Goal: Information Seeking & Learning: Learn about a topic

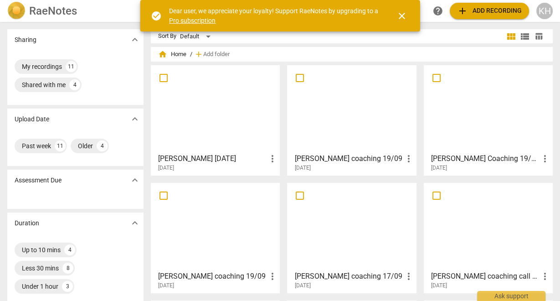
click at [209, 157] on h3 "[PERSON_NAME] [DATE]" at bounding box center [212, 158] width 108 height 11
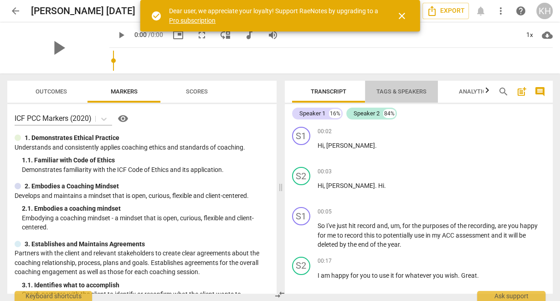
click at [406, 95] on span "Tags & Speakers" at bounding box center [401, 92] width 72 height 12
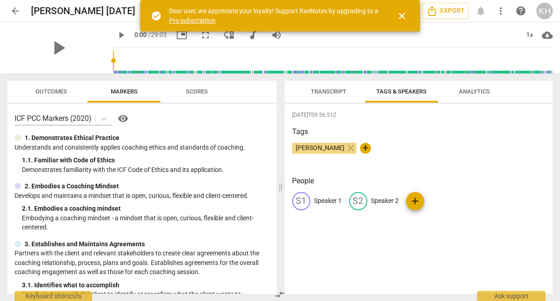
click at [329, 204] on div "S1 Speaker 1" at bounding box center [317, 201] width 50 height 18
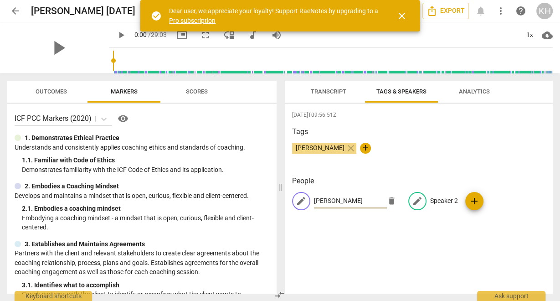
type input "[PERSON_NAME]"
click at [430, 198] on p "Speaker 2" at bounding box center [444, 201] width 28 height 10
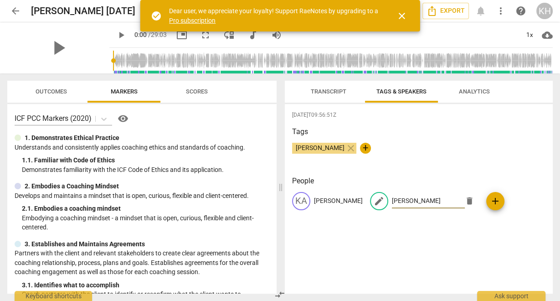
type input "[PERSON_NAME]"
click at [401, 186] on h3 "People" at bounding box center [419, 180] width 254 height 11
click at [331, 96] on span "Transcript" at bounding box center [328, 92] width 57 height 12
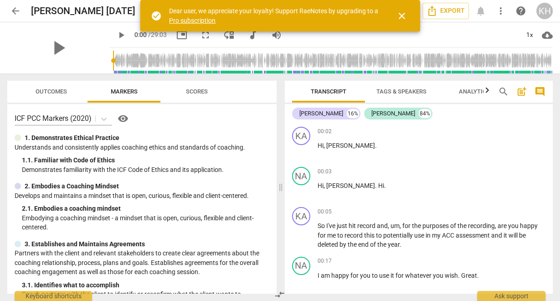
click at [406, 10] on span "close" at bounding box center [401, 15] width 11 height 11
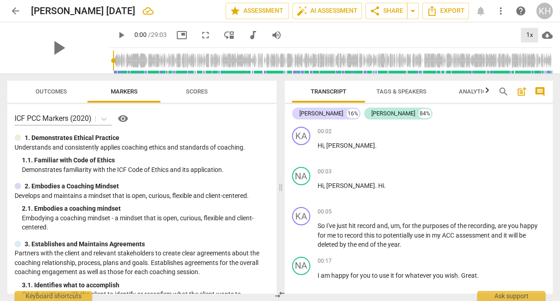
click at [525, 32] on div "1x" at bounding box center [528, 35] width 17 height 15
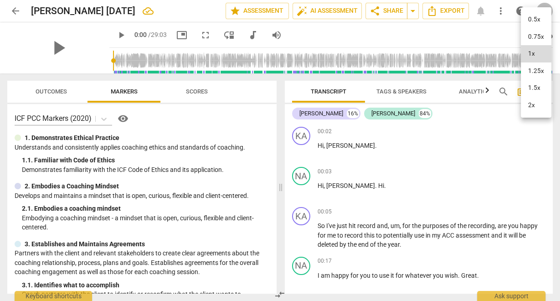
click at [527, 35] on li "0.75x" at bounding box center [535, 36] width 31 height 17
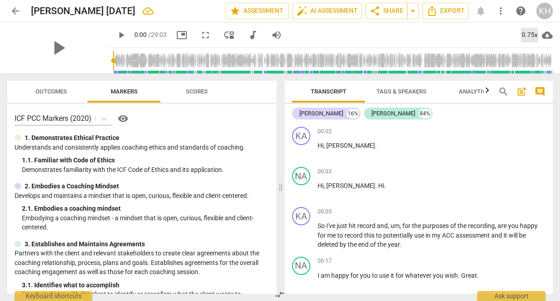
click at [527, 34] on div "0.75x" at bounding box center [528, 35] width 17 height 15
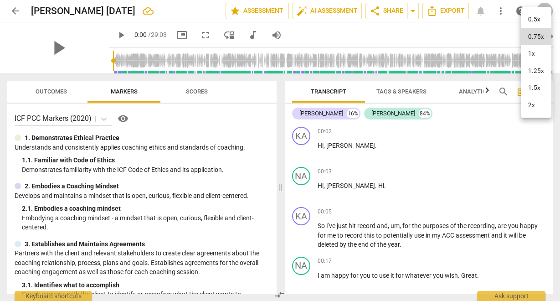
click at [533, 89] on li "1.5x" at bounding box center [535, 87] width 31 height 17
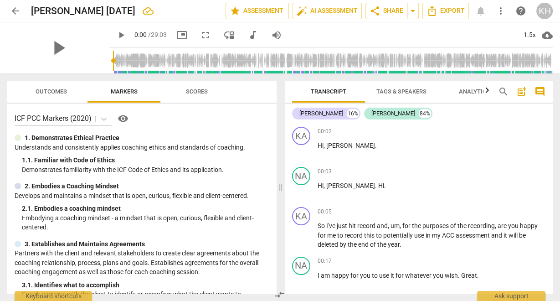
click at [118, 36] on span "play_arrow" at bounding box center [121, 35] width 11 height 11
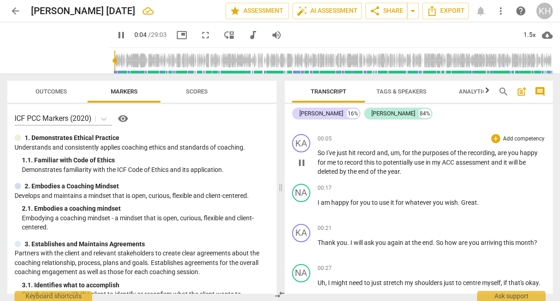
scroll to position [36, 0]
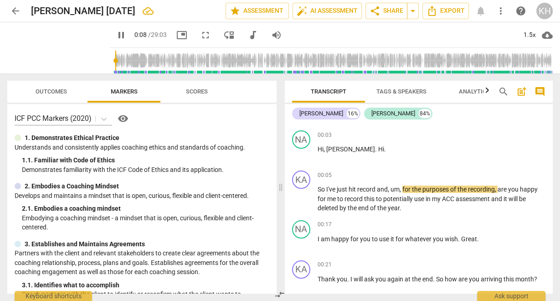
click at [116, 33] on span "pause" at bounding box center [121, 35] width 11 height 11
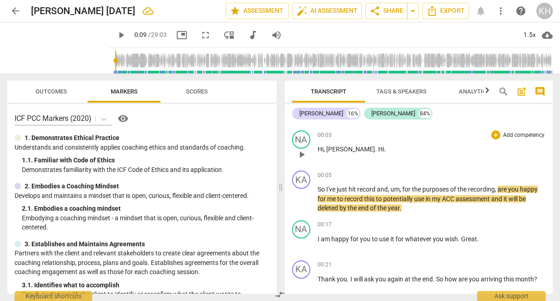
click at [375, 149] on span "." at bounding box center [376, 148] width 3 height 7
click at [378, 149] on span "Hi" at bounding box center [381, 148] width 6 height 7
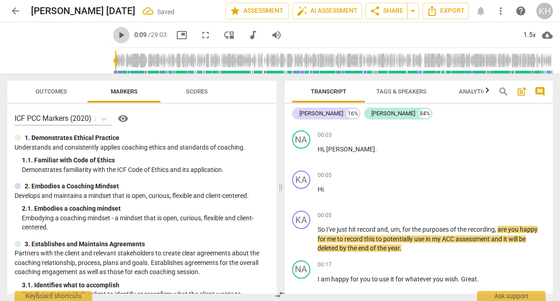
click at [116, 37] on span "play_arrow" at bounding box center [121, 35] width 11 height 11
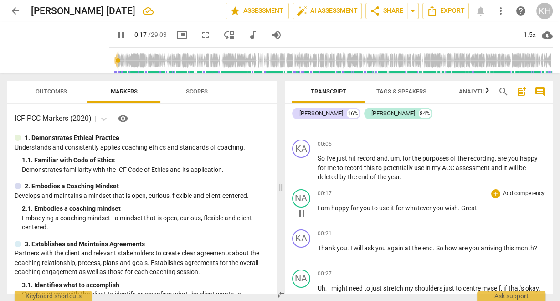
scroll to position [109, 0]
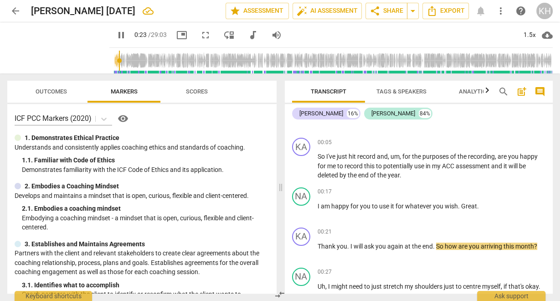
drag, startPoint x: 116, startPoint y: 37, endPoint x: 115, endPoint y: 44, distance: 6.9
click at [116, 37] on span "pause" at bounding box center [121, 35] width 11 height 11
type input "24"
click at [461, 205] on span "Great" at bounding box center [469, 205] width 16 height 7
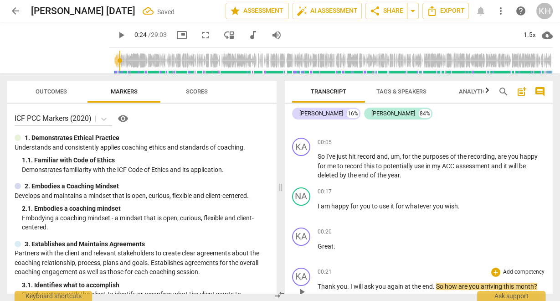
click at [320, 283] on span "Thank" at bounding box center [326, 285] width 19 height 7
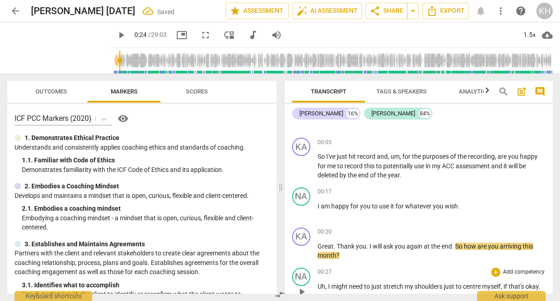
scroll to position [182, 0]
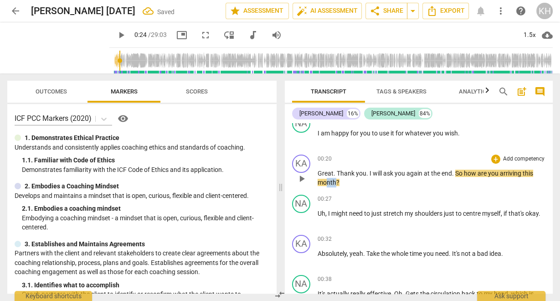
drag, startPoint x: 336, startPoint y: 183, endPoint x: 328, endPoint y: 183, distance: 7.3
click at [326, 183] on p "Great . Thank you . I will ask you again at the end . So how are you arriving t…" at bounding box center [431, 177] width 228 height 19
click at [116, 38] on span "play_arrow" at bounding box center [121, 35] width 11 height 11
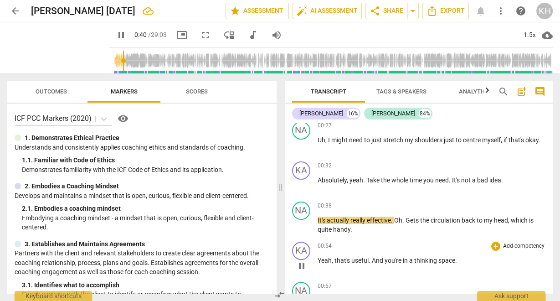
scroll to position [291, 0]
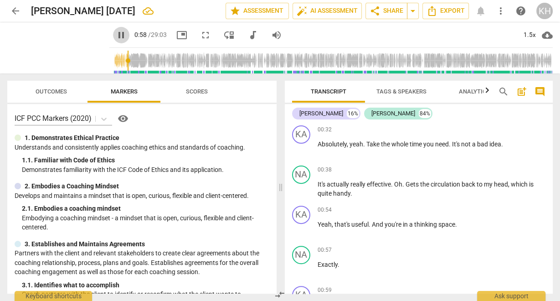
click at [117, 36] on span "pause" at bounding box center [121, 35] width 11 height 11
type input "59"
drag, startPoint x: 381, startPoint y: 222, endPoint x: 370, endPoint y: 221, distance: 11.4
click at [369, 221] on p "Yeah , that's useful . And you're in a thinking space ." at bounding box center [431, 224] width 228 height 10
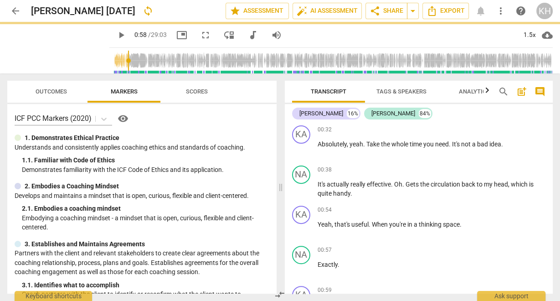
click at [116, 38] on span "play_arrow" at bounding box center [121, 35] width 11 height 11
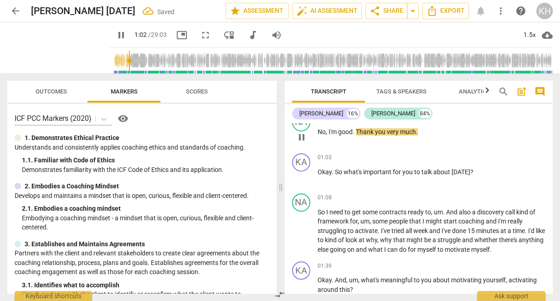
scroll to position [468, 0]
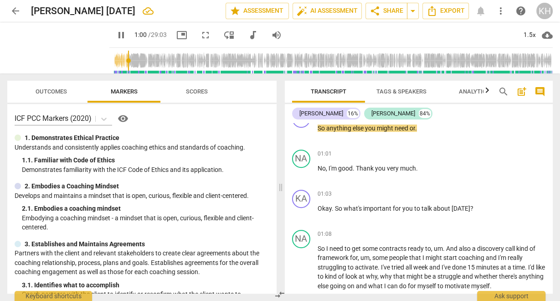
click at [122, 61] on input "range" at bounding box center [332, 60] width 439 height 29
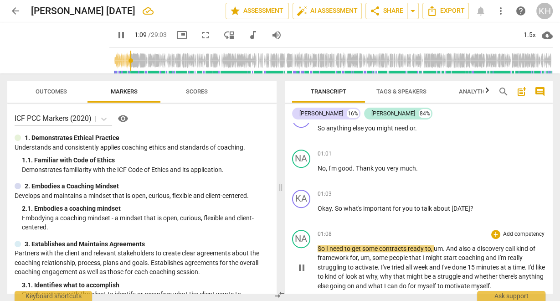
scroll to position [541, 0]
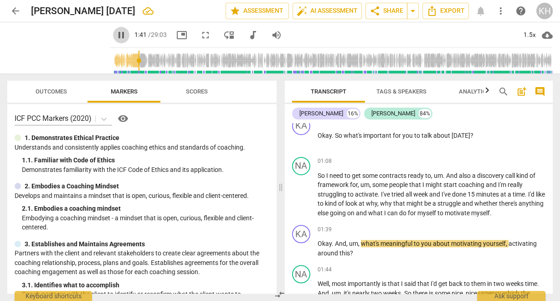
click at [117, 41] on button "pause" at bounding box center [121, 35] width 16 height 16
type input "102"
drag, startPoint x: 357, startPoint y: 240, endPoint x: 347, endPoint y: 242, distance: 9.7
click at [347, 242] on p "Okay . And , um , what's meaningful to you about motivating yourself , activati…" at bounding box center [431, 248] width 228 height 19
click at [117, 38] on span "play_arrow" at bounding box center [121, 35] width 11 height 11
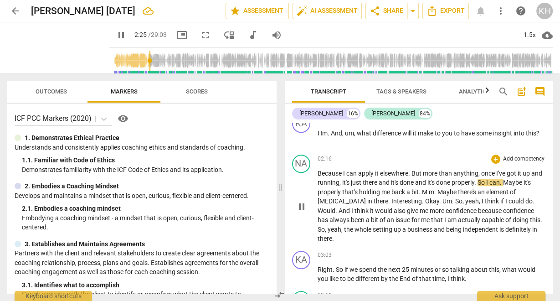
scroll to position [796, 0]
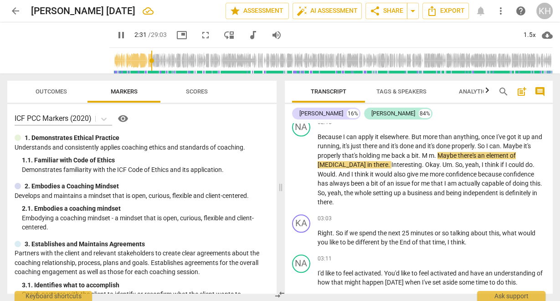
drag, startPoint x: 112, startPoint y: 32, endPoint x: 235, endPoint y: 63, distance: 127.2
click at [116, 33] on span "pause" at bounding box center [121, 35] width 11 height 11
click at [418, 152] on span "bit" at bounding box center [414, 155] width 7 height 7
click at [422, 152] on span "." at bounding box center [419, 155] width 3 height 7
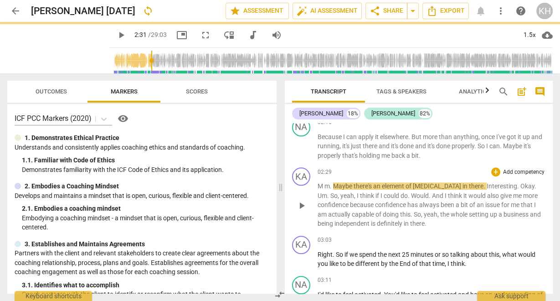
scroll to position [817, 0]
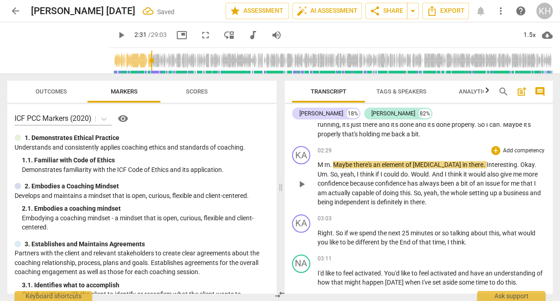
click at [333, 161] on span "Maybe" at bounding box center [343, 164] width 20 height 7
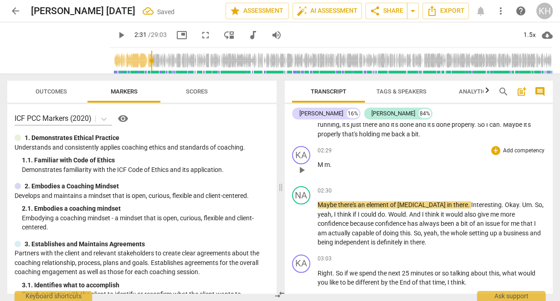
click at [331, 161] on span "." at bounding box center [331, 164] width 2 height 7
click at [116, 31] on span "play_arrow" at bounding box center [121, 35] width 11 height 11
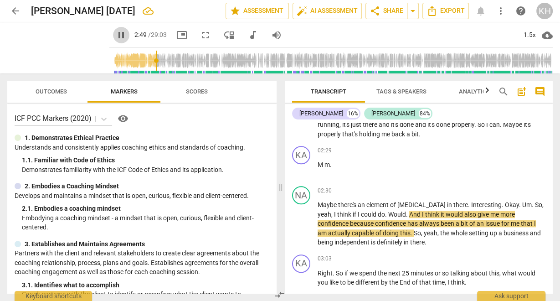
click at [116, 37] on span "pause" at bounding box center [121, 35] width 11 height 11
type input "170"
click at [389, 210] on span "Would" at bounding box center [397, 213] width 18 height 7
click at [118, 32] on span "play_arrow" at bounding box center [121, 35] width 11 height 11
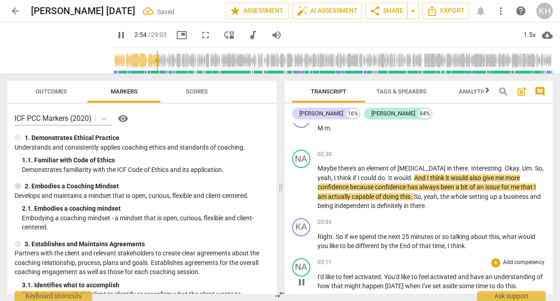
scroll to position [890, 0]
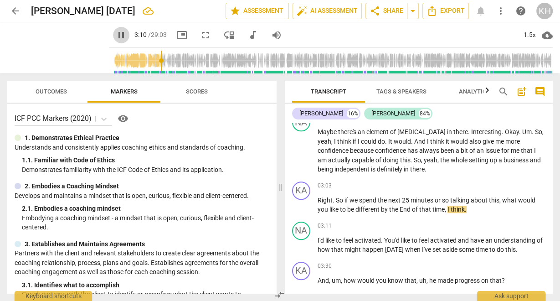
click at [116, 36] on span "pause" at bounding box center [121, 35] width 11 height 11
type input "191"
click at [450, 205] on span "I" at bounding box center [448, 208] width 3 height 7
click at [447, 197] on p "Right . So if we spend the next 25 minutes or so talking about this , what woul…" at bounding box center [431, 204] width 228 height 19
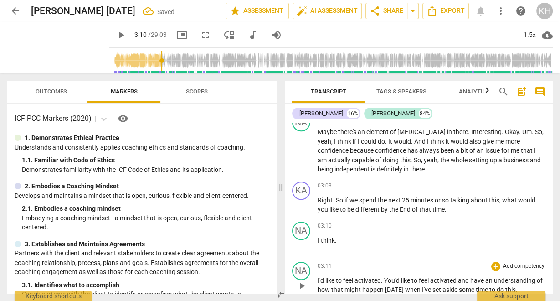
click at [317, 276] on span "I'd" at bounding box center [321, 279] width 8 height 7
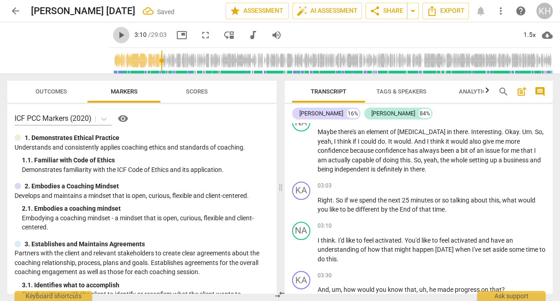
click at [116, 34] on span "play_arrow" at bounding box center [121, 35] width 11 height 11
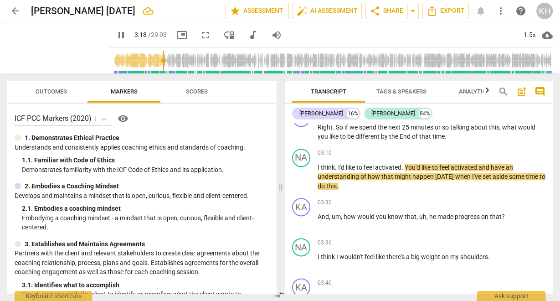
click at [116, 35] on span "pause" at bounding box center [121, 35] width 11 height 11
click at [406, 163] on span "You'd" at bounding box center [412, 166] width 17 height 7
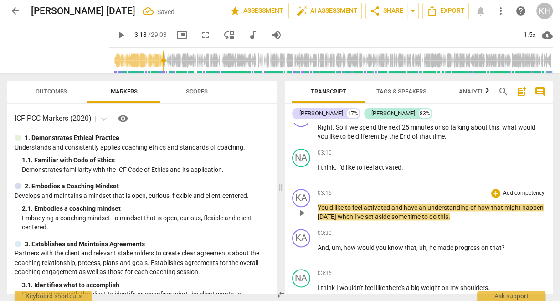
click at [392, 203] on p "You'd like to feel activated and have an understanding of how that might happen…" at bounding box center [431, 212] width 228 height 19
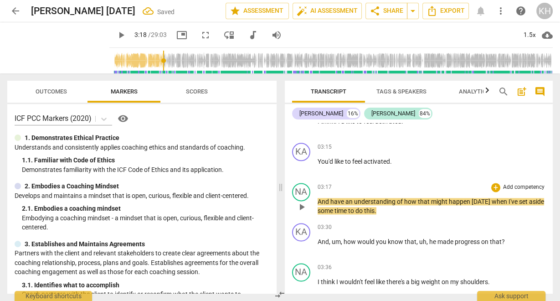
scroll to position [1035, 0]
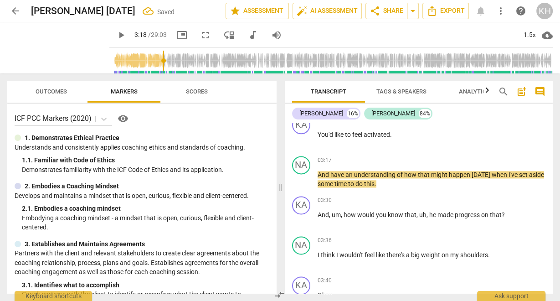
click at [116, 31] on span "play_arrow" at bounding box center [121, 35] width 11 height 11
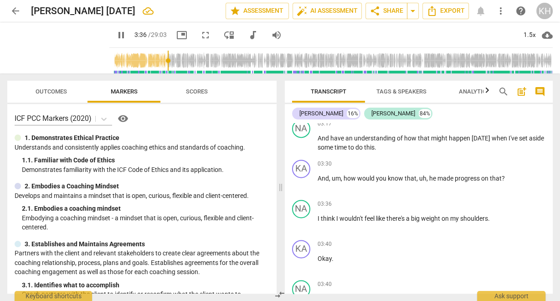
click at [118, 36] on span "pause" at bounding box center [121, 35] width 11 height 11
type input "217"
drag, startPoint x: 431, startPoint y: 168, endPoint x: 417, endPoint y: 168, distance: 14.6
click at [417, 173] on p "And , um , how would you know that , uh , he made progress on that ?" at bounding box center [431, 178] width 228 height 10
click at [342, 174] on span "," at bounding box center [342, 177] width 3 height 7
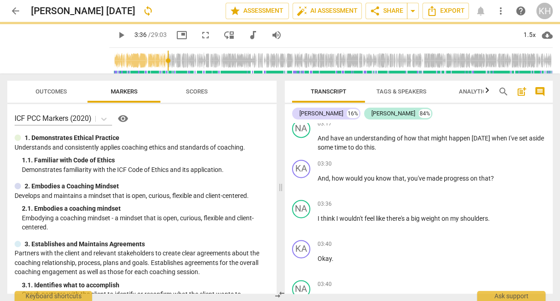
click at [118, 36] on span "play_arrow" at bounding box center [121, 35] width 11 height 11
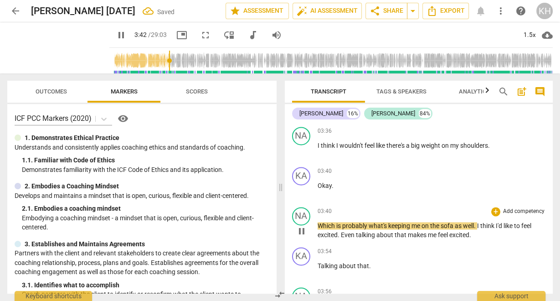
scroll to position [1181, 0]
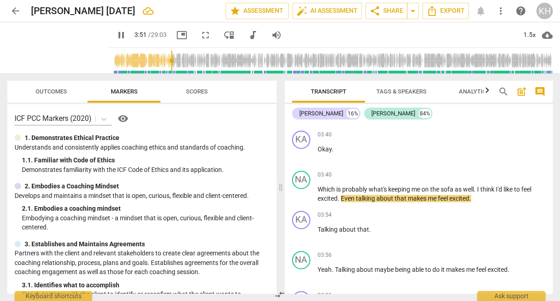
click at [116, 35] on span "pause" at bounding box center [121, 35] width 11 height 11
type input "232"
click at [338, 194] on span "." at bounding box center [338, 197] width 3 height 7
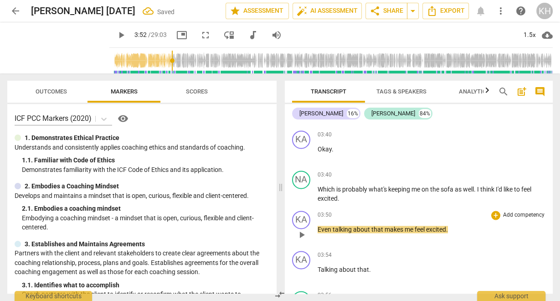
click at [317, 225] on span "Even" at bounding box center [324, 228] width 15 height 7
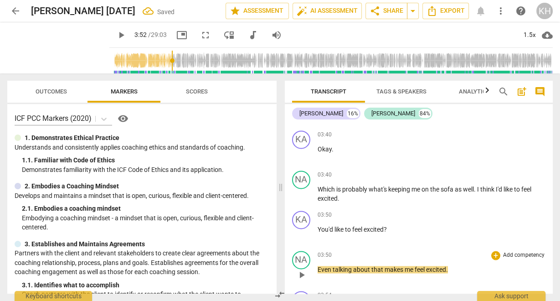
scroll to position [1218, 0]
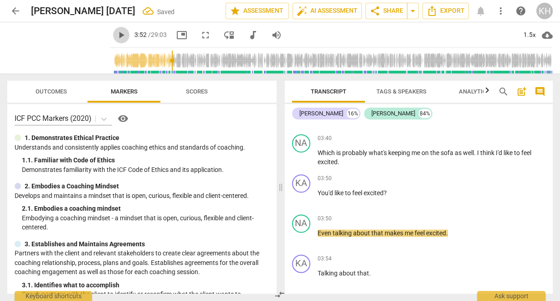
click at [116, 32] on span "play_arrow" at bounding box center [121, 35] width 11 height 11
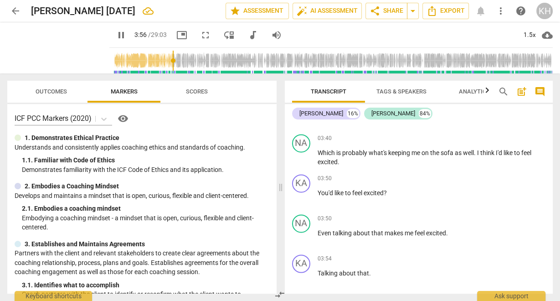
click at [116, 34] on span "pause" at bounding box center [121, 35] width 11 height 11
type input "237"
click at [372, 268] on p "Talking about that ." at bounding box center [431, 273] width 228 height 10
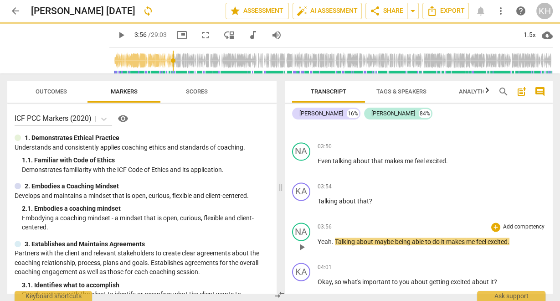
scroll to position [1327, 0]
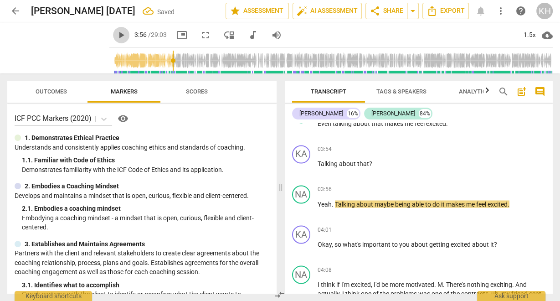
click at [116, 36] on span "play_arrow" at bounding box center [121, 35] width 11 height 11
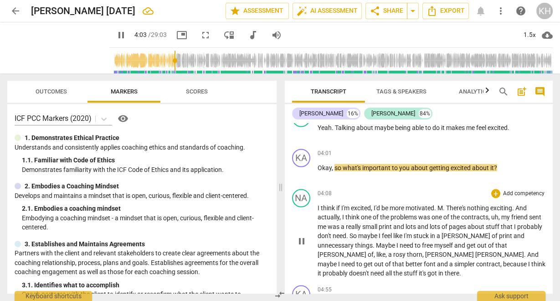
scroll to position [1436, 0]
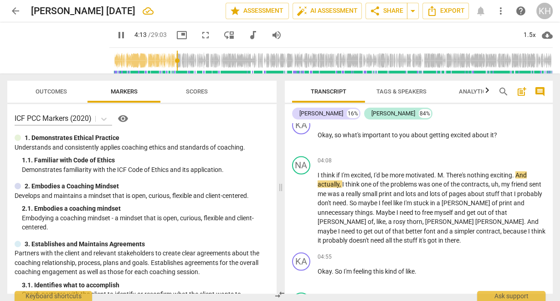
click at [117, 28] on button "pause" at bounding box center [121, 35] width 16 height 16
type input "254"
click at [440, 171] on span "M" at bounding box center [439, 174] width 5 height 7
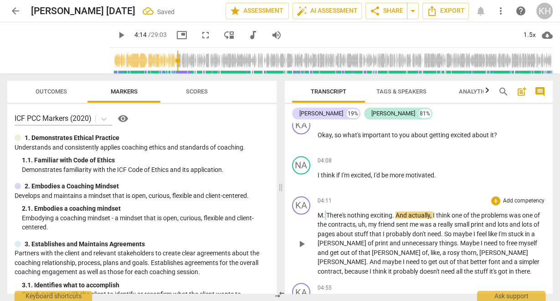
click at [325, 210] on p "M . There's nothing exciting . And actually , I think one of the problems was o…" at bounding box center [431, 243] width 228 height 66
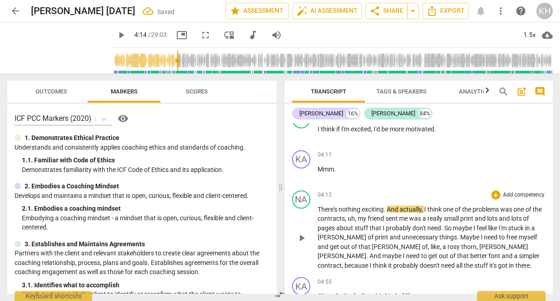
scroll to position [1509, 0]
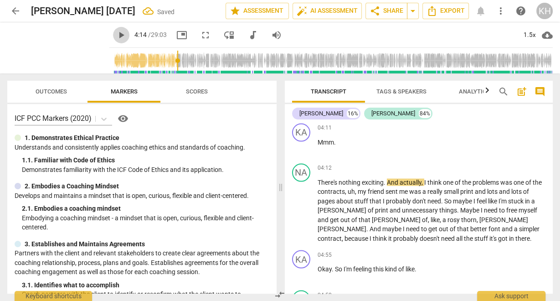
click at [116, 40] on span "play_arrow" at bounding box center [121, 35] width 11 height 11
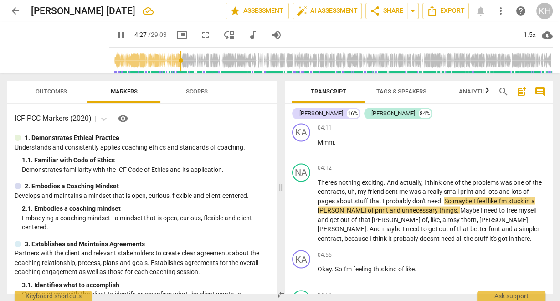
click at [116, 35] on span "pause" at bounding box center [121, 35] width 11 height 11
click at [120, 36] on span "play_arrow" at bounding box center [121, 35] width 16 height 11
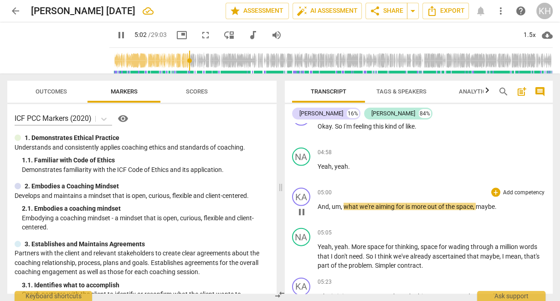
scroll to position [1655, 0]
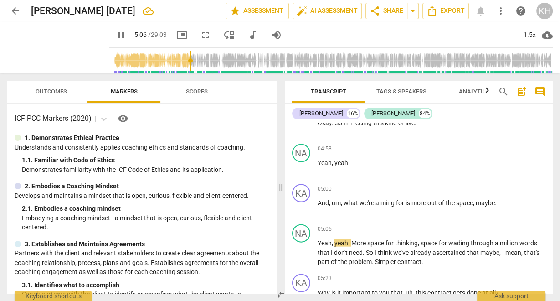
drag, startPoint x: 112, startPoint y: 36, endPoint x: 248, endPoint y: 87, distance: 145.4
click at [116, 36] on span "pause" at bounding box center [121, 35] width 11 height 11
type input "307"
click at [455, 199] on span "the" at bounding box center [450, 202] width 10 height 7
drag, startPoint x: 495, startPoint y: 194, endPoint x: 500, endPoint y: 197, distance: 5.6
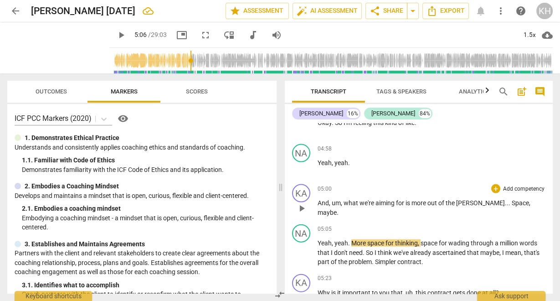
click at [529, 199] on span "," at bounding box center [529, 202] width 1 height 7
click at [520, 198] on p "And , um , what we're aiming for is more out of the [PERSON_NAME]... Space , ma…" at bounding box center [431, 207] width 228 height 19
click at [116, 31] on span "play_arrow" at bounding box center [121, 35] width 11 height 11
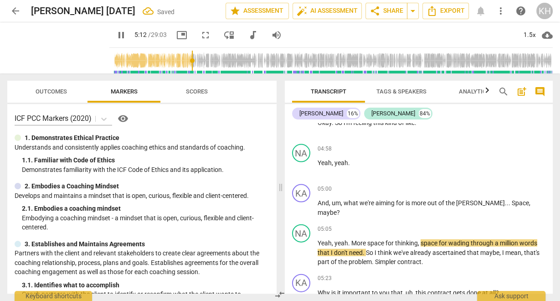
click at [116, 36] on span "pause" at bounding box center [121, 35] width 11 height 11
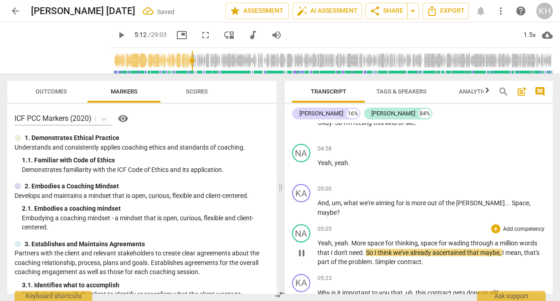
type input "313"
click at [418, 239] on span "," at bounding box center [419, 242] width 3 height 7
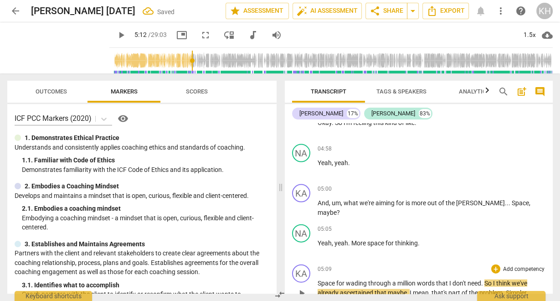
click at [316, 272] on div "KA play_arrow pause 05:09 + Add competency keyboard_arrow_right Space for wadin…" at bounding box center [419, 285] width 268 height 50
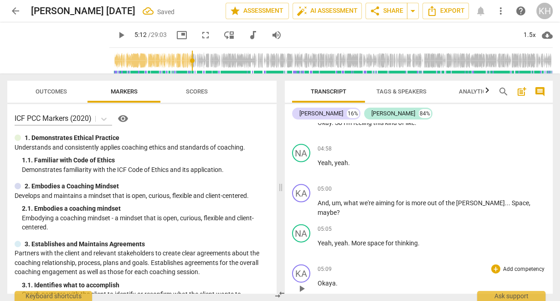
click at [336, 279] on span "." at bounding box center [337, 282] width 2 height 7
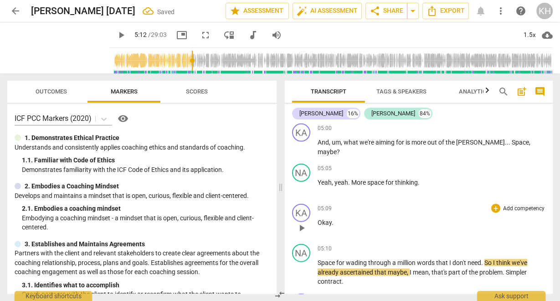
scroll to position [1764, 0]
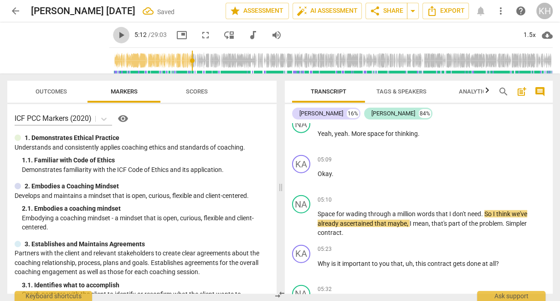
click at [116, 31] on span "play_arrow" at bounding box center [121, 35] width 11 height 11
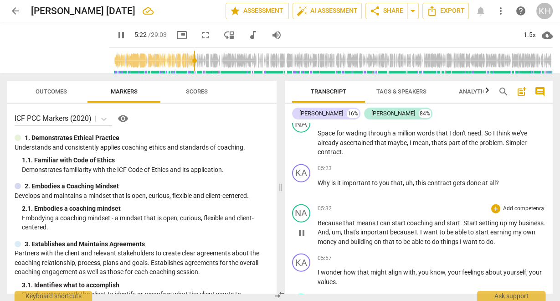
scroll to position [1873, 0]
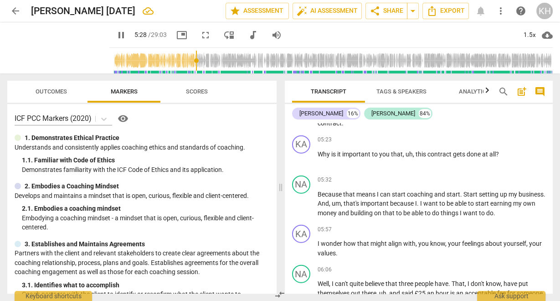
click at [118, 34] on span "pause" at bounding box center [121, 35] width 11 height 11
type input "329"
click at [413, 150] on span "," at bounding box center [414, 153] width 3 height 7
click at [117, 34] on span "play_arrow" at bounding box center [121, 35] width 11 height 11
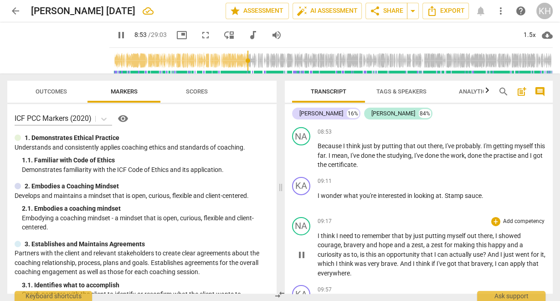
scroll to position [2420, 0]
drag, startPoint x: 110, startPoint y: 33, endPoint x: 132, endPoint y: 46, distance: 25.3
click at [116, 33] on span "pause" at bounding box center [121, 35] width 11 height 11
type input "555"
drag, startPoint x: 376, startPoint y: 191, endPoint x: 369, endPoint y: 195, distance: 8.1
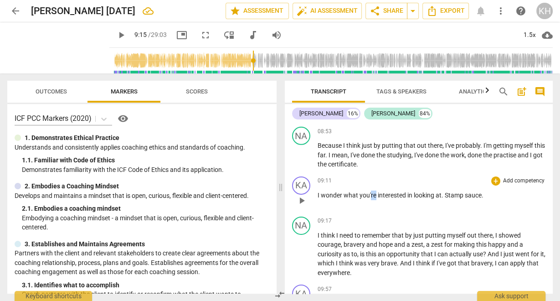
click at [369, 195] on span "you're" at bounding box center [368, 194] width 18 height 7
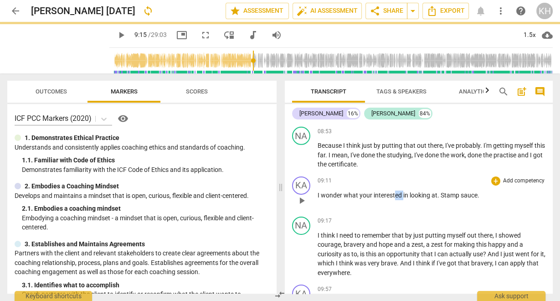
drag, startPoint x: 402, startPoint y: 193, endPoint x: 394, endPoint y: 194, distance: 7.3
click at [394, 192] on span "interested" at bounding box center [388, 194] width 30 height 7
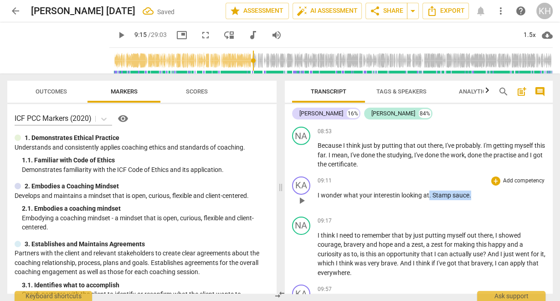
drag, startPoint x: 470, startPoint y: 193, endPoint x: 427, endPoint y: 193, distance: 42.8
click at [427, 193] on p "I wonder what your interest in looking at . Stamp sauce ." at bounding box center [431, 195] width 228 height 10
click at [396, 193] on span "in" at bounding box center [398, 194] width 6 height 7
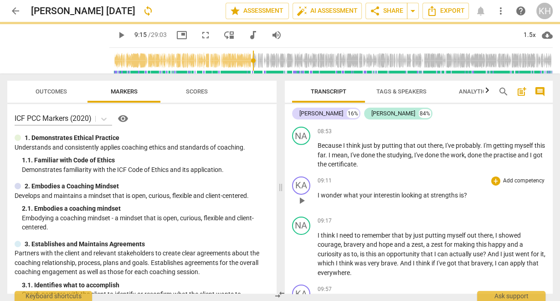
click at [395, 193] on span "in" at bounding box center [398, 194] width 6 height 7
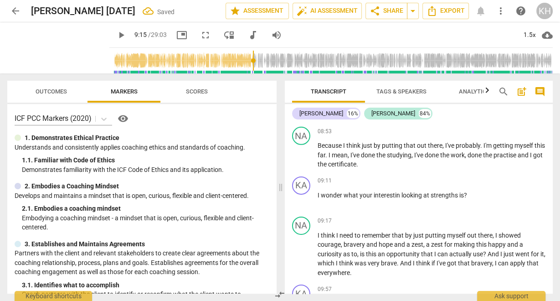
click at [116, 36] on span "play_arrow" at bounding box center [121, 35] width 11 height 11
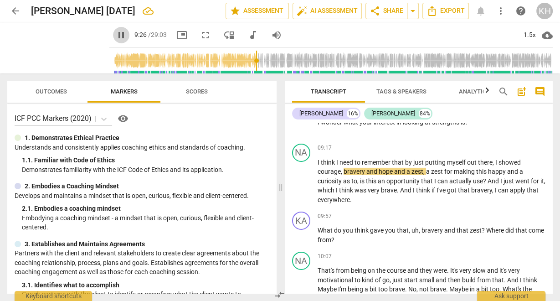
click at [116, 36] on span "pause" at bounding box center [121, 35] width 11 height 11
type input "567"
click at [342, 172] on span "," at bounding box center [342, 171] width 3 height 7
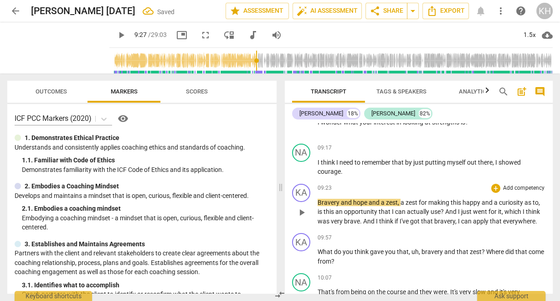
click at [316, 202] on div "play_arrow pause" at bounding box center [305, 212] width 23 height 21
click at [318, 199] on span "Bravery" at bounding box center [328, 202] width 23 height 7
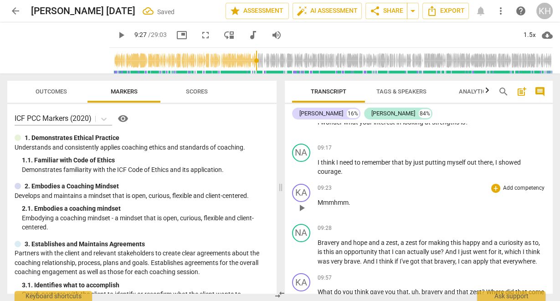
drag, startPoint x: 334, startPoint y: 203, endPoint x: 342, endPoint y: 202, distance: 8.2
click at [334, 202] on span "Mmmhmm" at bounding box center [332, 202] width 31 height 7
click at [356, 198] on p "Mmhmm ." at bounding box center [431, 203] width 228 height 10
click at [116, 38] on span "play_arrow" at bounding box center [121, 35] width 11 height 11
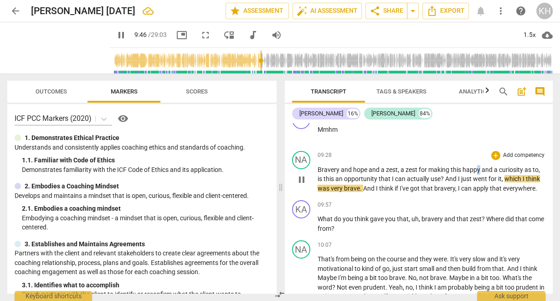
click at [476, 169] on span "happy" at bounding box center [471, 169] width 19 height 7
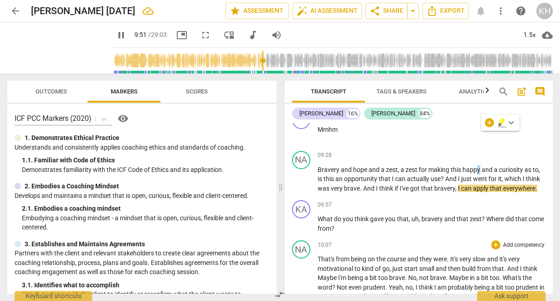
scroll to position [2602, 0]
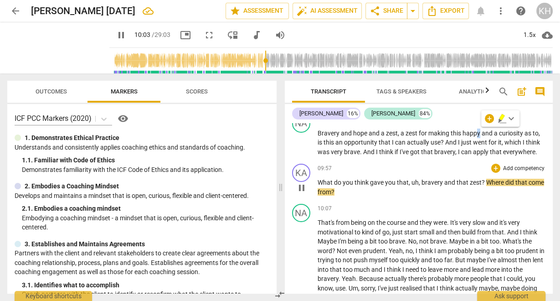
click at [415, 180] on span "uh" at bounding box center [414, 182] width 7 height 7
click at [419, 181] on span "," at bounding box center [419, 182] width 3 height 7
type input "605"
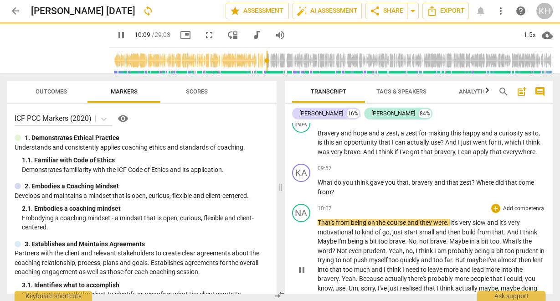
scroll to position [2675, 0]
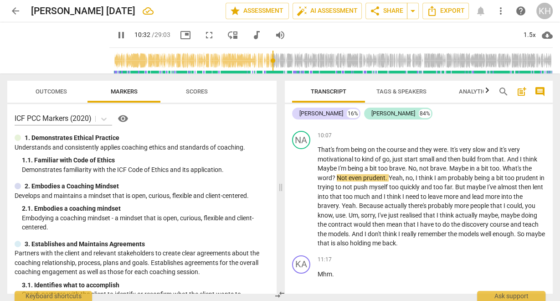
drag, startPoint x: 115, startPoint y: 35, endPoint x: 253, endPoint y: 82, distance: 145.4
click at [116, 36] on span "pause" at bounding box center [121, 35] width 11 height 11
type input "633"
drag, startPoint x: 477, startPoint y: 164, endPoint x: 468, endPoint y: 167, distance: 9.1
click at [468, 167] on p "That's from being on the course and they were . It's very slow and it's very mo…" at bounding box center [431, 196] width 228 height 103
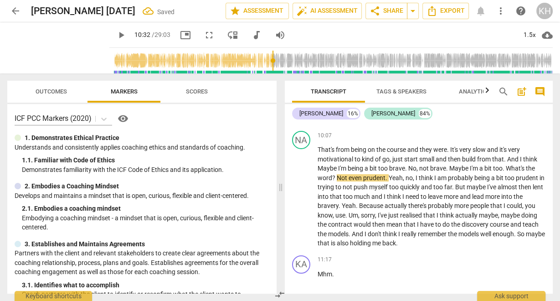
click at [116, 35] on span "play_arrow" at bounding box center [121, 35] width 11 height 11
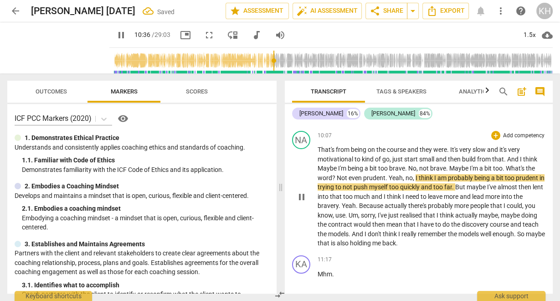
scroll to position [2711, 0]
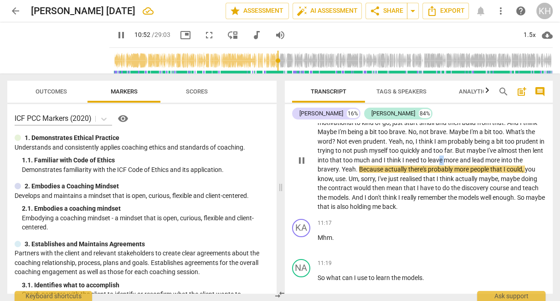
drag, startPoint x: 454, startPoint y: 157, endPoint x: 446, endPoint y: 157, distance: 7.3
click at [444, 157] on span "leave" at bounding box center [436, 159] width 16 height 7
type input "654"
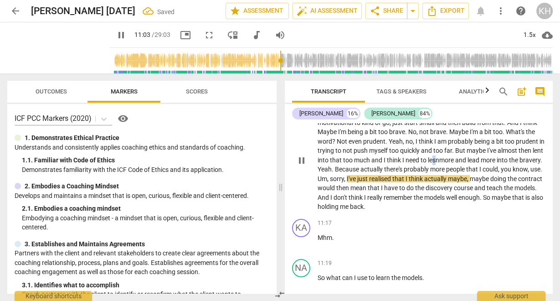
drag, startPoint x: 447, startPoint y: 156, endPoint x: 464, endPoint y: 157, distance: 16.9
click at [439, 156] on span "lesn" at bounding box center [433, 159] width 11 height 7
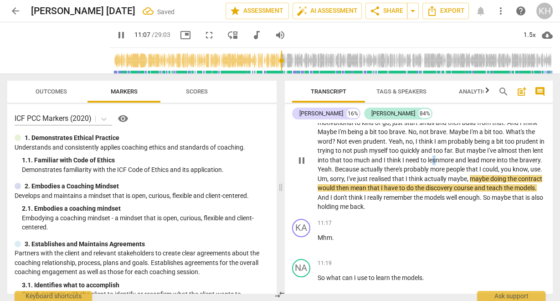
click at [439, 158] on span "lesn" at bounding box center [433, 159] width 11 height 7
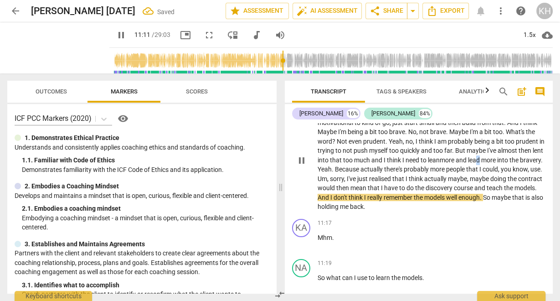
drag, startPoint x: 491, startPoint y: 158, endPoint x: 493, endPoint y: 168, distance: 9.2
click at [481, 158] on span "lead" at bounding box center [474, 159] width 13 height 7
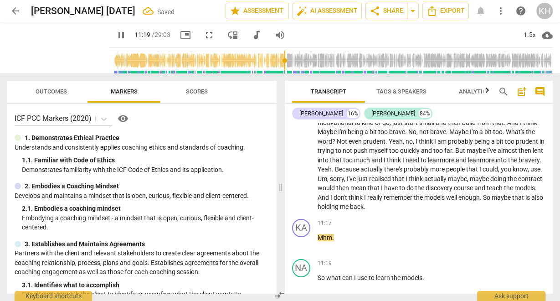
click at [116, 36] on span "pause" at bounding box center [121, 35] width 11 height 11
click at [116, 35] on span "play_arrow" at bounding box center [121, 35] width 11 height 11
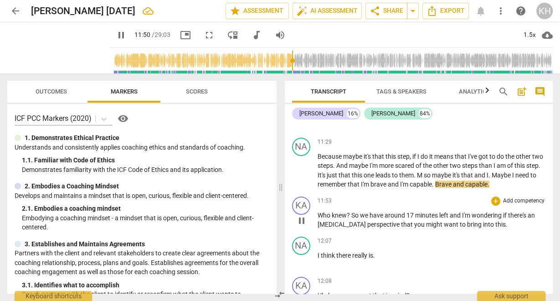
scroll to position [2930, 0]
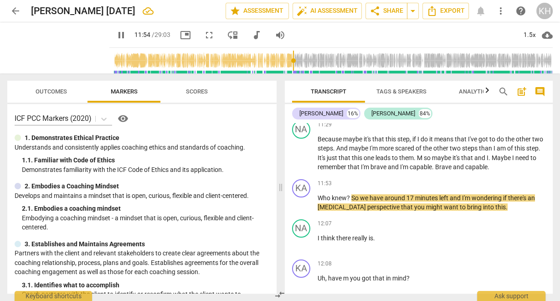
drag, startPoint x: 114, startPoint y: 32, endPoint x: 128, endPoint y: 41, distance: 16.0
click at [116, 32] on span "pause" at bounding box center [121, 35] width 11 height 11
click at [316, 197] on div "play_arrow pause" at bounding box center [305, 203] width 23 height 12
click at [319, 195] on span "Who" at bounding box center [324, 197] width 14 height 7
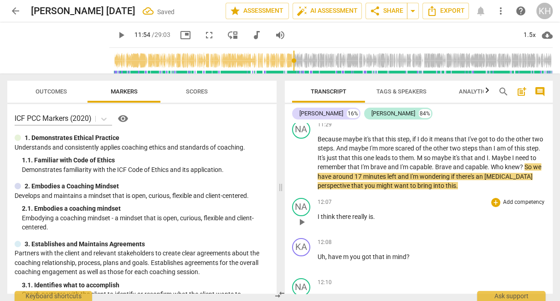
scroll to position [2908, 0]
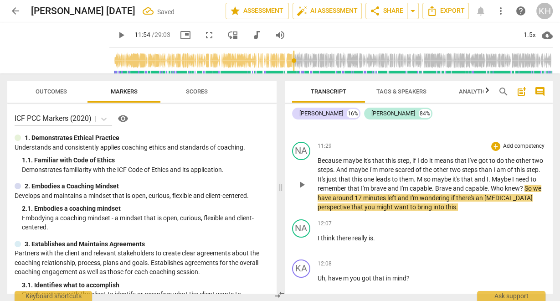
click at [524, 192] on span "So" at bounding box center [528, 187] width 9 height 7
click at [520, 192] on span "?" at bounding box center [522, 187] width 5 height 7
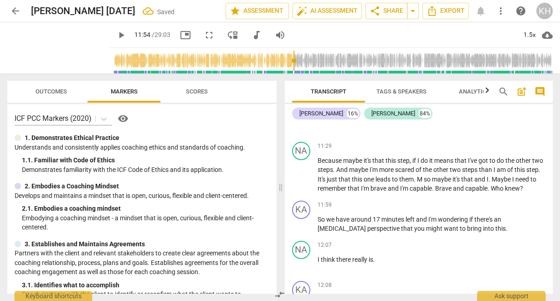
click at [116, 36] on span "play_arrow" at bounding box center [121, 35] width 11 height 11
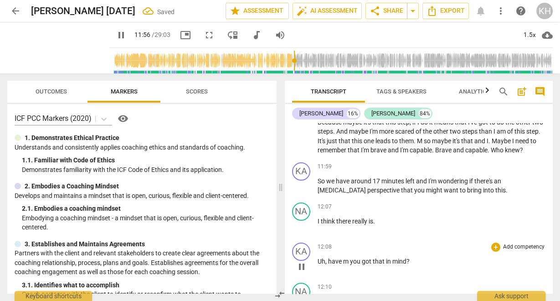
scroll to position [2981, 0]
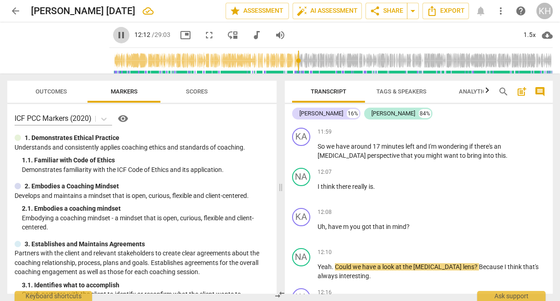
click at [116, 38] on span "pause" at bounding box center [121, 35] width 11 height 11
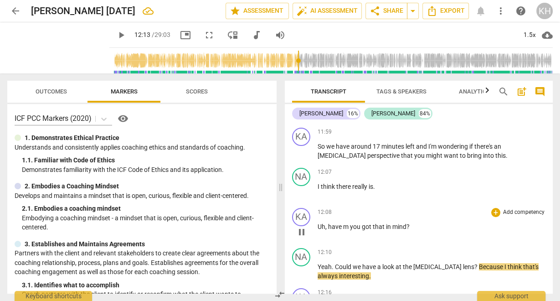
type input "733"
drag, startPoint x: 347, startPoint y: 232, endPoint x: 342, endPoint y: 232, distance: 5.5
click at [342, 231] on p "Uh , have m you got that in mind ?" at bounding box center [431, 227] width 228 height 10
click at [366, 230] on span "that" at bounding box center [372, 226] width 13 height 7
click at [117, 35] on span "play_arrow" at bounding box center [121, 35] width 11 height 11
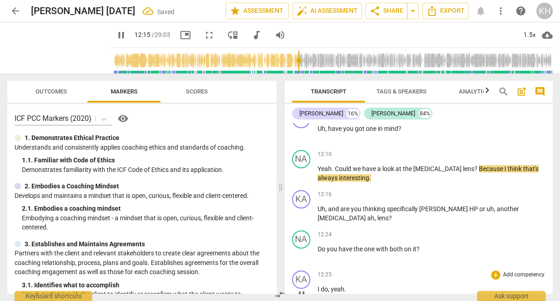
scroll to position [3127, 0]
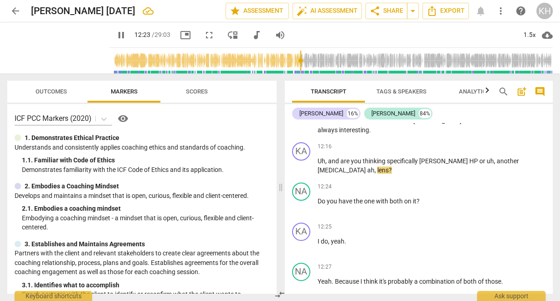
click at [116, 35] on span "pause" at bounding box center [121, 35] width 11 height 11
type input "743"
drag, startPoint x: 444, startPoint y: 169, endPoint x: 423, endPoint y: 169, distance: 20.0
click at [421, 170] on p "Uh , and are you thinking specifically [PERSON_NAME] HP or uh , another [MEDICA…" at bounding box center [431, 165] width 228 height 19
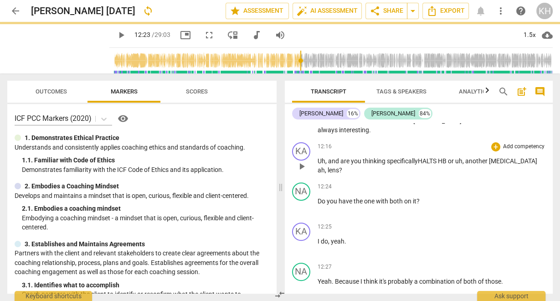
click at [477, 164] on span "another" at bounding box center [477, 160] width 24 height 7
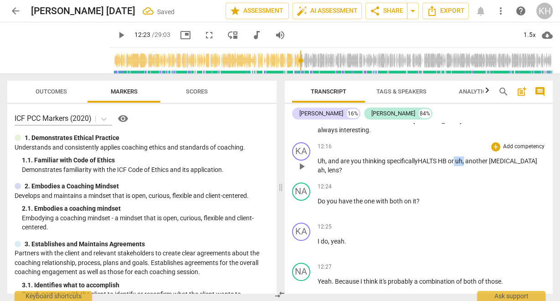
drag, startPoint x: 464, startPoint y: 168, endPoint x: 455, endPoint y: 168, distance: 9.6
click at [455, 168] on p "Uh , and are you thinking specifically HALTS HB or uh , another [MEDICAL_DATA] …" at bounding box center [431, 165] width 228 height 19
click at [492, 164] on span "[MEDICAL_DATA]" at bounding box center [504, 160] width 50 height 7
drag, startPoint x: 505, startPoint y: 169, endPoint x: 496, endPoint y: 168, distance: 9.1
click at [496, 168] on p "Uh , and are you thinking specifically HALTS HB or another [MEDICAL_DATA] ah , …" at bounding box center [431, 165] width 228 height 19
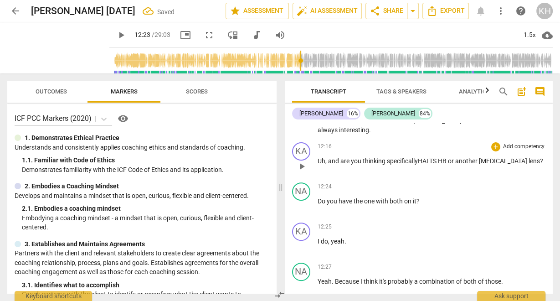
click at [116, 34] on span "play_arrow" at bounding box center [121, 35] width 11 height 11
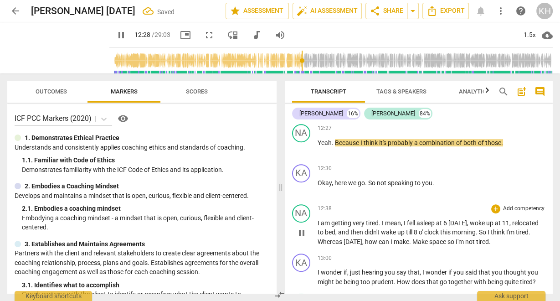
scroll to position [3273, 0]
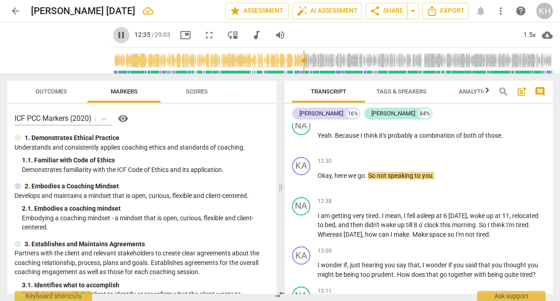
click at [116, 33] on span "pause" at bounding box center [121, 35] width 11 height 11
type input "756"
click at [385, 179] on span "not" at bounding box center [382, 175] width 11 height 7
drag, startPoint x: 383, startPoint y: 183, endPoint x: 377, endPoint y: 182, distance: 5.5
click at [377, 179] on span "not" at bounding box center [382, 175] width 11 height 7
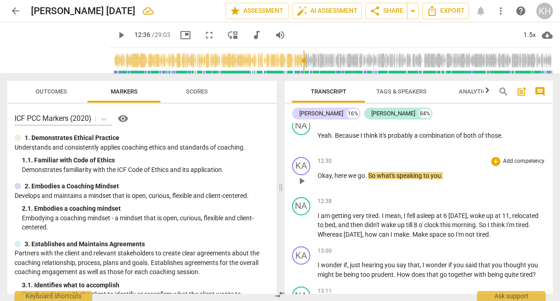
click at [445, 180] on p "Okay , here we go . So what's speaking to you ." at bounding box center [431, 176] width 228 height 10
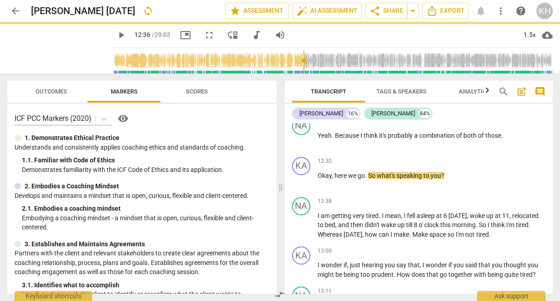
click at [116, 36] on span "play_arrow" at bounding box center [121, 35] width 11 height 11
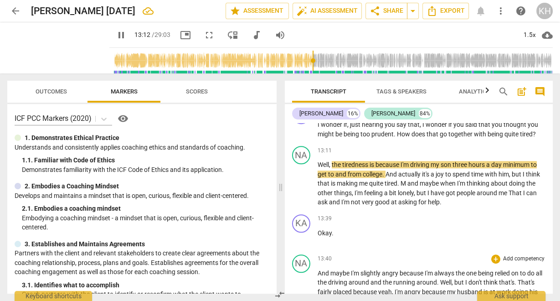
scroll to position [3455, 0]
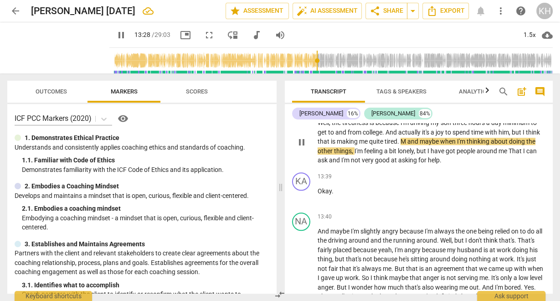
click at [422, 145] on span "maybe" at bounding box center [429, 141] width 20 height 7
type input "810"
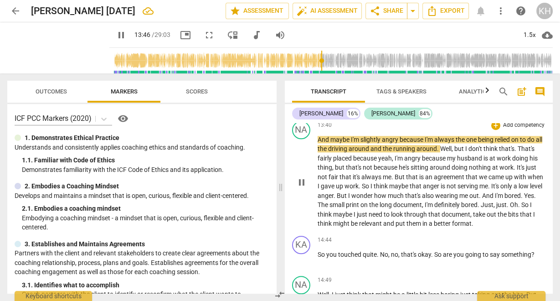
scroll to position [3564, 0]
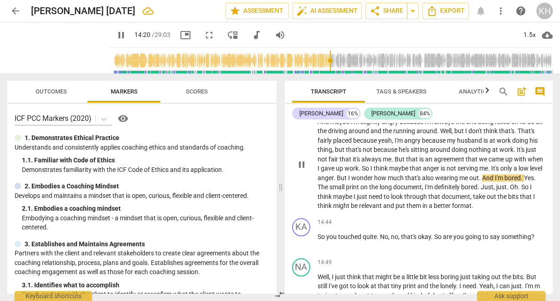
drag, startPoint x: 298, startPoint y: 168, endPoint x: 397, endPoint y: 205, distance: 105.7
click at [298, 168] on span "pause" at bounding box center [301, 164] width 11 height 11
type input "862"
click at [482, 181] on span "." at bounding box center [480, 177] width 3 height 7
click at [495, 181] on span "And" at bounding box center [488, 177] width 13 height 7
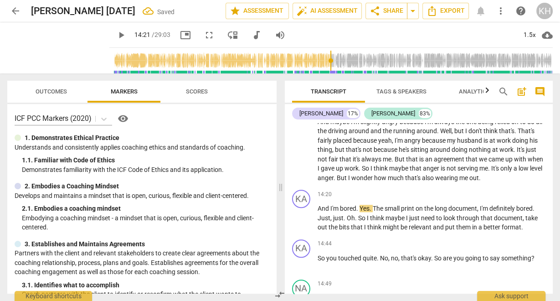
scroll to position [3586, 0]
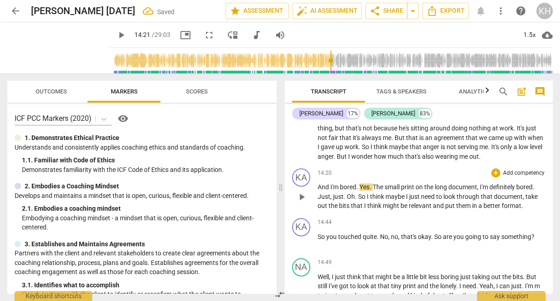
click at [317, 190] on span "And" at bounding box center [323, 186] width 13 height 7
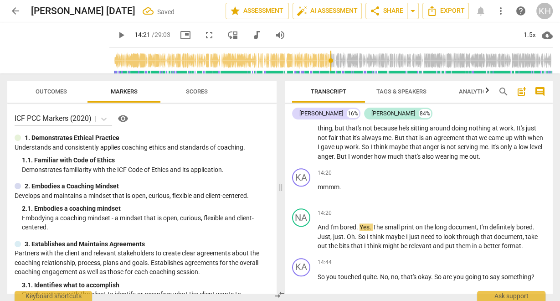
click at [117, 35] on span "play_arrow" at bounding box center [121, 35] width 11 height 11
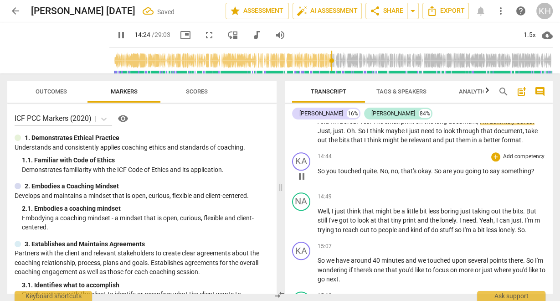
scroll to position [3695, 0]
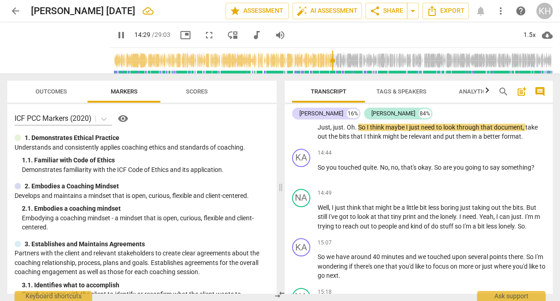
drag, startPoint x: 115, startPoint y: 37, endPoint x: 163, endPoint y: 41, distance: 48.4
click at [116, 36] on span "pause" at bounding box center [121, 35] width 11 height 11
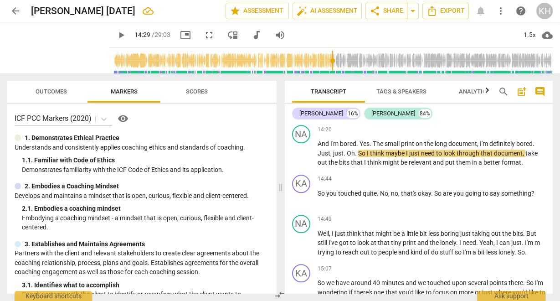
scroll to position [3622, 0]
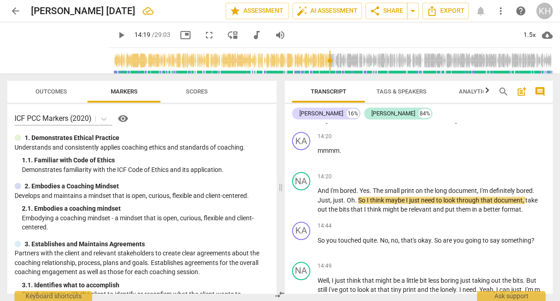
click at [326, 63] on input "range" at bounding box center [332, 60] width 439 height 29
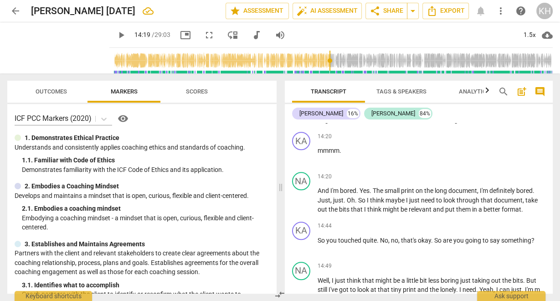
click at [116, 31] on span "play_arrow" at bounding box center [121, 35] width 11 height 11
click at [526, 32] on div "1.5x" at bounding box center [528, 35] width 17 height 15
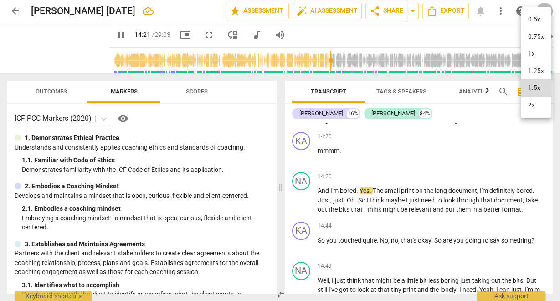
click at [529, 54] on li "1x" at bounding box center [535, 53] width 31 height 17
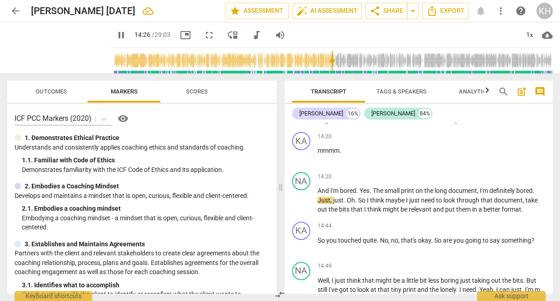
drag, startPoint x: 113, startPoint y: 38, endPoint x: 293, endPoint y: 135, distance: 204.0
click at [116, 38] on span "pause" at bounding box center [121, 35] width 11 height 11
type input "867"
click at [318, 204] on span "Just" at bounding box center [323, 199] width 13 height 7
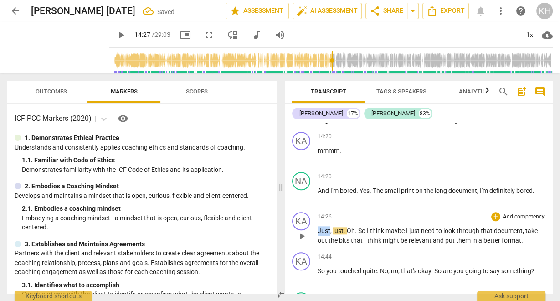
drag, startPoint x: 329, startPoint y: 236, endPoint x: 316, endPoint y: 234, distance: 13.0
click at [313, 235] on div "KA play_arrow pause 14:26 + Add competency keyboard_arrow_right Just , just . O…" at bounding box center [419, 228] width 268 height 40
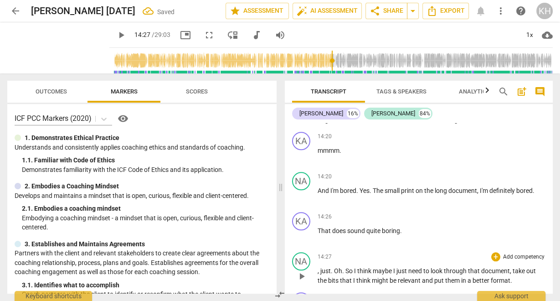
click at [319, 274] on span "," at bounding box center [318, 270] width 3 height 7
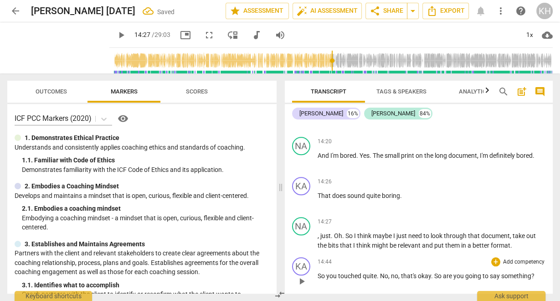
scroll to position [3658, 0]
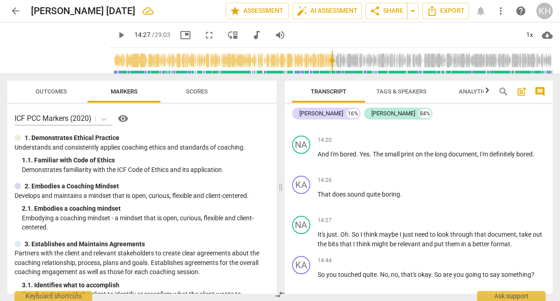
click at [117, 38] on span "play_arrow" at bounding box center [121, 35] width 11 height 11
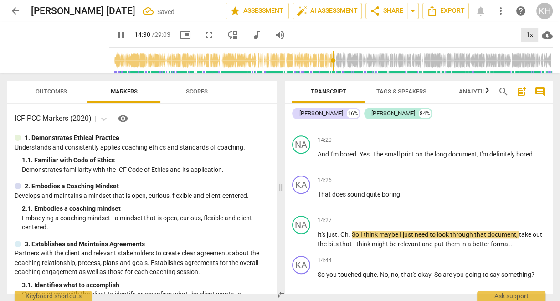
click at [528, 37] on div "1x" at bounding box center [528, 35] width 17 height 15
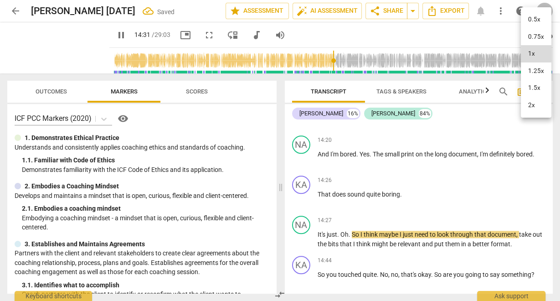
click at [535, 88] on li "1.5x" at bounding box center [535, 87] width 31 height 17
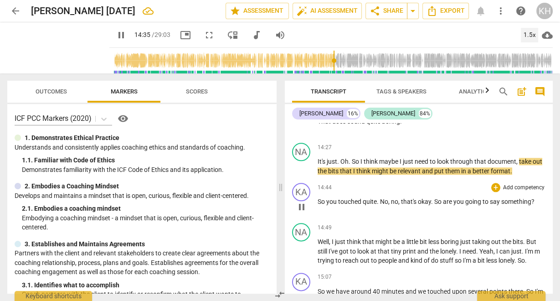
scroll to position [3768, 0]
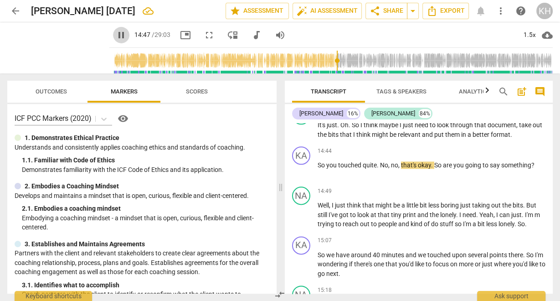
click at [116, 35] on span "pause" at bounding box center [121, 35] width 11 height 11
type input "887"
click at [375, 168] on span "quite" at bounding box center [369, 164] width 14 height 7
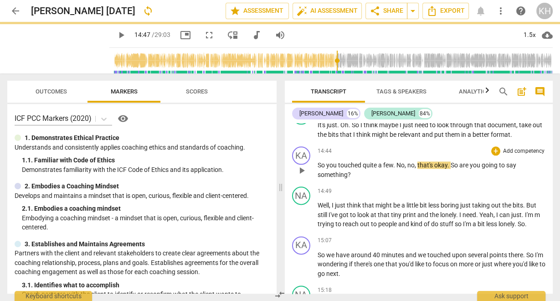
click at [393, 168] on span "." at bounding box center [394, 164] width 3 height 7
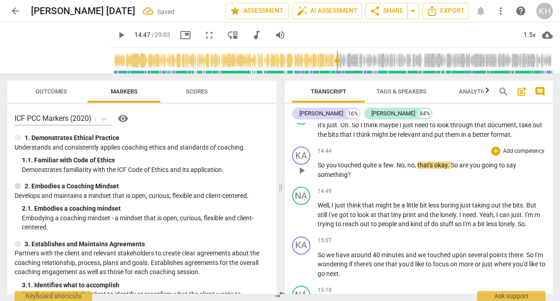
click at [395, 168] on span "." at bounding box center [394, 164] width 3 height 7
click at [397, 168] on span "No" at bounding box center [400, 164] width 8 height 7
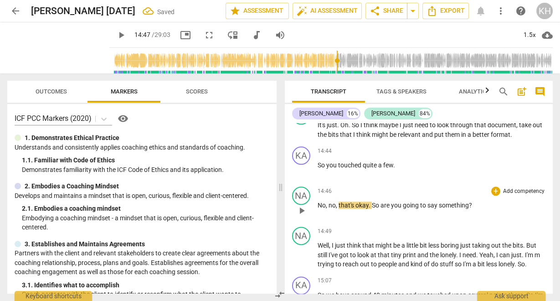
click at [317, 209] on span "No" at bounding box center [321, 204] width 8 height 7
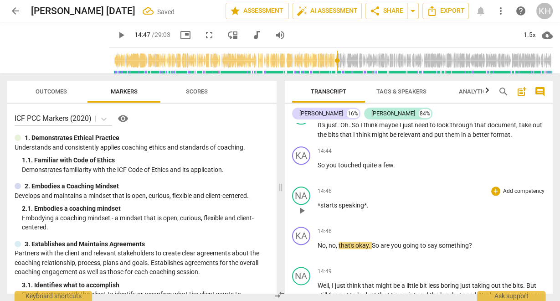
click at [373, 210] on p "*starts speaking* ." at bounding box center [431, 205] width 228 height 10
click at [117, 34] on span "play_arrow" at bounding box center [121, 35] width 11 height 11
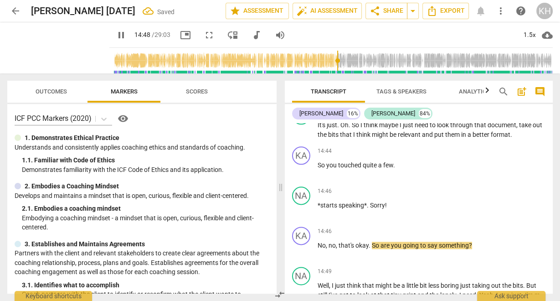
click at [116, 34] on span "pause" at bounding box center [121, 35] width 11 height 11
type input "889"
drag, startPoint x: 402, startPoint y: 251, endPoint x: 374, endPoint y: 250, distance: 27.8
click at [373, 250] on p "No , no , that's okay . So are you going to say something ?" at bounding box center [431, 245] width 228 height 10
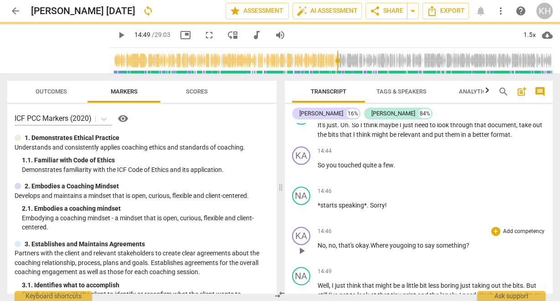
click at [116, 40] on span "play_arrow" at bounding box center [121, 35] width 11 height 11
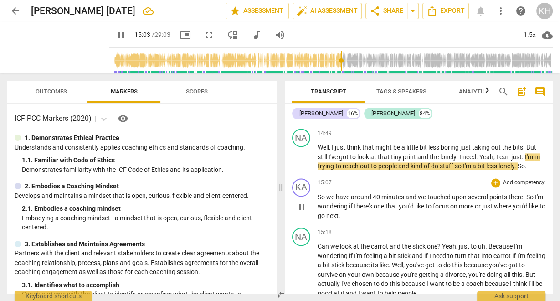
scroll to position [3913, 0]
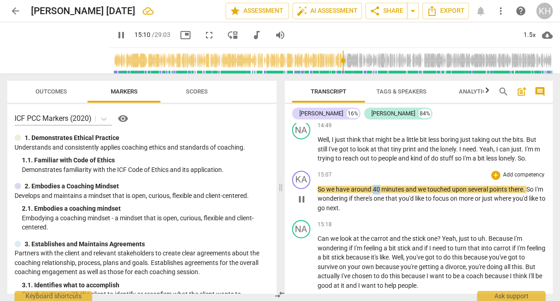
drag, startPoint x: 379, startPoint y: 195, endPoint x: 374, endPoint y: 206, distance: 12.4
click at [372, 193] on span "40" at bounding box center [376, 188] width 9 height 7
type input "911"
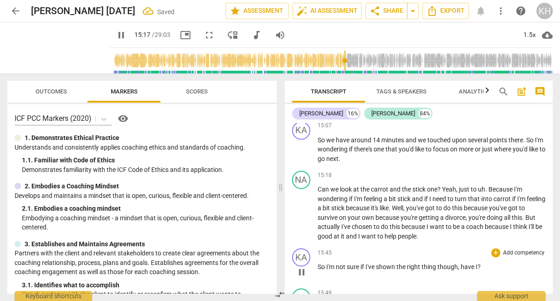
scroll to position [3986, 0]
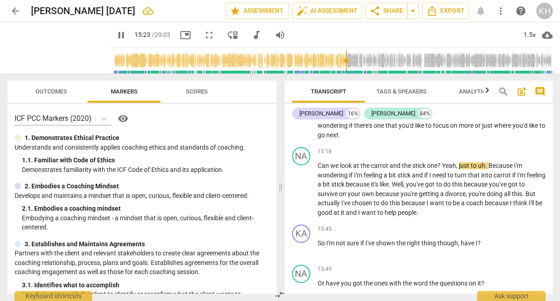
click at [116, 36] on span "pause" at bounding box center [121, 35] width 11 height 11
type input "924"
click at [441, 169] on span "?" at bounding box center [439, 165] width 5 height 7
click at [444, 169] on span "Yeah" at bounding box center [449, 165] width 14 height 7
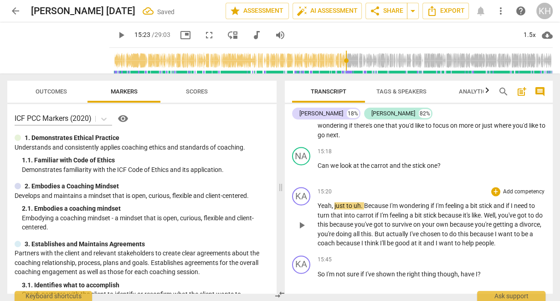
click at [335, 209] on span "just" at bounding box center [340, 205] width 12 height 7
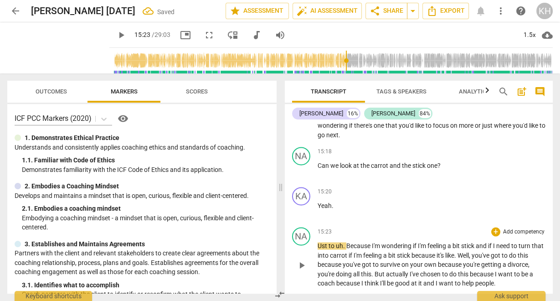
drag, startPoint x: 316, startPoint y: 248, endPoint x: 322, endPoint y: 252, distance: 6.8
click at [317, 249] on div "NA play_arrow pause 15:23 + Add competency keyboard_arrow_right Ust to uh . Bec…" at bounding box center [419, 257] width 268 height 68
click at [320, 249] on span "Ust" at bounding box center [322, 245] width 11 height 7
click at [116, 34] on span "play_arrow" at bounding box center [121, 35] width 11 height 11
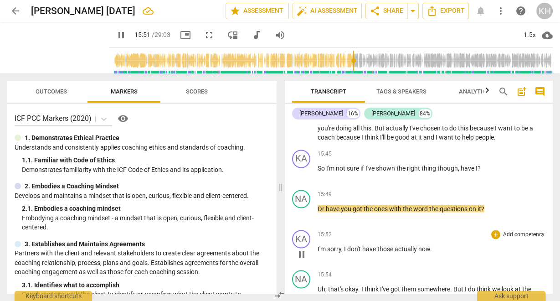
scroll to position [4168, 0]
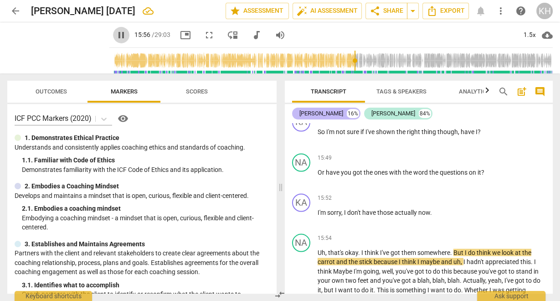
drag, startPoint x: 112, startPoint y: 35, endPoint x: 295, endPoint y: 115, distance: 199.8
click at [116, 35] on span "pause" at bounding box center [121, 35] width 11 height 11
type input "957"
click at [431, 215] on span "." at bounding box center [431, 211] width 2 height 7
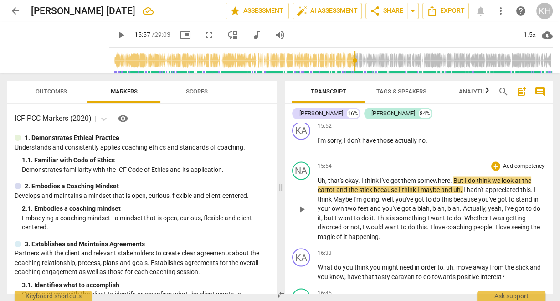
scroll to position [4241, 0]
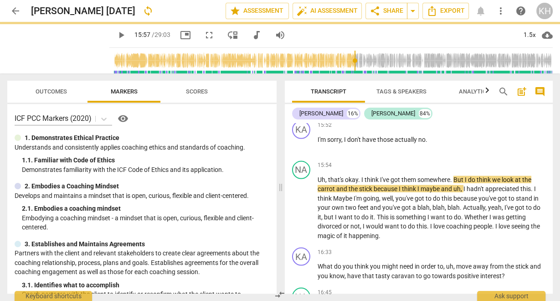
click at [117, 37] on span "play_arrow" at bounding box center [121, 35] width 11 height 11
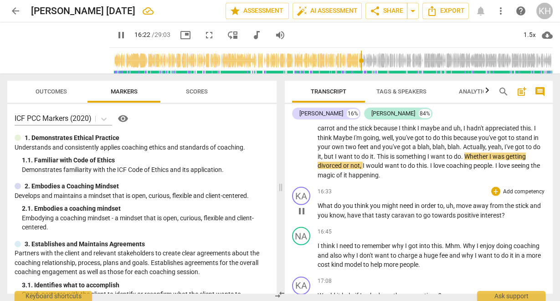
scroll to position [4314, 0]
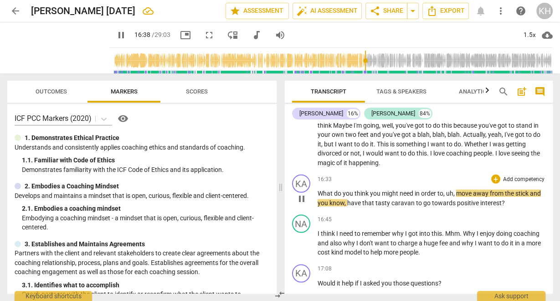
click at [451, 196] on span "uh" at bounding box center [449, 192] width 7 height 7
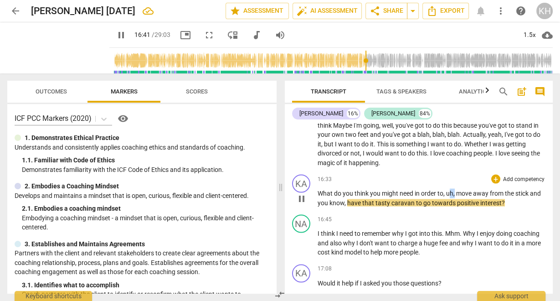
drag, startPoint x: 454, startPoint y: 198, endPoint x: 450, endPoint y: 197, distance: 4.6
click at [450, 197] on p "What do you think you might need in order to , uh , move away from the stick an…" at bounding box center [431, 197] width 228 height 19
click at [116, 34] on span "pause" at bounding box center [121, 35] width 11 height 11
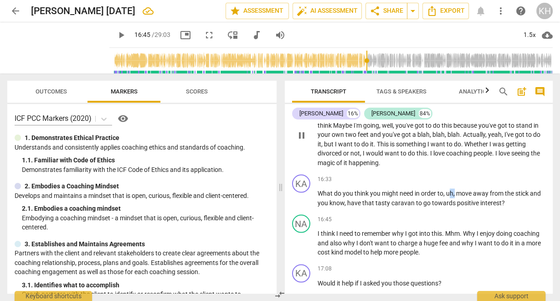
type input "1005"
click at [454, 196] on span "," at bounding box center [454, 192] width 3 height 7
click at [448, 196] on span "uh" at bounding box center [449, 192] width 7 height 7
click at [451, 196] on span "uh" at bounding box center [449, 192] width 7 height 7
click at [452, 196] on span "uh" at bounding box center [449, 192] width 7 height 7
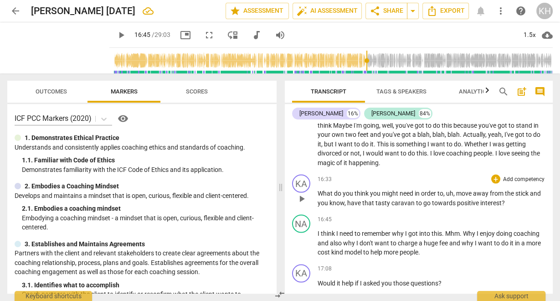
click at [451, 196] on span "uh" at bounding box center [449, 192] width 7 height 7
drag, startPoint x: 454, startPoint y: 199, endPoint x: 447, endPoint y: 199, distance: 6.8
click at [447, 199] on p "What do you think you might need in order to , uh , move away from the stick an…" at bounding box center [431, 197] width 228 height 19
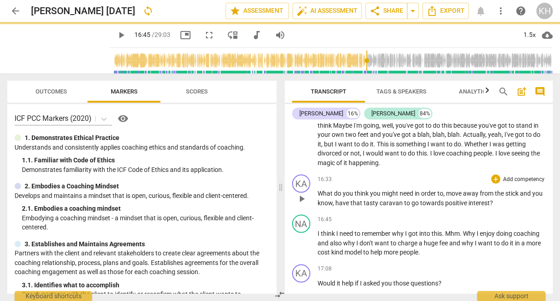
click at [404, 206] on span "caravan" at bounding box center [391, 202] width 25 height 7
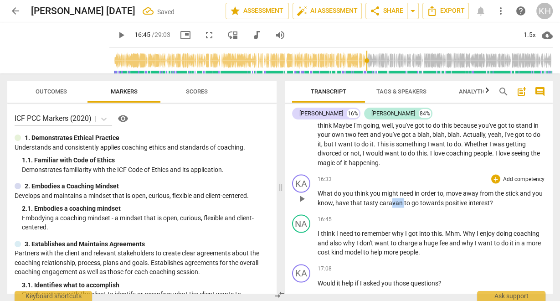
drag, startPoint x: 413, startPoint y: 209, endPoint x: 400, endPoint y: 208, distance: 12.8
click at [400, 206] on span "caravan" at bounding box center [391, 202] width 25 height 7
click at [438, 206] on span "towards" at bounding box center [425, 202] width 25 height 7
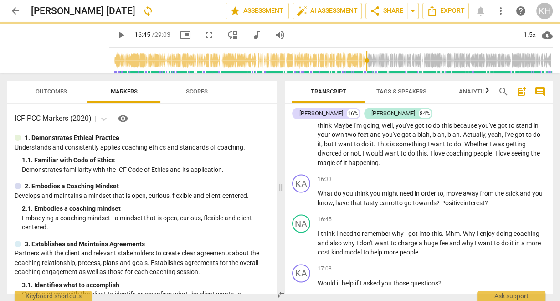
click at [116, 34] on span "play_arrow" at bounding box center [121, 35] width 11 height 11
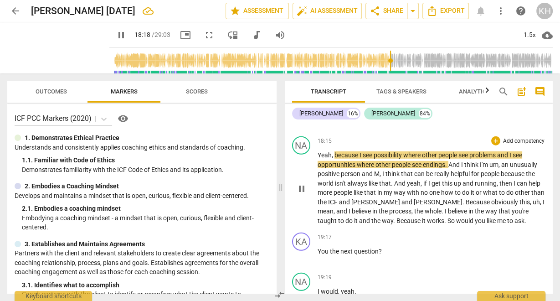
scroll to position [4933, 0]
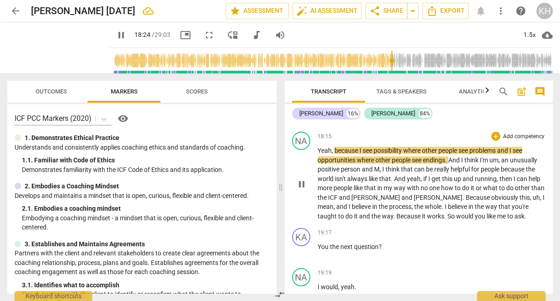
click at [447, 219] on span "So" at bounding box center [451, 215] width 9 height 7
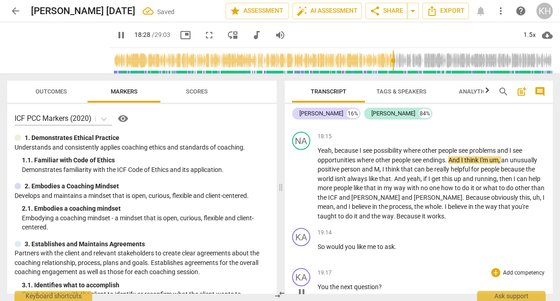
scroll to position [4970, 0]
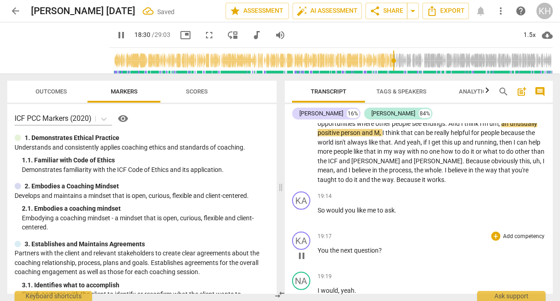
click at [318, 254] on span "You" at bounding box center [323, 249] width 12 height 7
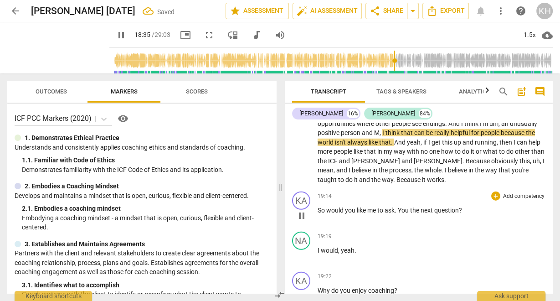
click at [399, 214] on span "You" at bounding box center [404, 209] width 12 height 7
type input "1117"
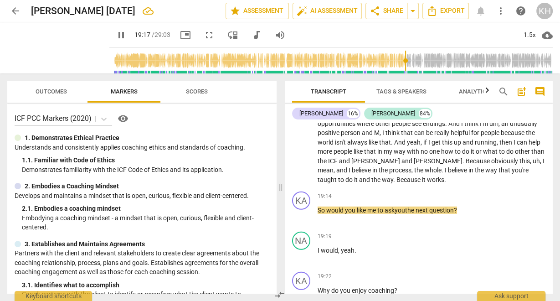
click at [116, 35] on span "pause" at bounding box center [121, 35] width 11 height 11
type input "1158"
click at [406, 184] on p "Yeah , because I see possibility where other people see problems and I see oppo…" at bounding box center [431, 146] width 228 height 75
click at [427, 183] on span "works" at bounding box center [435, 179] width 17 height 7
click at [325, 215] on p "So would you like me to ask you the next question ?" at bounding box center [431, 210] width 228 height 10
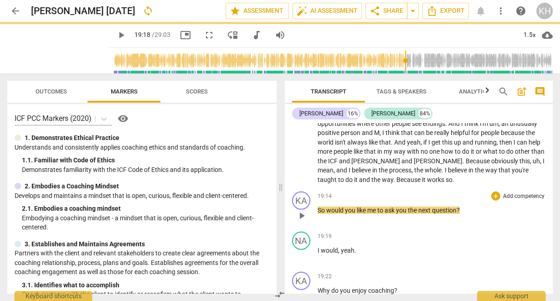
click at [328, 214] on span "would" at bounding box center [335, 209] width 19 height 7
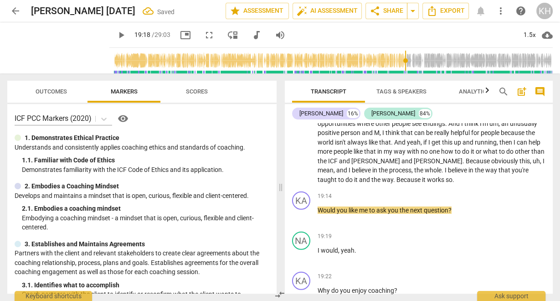
click at [116, 37] on span "play_arrow" at bounding box center [121, 35] width 11 height 11
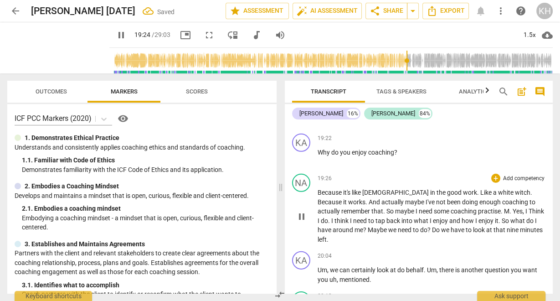
scroll to position [5116, 0]
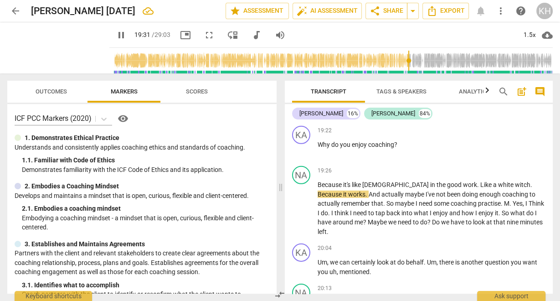
click at [116, 35] on span "pause" at bounding box center [121, 35] width 11 height 11
type input "1172"
click at [463, 188] on span "work" at bounding box center [470, 184] width 14 height 7
drag, startPoint x: 438, startPoint y: 189, endPoint x: 430, endPoint y: 188, distance: 8.0
click at [428, 189] on p "Because it's like witchcraft in the good work . Like a white witch . Because it…" at bounding box center [431, 208] width 228 height 56
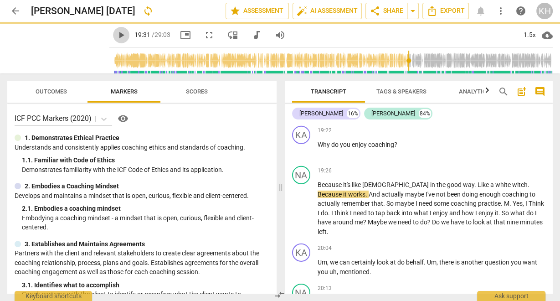
click at [116, 39] on span "play_arrow" at bounding box center [121, 35] width 11 height 11
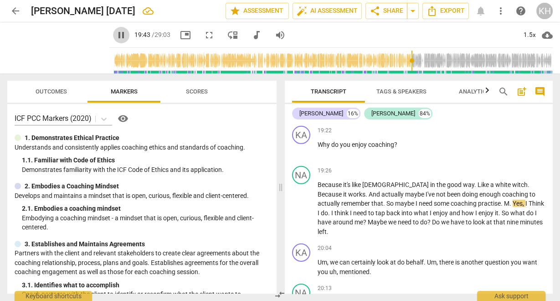
click at [116, 36] on span "pause" at bounding box center [121, 35] width 11 height 11
type input "1184"
click at [500, 207] on span "." at bounding box center [501, 202] width 3 height 7
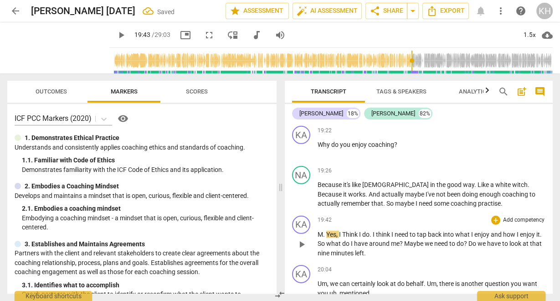
click at [320, 237] on span "M" at bounding box center [319, 233] width 5 height 7
click at [339, 238] on span "Yes" at bounding box center [342, 233] width 10 height 7
click at [337, 237] on span "." at bounding box center [335, 233] width 3 height 7
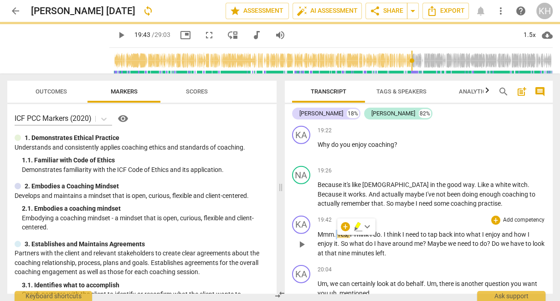
click at [337, 238] on span "Yes" at bounding box center [342, 233] width 10 height 7
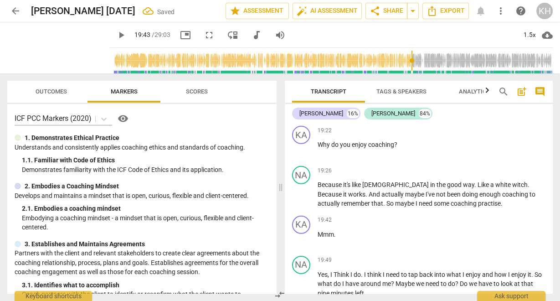
click at [117, 33] on span "play_arrow" at bounding box center [121, 35] width 11 height 11
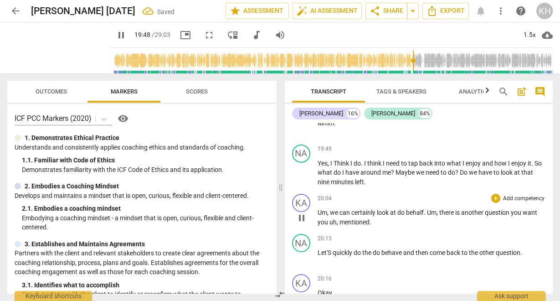
scroll to position [5225, 0]
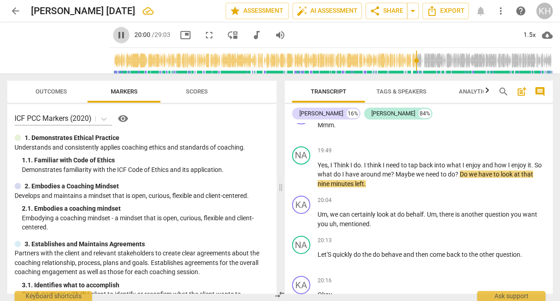
click at [116, 36] on span "pause" at bounding box center [121, 35] width 11 height 11
type input "1201"
click at [478, 178] on span "we" at bounding box center [474, 173] width 10 height 7
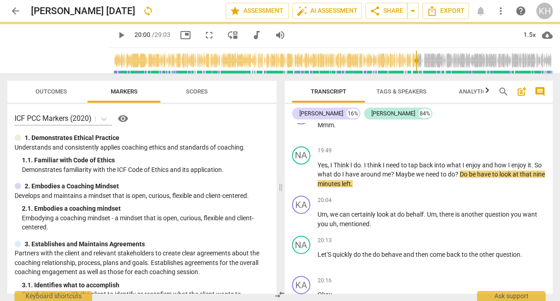
click at [116, 32] on span "play_arrow" at bounding box center [121, 35] width 11 height 11
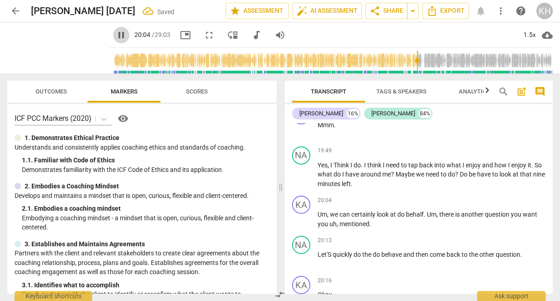
click at [116, 33] on span "pause" at bounding box center [121, 35] width 11 height 11
type input "1205"
click at [533, 178] on span "nine" at bounding box center [539, 173] width 12 height 7
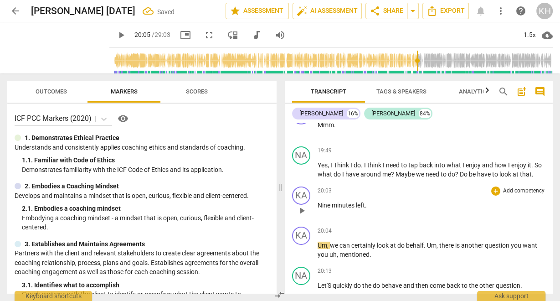
drag, startPoint x: 322, startPoint y: 212, endPoint x: 321, endPoint y: 219, distance: 6.5
click at [321, 214] on div "20:03 + Add competency keyboard_arrow_right Nine minutes left ." at bounding box center [431, 202] width 228 height 33
click at [321, 209] on span "Nine" at bounding box center [324, 204] width 14 height 7
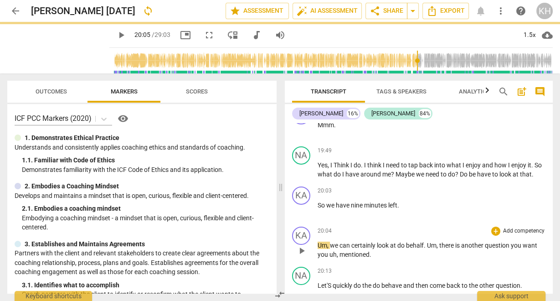
click at [317, 249] on span "Um" at bounding box center [322, 244] width 10 height 7
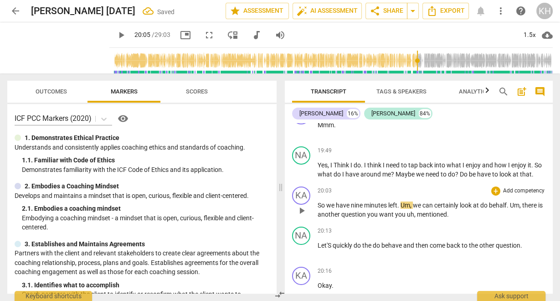
click at [498, 209] on span "behalf" at bounding box center [498, 204] width 18 height 7
click at [504, 209] on span "be half" at bounding box center [498, 204] width 19 height 7
click at [506, 209] on span "be half" at bounding box center [498, 204] width 19 height 7
click at [116, 39] on span "play_arrow" at bounding box center [121, 35] width 11 height 11
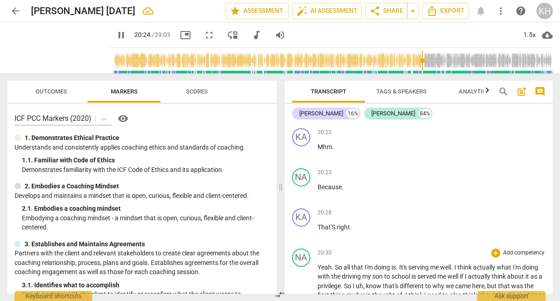
scroll to position [5480, 0]
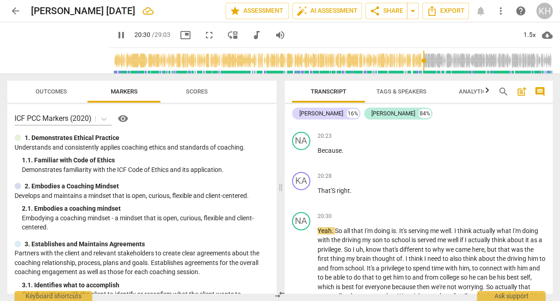
click at [116, 39] on span "pause" at bounding box center [121, 35] width 11 height 11
type input "1231"
drag, startPoint x: 351, startPoint y: 206, endPoint x: 316, endPoint y: 205, distance: 35.1
click at [316, 205] on div "KA play_arrow pause 20:28 + Add competency keyboard_arrow_right That'S right ." at bounding box center [419, 188] width 268 height 40
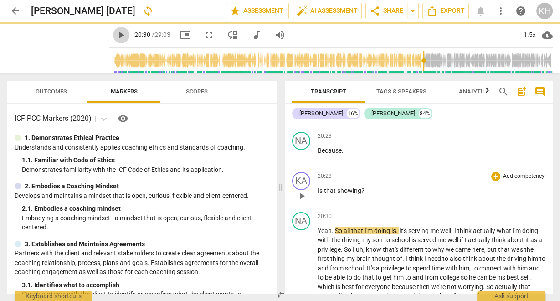
click at [117, 38] on span "play_arrow" at bounding box center [121, 35] width 11 height 11
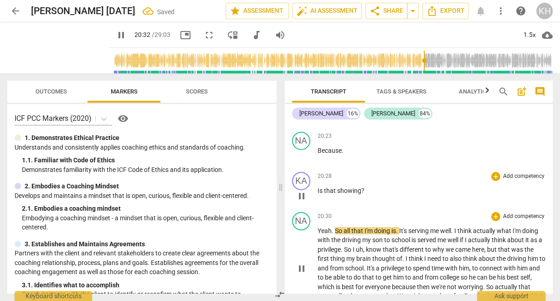
scroll to position [5553, 0]
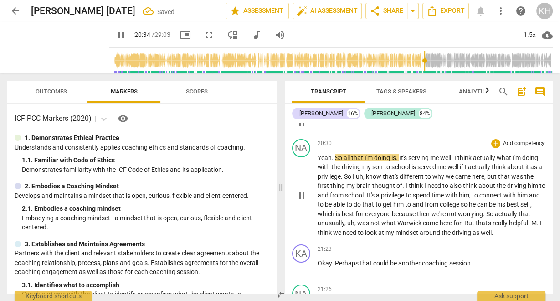
click at [342, 161] on span "So" at bounding box center [339, 157] width 9 height 7
type input "1236"
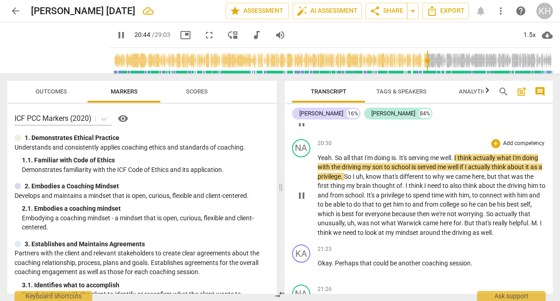
click at [454, 161] on span "." at bounding box center [452, 157] width 3 height 7
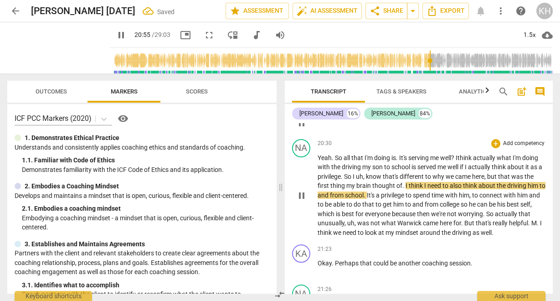
scroll to position [5589, 0]
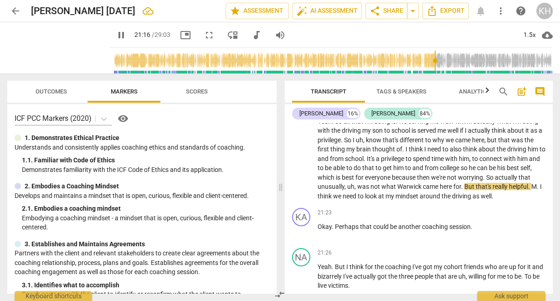
click at [116, 36] on span "pause" at bounding box center [121, 35] width 11 height 11
type input "1277"
drag, startPoint x: 433, startPoint y: 199, endPoint x: 410, endPoint y: 199, distance: 22.8
click at [410, 190] on span "Warwick" at bounding box center [410, 186] width 26 height 7
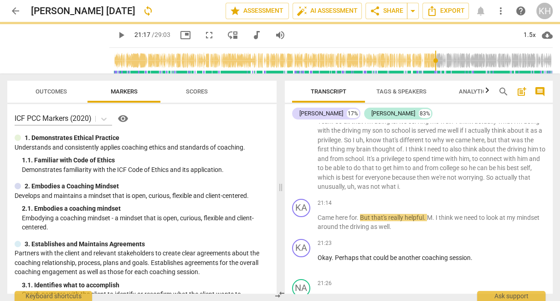
scroll to position [5620, 0]
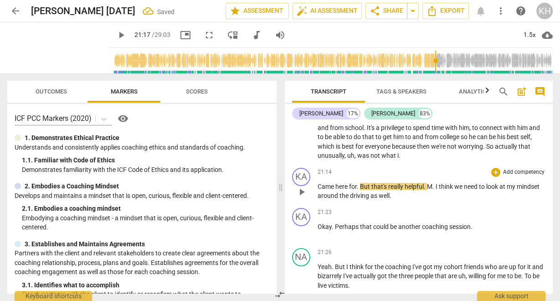
click at [317, 190] on span "Came" at bounding box center [326, 186] width 18 height 7
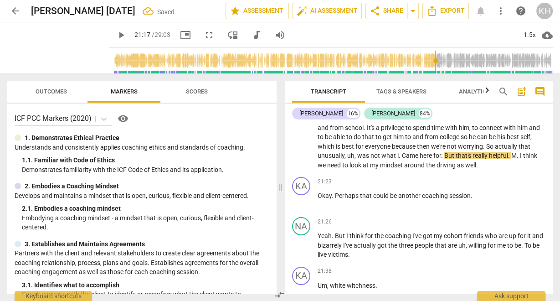
scroll to position [5589, 0]
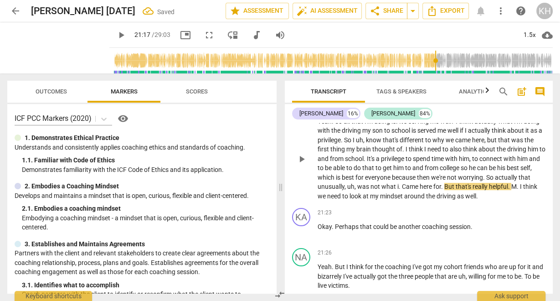
click at [402, 190] on span "." at bounding box center [399, 186] width 3 height 7
click at [116, 33] on span "play_arrow" at bounding box center [121, 35] width 11 height 11
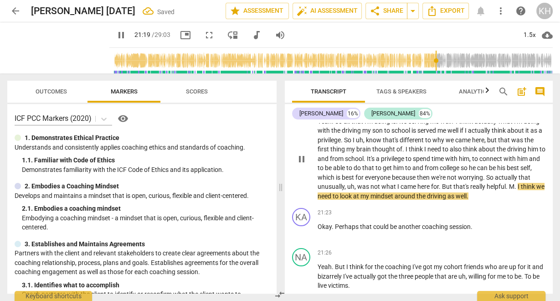
click at [514, 190] on span "M" at bounding box center [511, 186] width 5 height 7
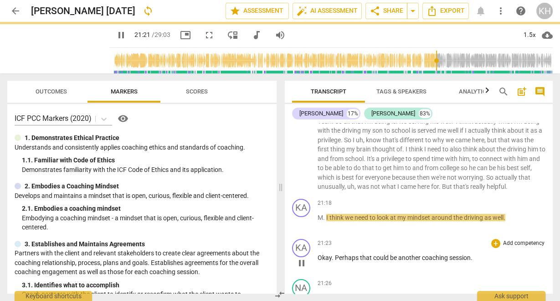
scroll to position [5620, 0]
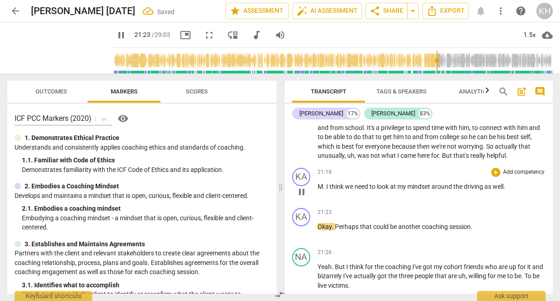
click at [322, 191] on p "M . I think we need to look at my mindset around the driving as well ." at bounding box center [431, 187] width 228 height 10
type input "1285"
click at [116, 33] on span "pause" at bounding box center [121, 35] width 11 height 11
type input "1287"
click at [337, 190] on span "I" at bounding box center [338, 186] width 3 height 7
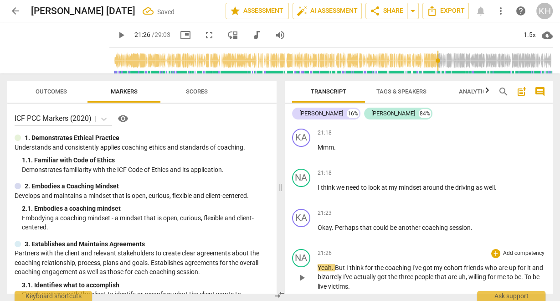
scroll to position [5693, 0]
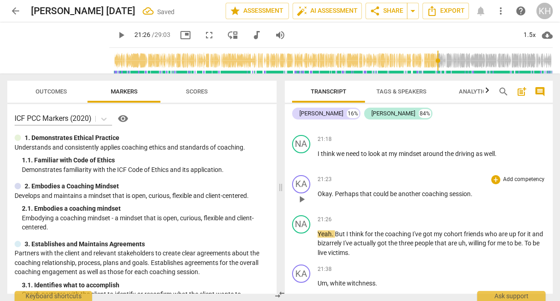
click at [474, 199] on p "Okay . Perhaps that could be another coaching session ." at bounding box center [431, 194] width 228 height 10
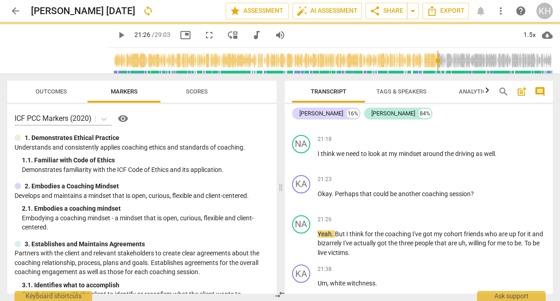
click at [120, 35] on span "play_arrow" at bounding box center [121, 35] width 16 height 11
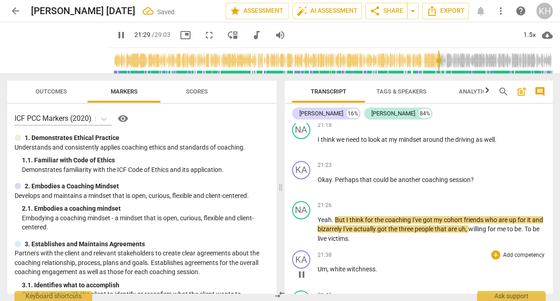
scroll to position [5766, 0]
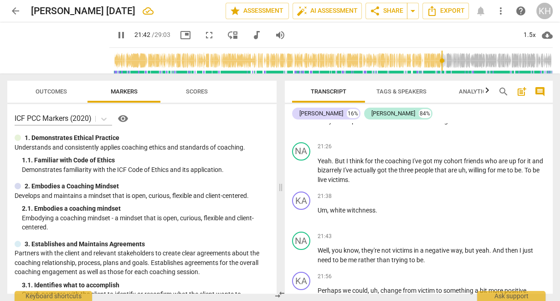
click at [116, 35] on span "pause" at bounding box center [121, 35] width 11 height 11
type input "1303"
click at [324, 214] on span "Um" at bounding box center [322, 209] width 10 height 7
click at [413, 215] on p "Victims to the, white witchness ." at bounding box center [431, 210] width 228 height 10
click at [116, 36] on span "play_arrow" at bounding box center [121, 35] width 11 height 11
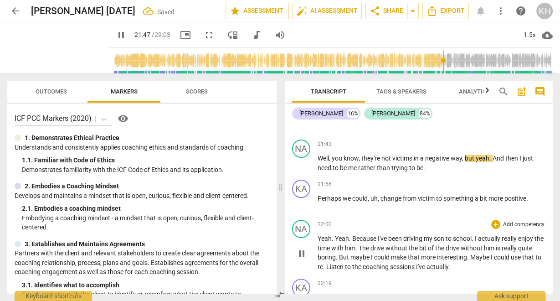
scroll to position [5875, 0]
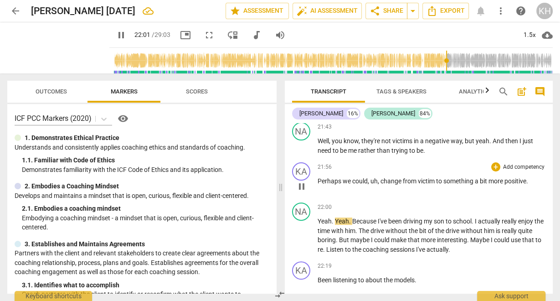
click at [534, 186] on p "Perhaps we could , uh , change from victim to something a bit more positive ." at bounding box center [431, 181] width 228 height 10
type input "1323"
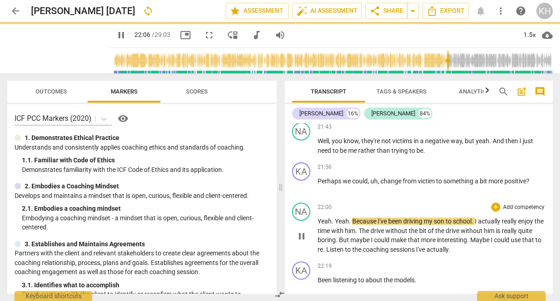
scroll to position [5948, 0]
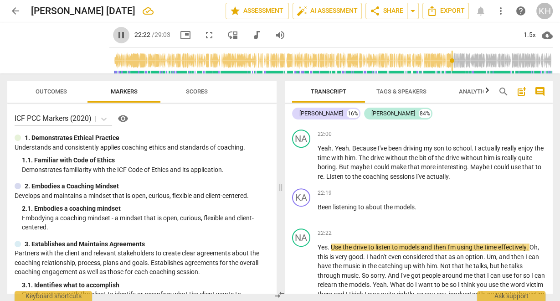
click at [119, 37] on span "pause" at bounding box center [121, 35] width 11 height 11
type input "1343"
click at [416, 180] on span "sessions" at bounding box center [403, 176] width 26 height 7
click at [426, 180] on span "I've" at bounding box center [421, 176] width 10 height 7
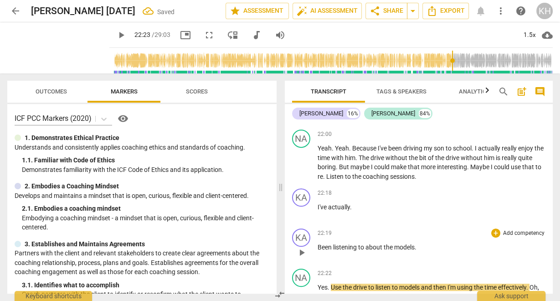
click at [314, 258] on div "play_arrow pause" at bounding box center [305, 252] width 23 height 12
click at [317, 250] on span "Been" at bounding box center [324, 246] width 15 height 7
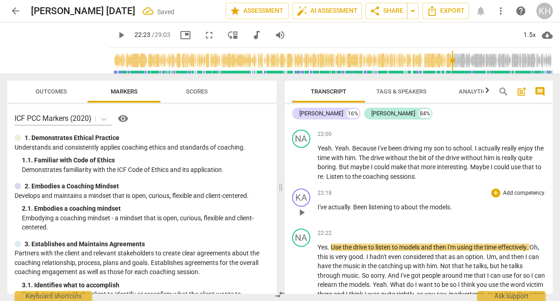
click at [353, 210] on span "Been" at bounding box center [360, 206] width 15 height 7
click at [356, 210] on span "Been" at bounding box center [360, 206] width 15 height 7
click at [397, 210] on span "to" at bounding box center [393, 206] width 7 height 7
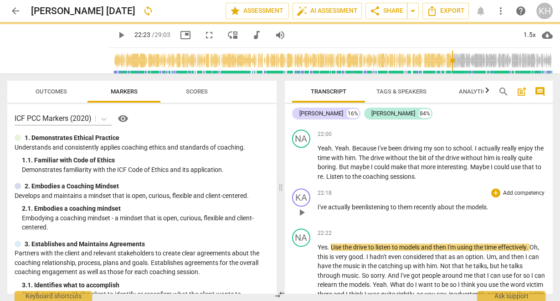
click at [441, 210] on span "about" at bounding box center [446, 206] width 18 height 7
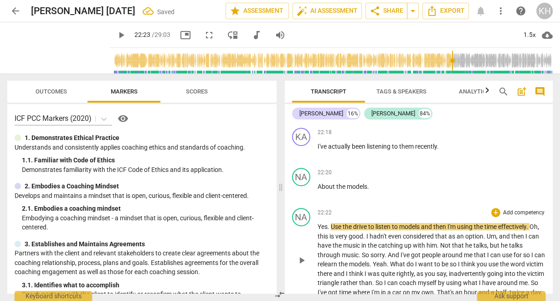
scroll to position [6021, 0]
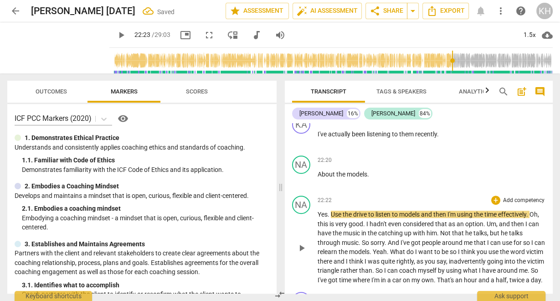
click at [318, 218] on span "Yes" at bounding box center [322, 213] width 10 height 7
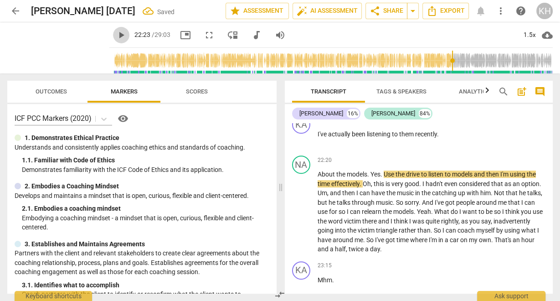
click at [116, 33] on span "play_arrow" at bounding box center [121, 35] width 11 height 11
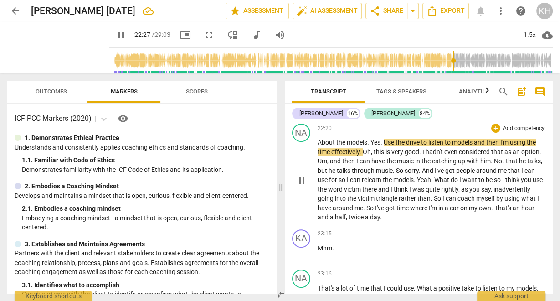
scroll to position [6057, 0]
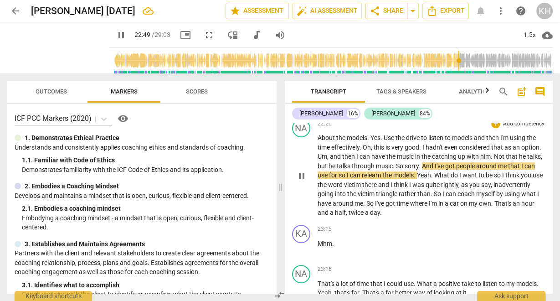
click at [396, 169] on span "." at bounding box center [394, 165] width 3 height 7
click at [116, 37] on span "pause" at bounding box center [121, 35] width 11 height 11
click at [404, 169] on span "So" at bounding box center [400, 165] width 9 height 7
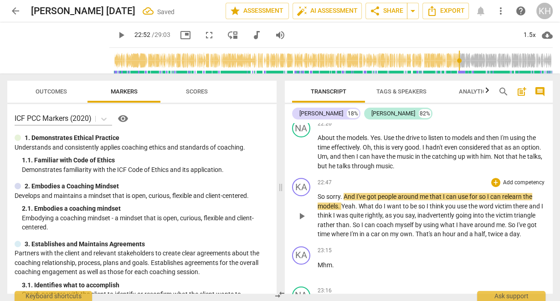
click at [325, 210] on p "So sorry . And I've got people around me that I can use for so I can relearn th…" at bounding box center [431, 215] width 228 height 47
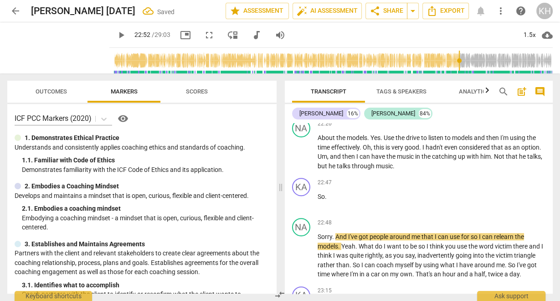
click at [116, 35] on span "play_arrow" at bounding box center [121, 35] width 11 height 11
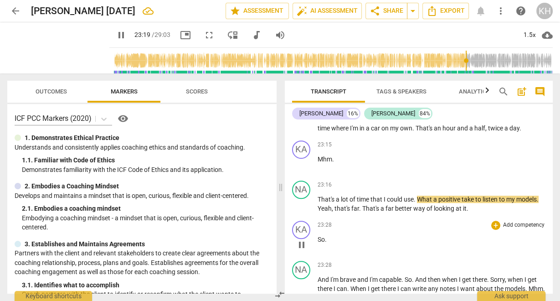
scroll to position [6239, 0]
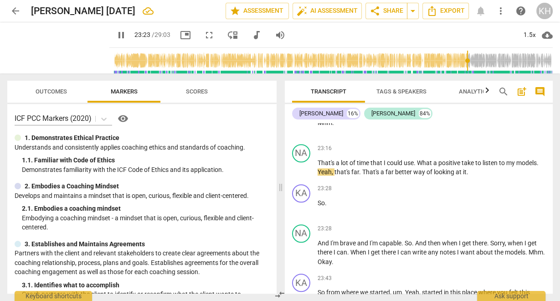
click at [116, 36] on span "pause" at bounding box center [121, 35] width 11 height 11
click at [419, 166] on span "What" at bounding box center [425, 162] width 16 height 7
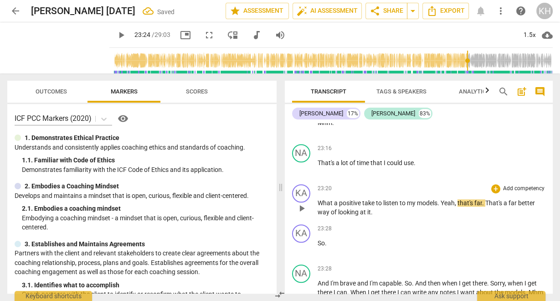
click at [376, 206] on span "to" at bounding box center [379, 202] width 7 height 7
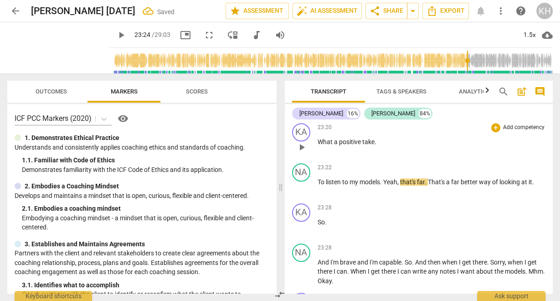
scroll to position [6312, 0]
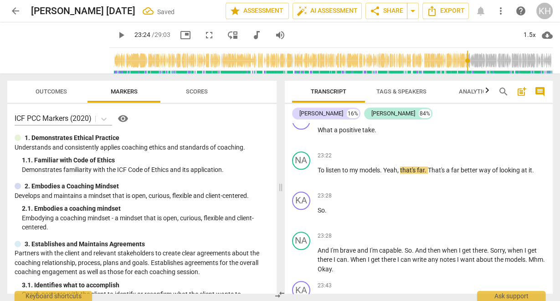
click at [118, 32] on span "play_arrow" at bounding box center [121, 35] width 11 height 11
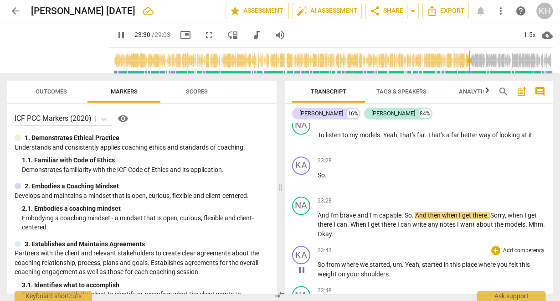
scroll to position [6385, 0]
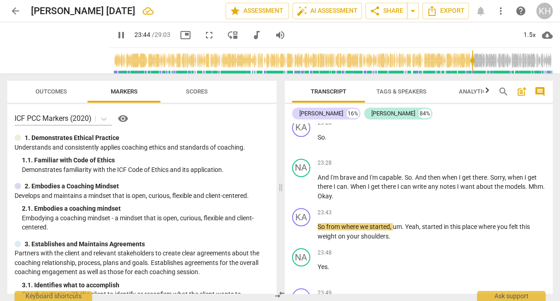
click at [116, 32] on span "pause" at bounding box center [121, 35] width 11 height 11
click at [315, 198] on div "play_arrow pause" at bounding box center [305, 187] width 23 height 21
click at [528, 190] on span "Mhm" at bounding box center [535, 186] width 15 height 7
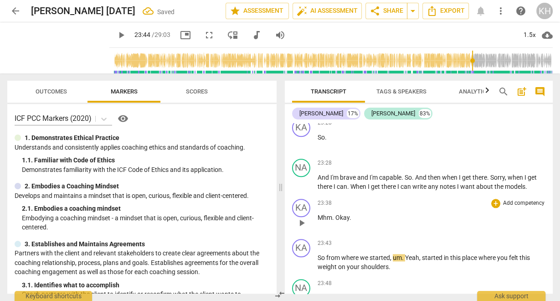
click at [336, 221] on span "Okay" at bounding box center [342, 217] width 14 height 7
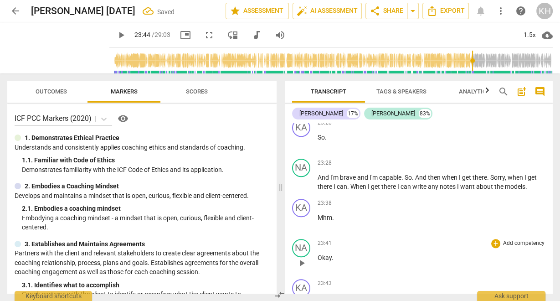
scroll to position [6458, 0]
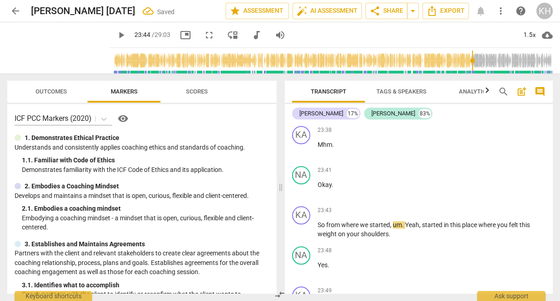
click at [116, 32] on span "play_arrow" at bounding box center [121, 35] width 11 height 11
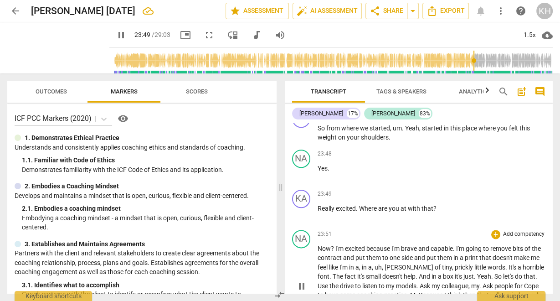
scroll to position [6567, 0]
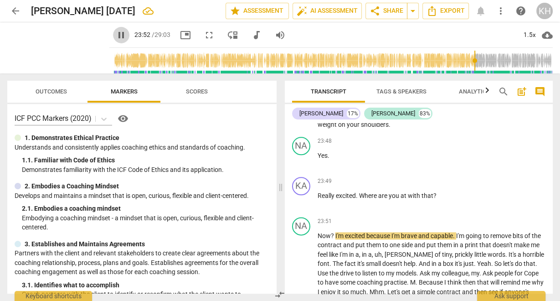
click at [117, 36] on span "pause" at bounding box center [121, 35] width 11 height 11
type input "1433"
drag, startPoint x: 333, startPoint y: 208, endPoint x: 313, endPoint y: 206, distance: 20.1
click at [311, 210] on div "KA play_arrow pause 23:49 + Add competency keyboard_arrow_right Really excited …" at bounding box center [419, 193] width 268 height 40
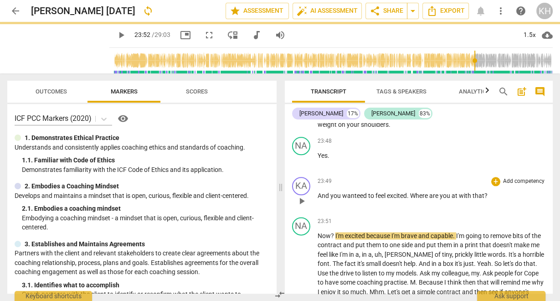
click at [358, 199] on span "And you wanteed to feel" at bounding box center [351, 195] width 69 height 7
drag, startPoint x: 360, startPoint y: 208, endPoint x: 371, endPoint y: 219, distance: 15.1
click at [359, 199] on span "And you wanteed to feel" at bounding box center [351, 195] width 69 height 7
click at [479, 199] on span "that" at bounding box center [475, 195] width 12 height 7
click at [116, 38] on span "play_arrow" at bounding box center [121, 35] width 11 height 11
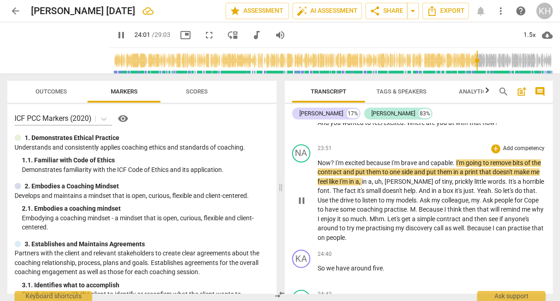
scroll to position [6677, 0]
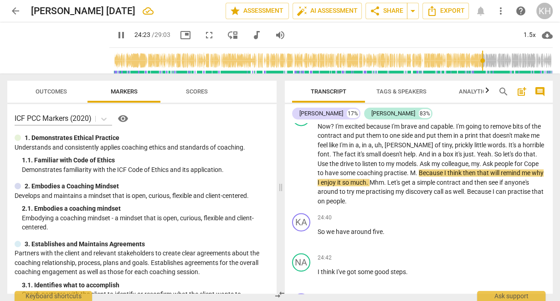
click at [116, 33] on span "pause" at bounding box center [121, 35] width 11 height 11
click at [419, 167] on span "Ask" at bounding box center [425, 163] width 12 height 7
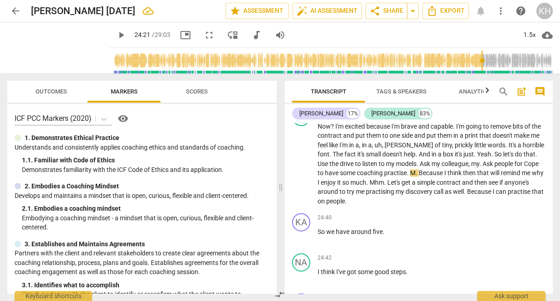
drag, startPoint x: 479, startPoint y: 60, endPoint x: 224, endPoint y: 20, distance: 258.5
click at [480, 62] on input "range" at bounding box center [332, 60] width 439 height 29
click at [116, 35] on span "play_arrow" at bounding box center [121, 35] width 11 height 11
click at [476, 63] on input "range" at bounding box center [332, 60] width 439 height 29
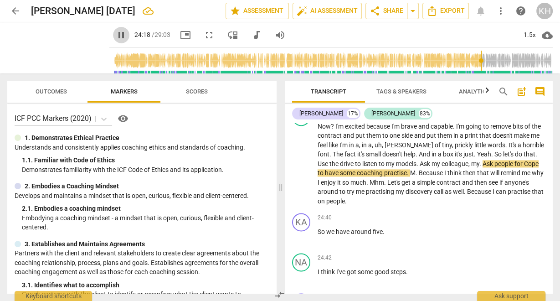
click at [116, 38] on span "pause" at bounding box center [121, 35] width 11 height 11
click at [120, 35] on span "play_arrow" at bounding box center [121, 35] width 16 height 11
click at [120, 35] on span "pause" at bounding box center [121, 35] width 16 height 11
click at [524, 167] on span "Cope" at bounding box center [531, 163] width 15 height 7
drag, startPoint x: 523, startPoint y: 175, endPoint x: 516, endPoint y: 177, distance: 6.5
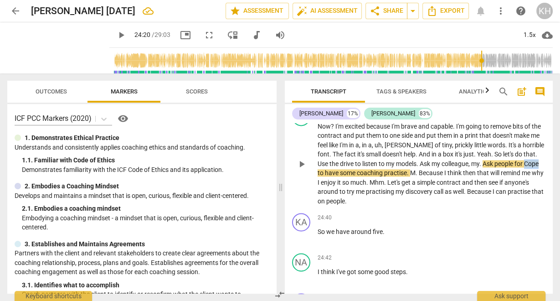
click at [524, 167] on span "Cope" at bounding box center [531, 163] width 15 height 7
click at [478, 64] on input "range" at bounding box center [332, 60] width 439 height 29
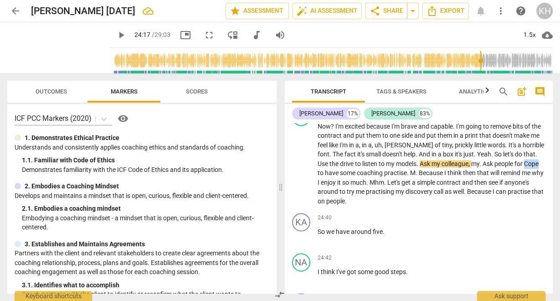
click at [475, 62] on input "range" at bounding box center [332, 60] width 439 height 29
click at [116, 36] on span "play_arrow" at bounding box center [121, 35] width 11 height 11
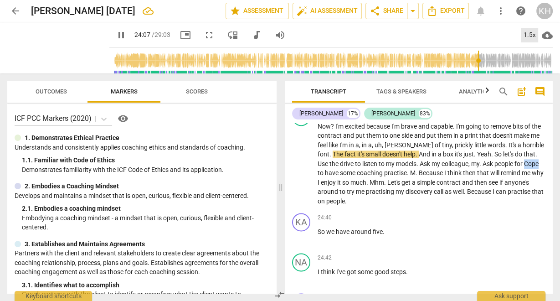
click at [527, 35] on div "1.5x" at bounding box center [528, 35] width 17 height 15
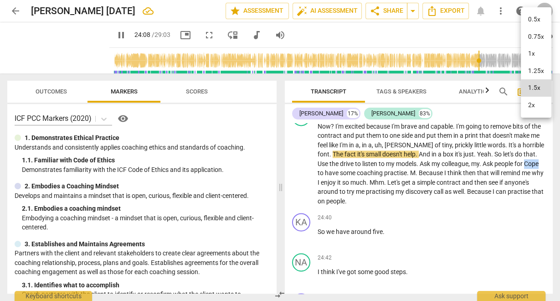
click at [534, 53] on li "1x" at bounding box center [535, 53] width 31 height 17
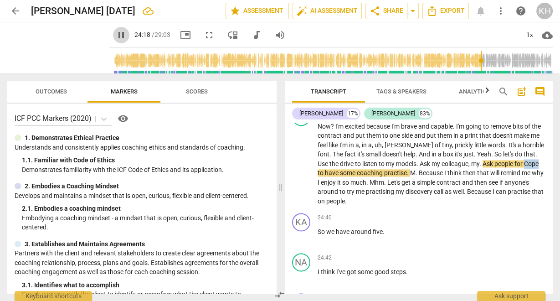
click at [116, 37] on span "pause" at bounding box center [121, 35] width 11 height 11
type input "1458"
drag, startPoint x: 456, startPoint y: 176, endPoint x: 438, endPoint y: 176, distance: 18.2
click at [440, 173] on p "Now ? I'm excited because I'm brave and capable . I'm going to remove bits of t…" at bounding box center [431, 164] width 228 height 84
drag, startPoint x: 456, startPoint y: 176, endPoint x: 442, endPoint y: 177, distance: 14.1
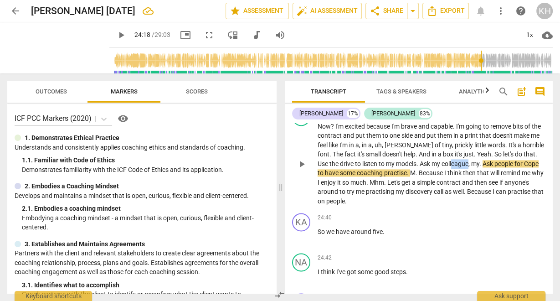
click at [442, 177] on p "Now ? I'm excited because I'm brave and capable . I'm going to remove bits of t…" at bounding box center [431, 164] width 228 height 84
click at [116, 38] on span "play_arrow" at bounding box center [121, 35] width 11 height 11
click at [116, 38] on span "pause" at bounding box center [121, 35] width 11 height 11
type input "1460"
click at [512, 167] on span "Cope" at bounding box center [520, 163] width 16 height 7
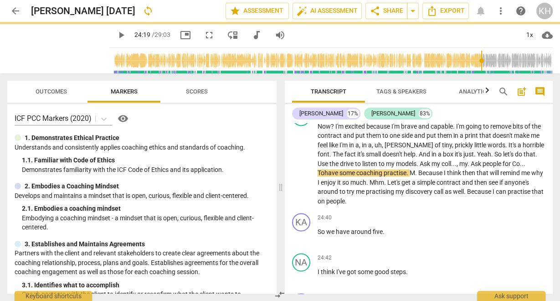
click at [116, 37] on span "play_arrow" at bounding box center [121, 35] width 11 height 11
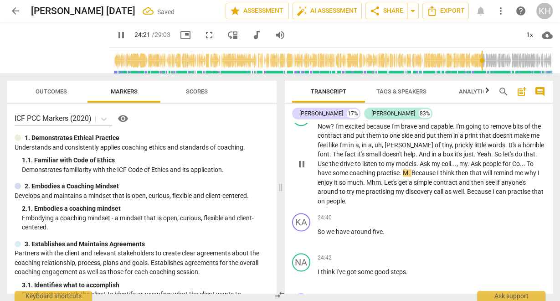
drag, startPoint x: 114, startPoint y: 36, endPoint x: 423, endPoint y: 191, distance: 346.0
click at [116, 36] on span "pause" at bounding box center [121, 35] width 11 height 11
type input "1462"
click at [403, 176] on span "M" at bounding box center [405, 172] width 5 height 7
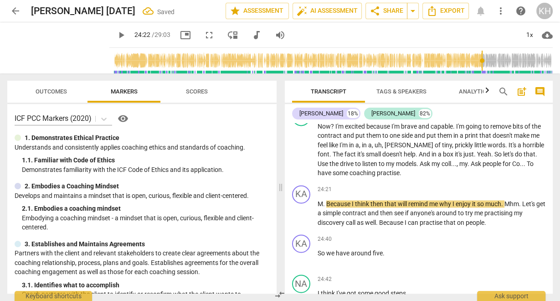
scroll to position [6698, 0]
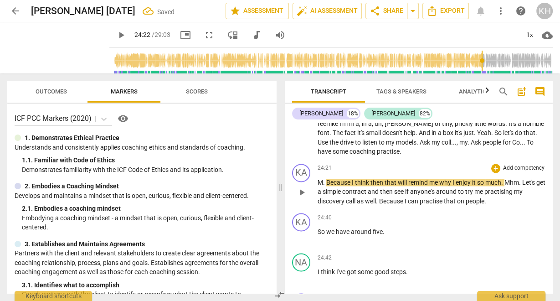
click at [320, 186] on span "M" at bounding box center [319, 182] width 5 height 7
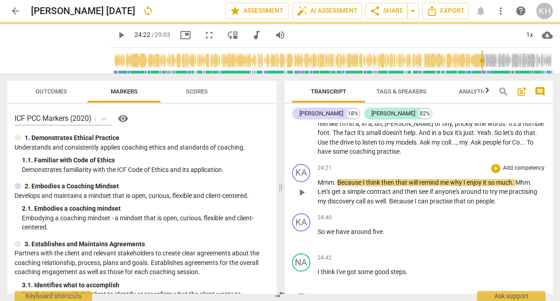
click at [338, 186] on span "Because" at bounding box center [350, 182] width 26 height 7
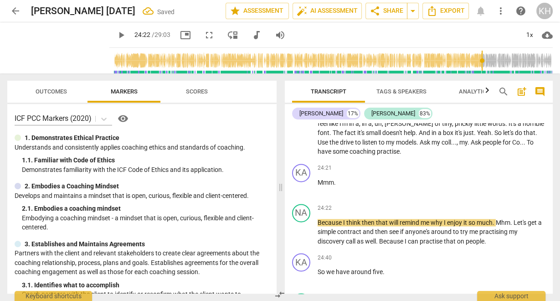
click at [118, 35] on span "play_arrow" at bounding box center [121, 35] width 11 height 11
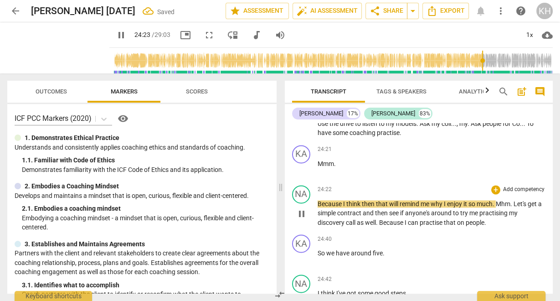
scroll to position [6734, 0]
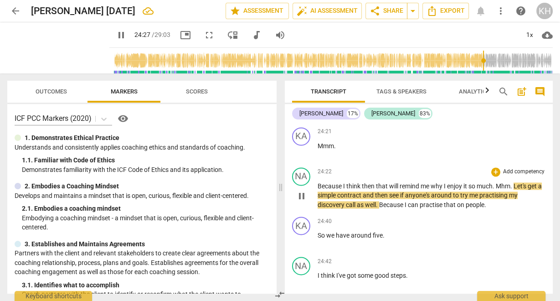
click at [499, 189] on span "Mhm" at bounding box center [502, 185] width 15 height 7
click at [498, 189] on span "Mhm" at bounding box center [502, 185] width 15 height 7
click at [495, 189] on span "." at bounding box center [493, 185] width 3 height 7
click at [498, 189] on span "Mhm" at bounding box center [502, 185] width 15 height 7
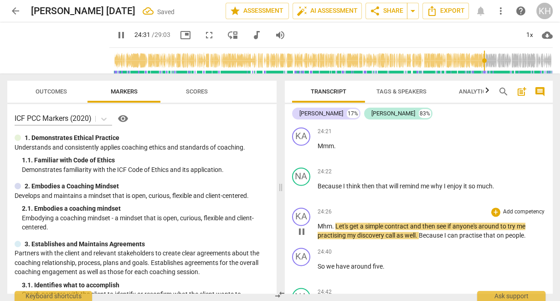
click at [337, 230] on span "Let's" at bounding box center [342, 225] width 14 height 7
click at [336, 230] on span "Let's" at bounding box center [342, 225] width 14 height 7
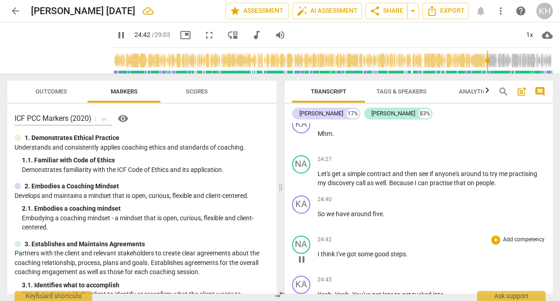
scroll to position [6844, 0]
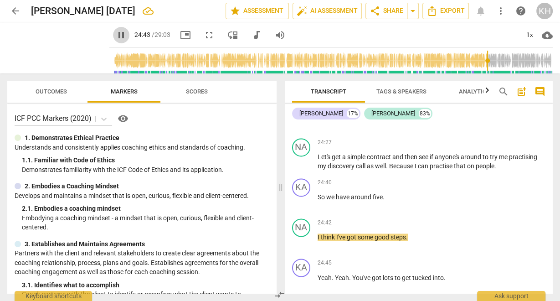
click at [116, 37] on span "pause" at bounding box center [121, 35] width 11 height 11
type input "1484"
click at [383, 200] on span "." at bounding box center [384, 196] width 2 height 7
click at [117, 35] on span "play_arrow" at bounding box center [121, 35] width 11 height 11
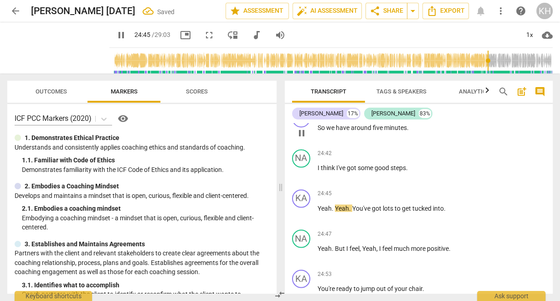
scroll to position [6916, 0]
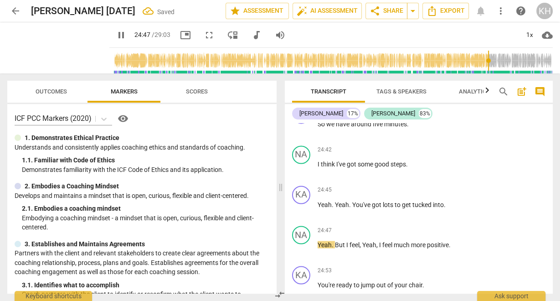
click at [118, 36] on span "pause" at bounding box center [121, 35] width 11 height 11
type input "1488"
click at [388, 208] on span "lots" at bounding box center [389, 203] width 12 height 7
drag, startPoint x: 389, startPoint y: 219, endPoint x: 391, endPoint y: 226, distance: 7.6
click at [387, 222] on div "KA play_arrow pause 24:45 + Add competency keyboard_arrow_right Yeah . Yeah . Y…" at bounding box center [419, 202] width 268 height 40
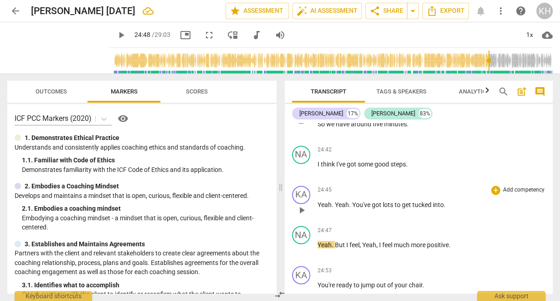
click at [392, 208] on span "lots" at bounding box center [389, 203] width 12 height 7
click at [116, 36] on span "play_arrow" at bounding box center [121, 35] width 11 height 11
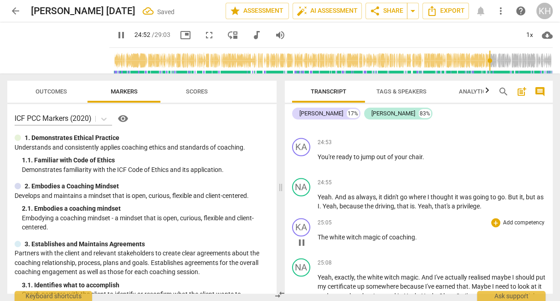
scroll to position [7062, 0]
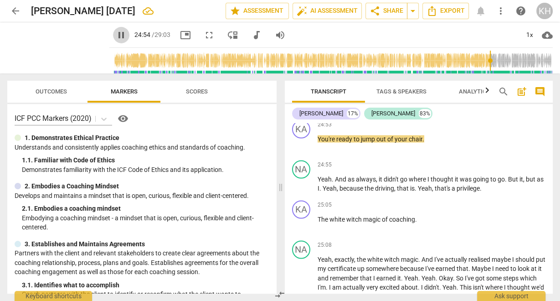
click at [116, 36] on span "pause" at bounding box center [121, 35] width 11 height 11
type input "1495"
click at [334, 142] on span "You're" at bounding box center [326, 138] width 19 height 7
click at [116, 33] on span "play_arrow" at bounding box center [121, 35] width 11 height 11
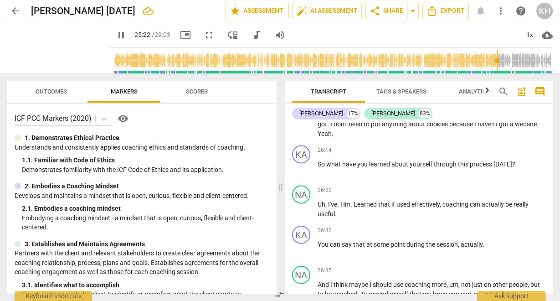
scroll to position [7171, 0]
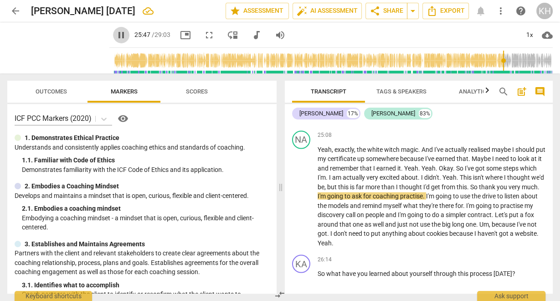
click at [117, 35] on span "pause" at bounding box center [121, 35] width 11 height 11
click at [537, 190] on span "." at bounding box center [538, 186] width 2 height 7
click at [359, 211] on p "Yeah , exactly , the white witch magic . And I've actually realised maybe I sho…" at bounding box center [431, 196] width 228 height 103
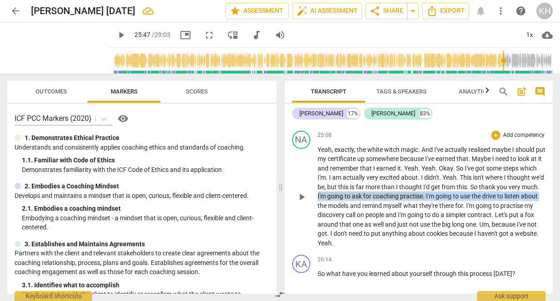
click at [361, 207] on p "Yeah , exactly , the white witch magic . And I've actually realised maybe I sho…" at bounding box center [431, 196] width 228 height 103
click at [327, 199] on span "I'm" at bounding box center [322, 195] width 10 height 7
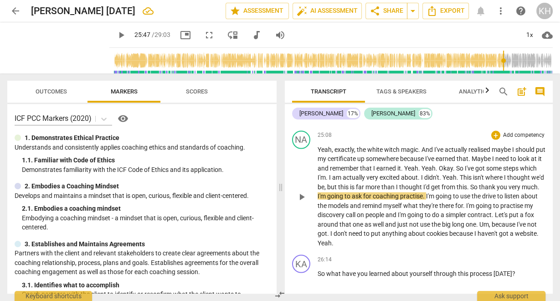
click at [537, 190] on span "." at bounding box center [538, 186] width 2 height 7
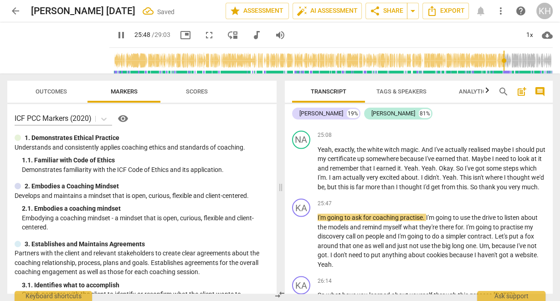
click at [116, 36] on span "pause" at bounding box center [121, 35] width 11 height 11
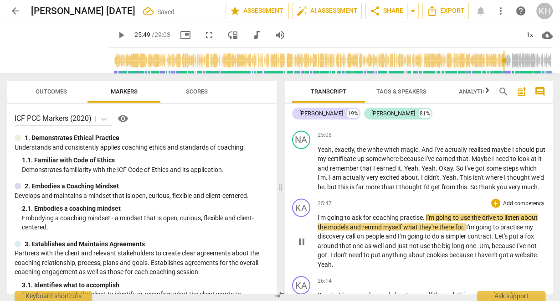
type input "1549"
click at [315, 237] on div "play_arrow pause" at bounding box center [305, 241] width 23 height 49
click at [318, 221] on span "I'm" at bounding box center [322, 217] width 10 height 7
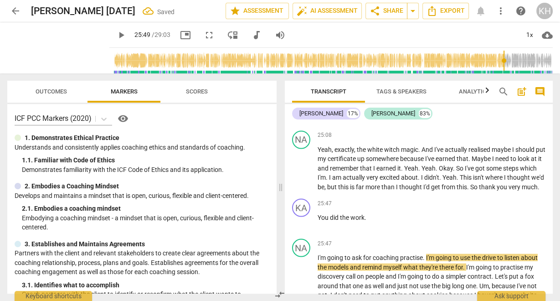
click at [116, 34] on span "play_arrow" at bounding box center [121, 35] width 11 height 11
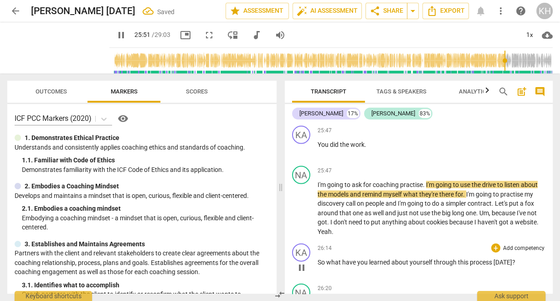
scroll to position [7281, 0]
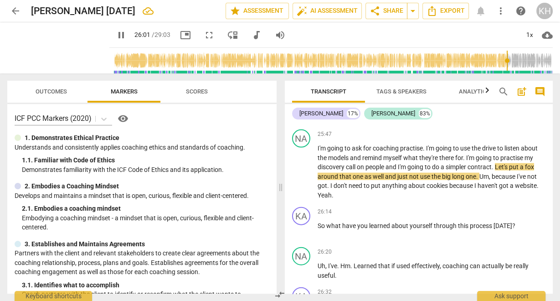
click at [116, 36] on span "pause" at bounding box center [121, 35] width 11 height 11
type input "1561"
click at [528, 170] on span "fox" at bounding box center [529, 166] width 9 height 7
click at [117, 33] on span "play_arrow" at bounding box center [121, 35] width 11 height 11
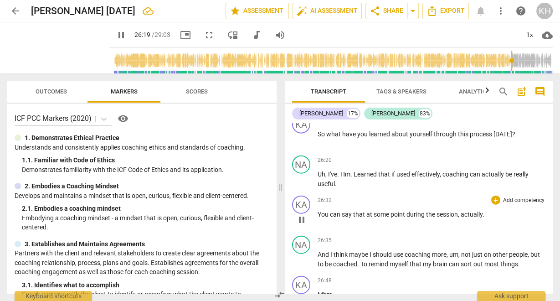
scroll to position [7390, 0]
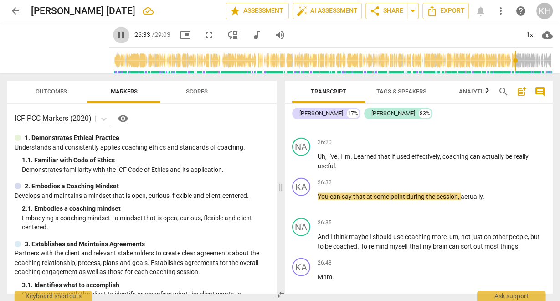
click at [116, 36] on span "pause" at bounding box center [121, 35] width 11 height 11
type input "1594"
click at [340, 200] on span "can" at bounding box center [336, 196] width 12 height 7
click at [339, 200] on span "c an" at bounding box center [335, 196] width 10 height 7
click at [340, 200] on span "c an" at bounding box center [335, 196] width 10 height 7
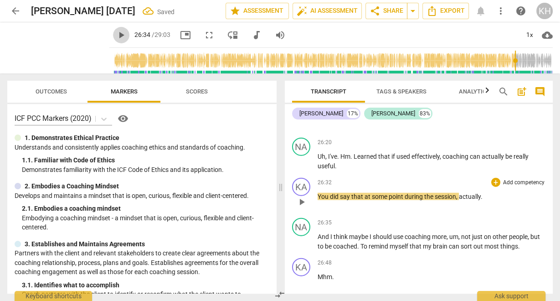
click at [116, 31] on span "play_arrow" at bounding box center [121, 35] width 11 height 11
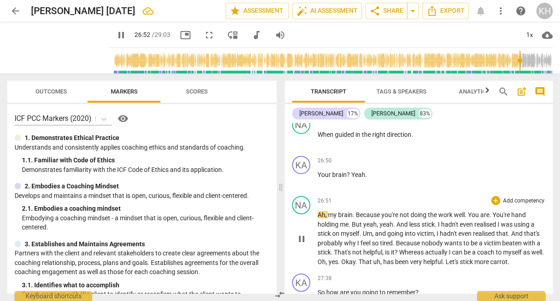
scroll to position [7609, 0]
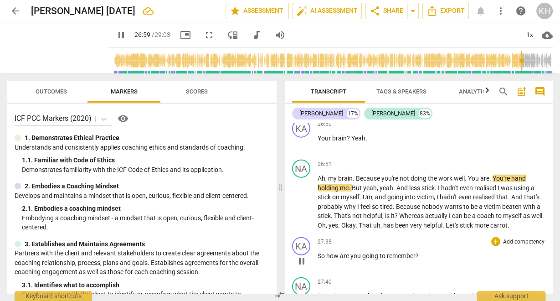
drag, startPoint x: 117, startPoint y: 36, endPoint x: 452, endPoint y: 261, distance: 404.3
click at [117, 36] on span "pause" at bounding box center [121, 35] width 11 height 11
type input "1620"
click at [328, 182] on span "my" at bounding box center [333, 177] width 10 height 7
click at [333, 182] on span "my" at bounding box center [333, 177] width 10 height 7
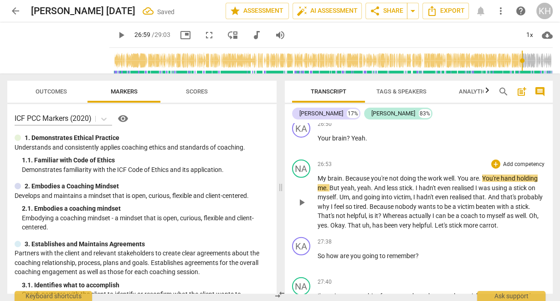
click at [484, 182] on span "You're" at bounding box center [491, 177] width 19 height 7
click at [481, 182] on span "." at bounding box center [480, 177] width 3 height 7
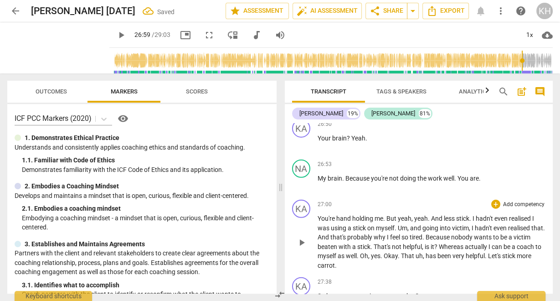
click at [320, 222] on span "You're" at bounding box center [326, 217] width 19 height 7
click at [317, 222] on span "You're" at bounding box center [326, 217] width 19 height 7
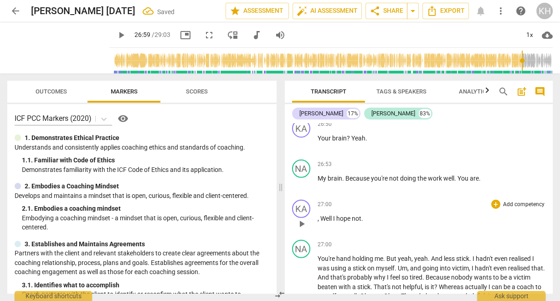
click at [322, 222] on span "Well" at bounding box center [326, 217] width 13 height 7
click at [116, 37] on span "play_arrow" at bounding box center [121, 35] width 11 height 11
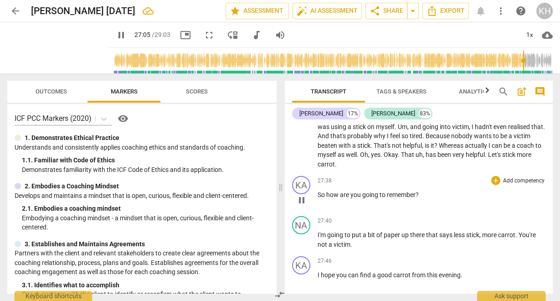
scroll to position [7754, 0]
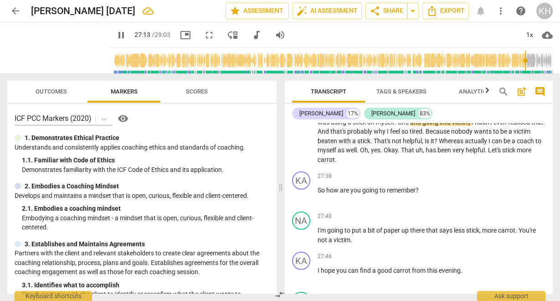
click at [116, 36] on span "pause" at bounding box center [121, 35] width 11 height 11
type input "1634"
click at [408, 126] on span "," at bounding box center [408, 121] width 3 height 7
click at [407, 126] on span "Um" at bounding box center [403, 121] width 10 height 7
click at [409, 126] on span "," at bounding box center [408, 121] width 3 height 7
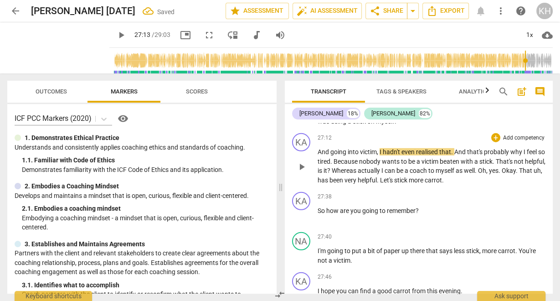
scroll to position [7739, 0]
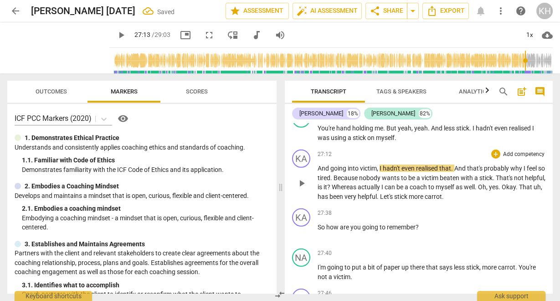
click at [319, 172] on span "And" at bounding box center [323, 167] width 13 height 7
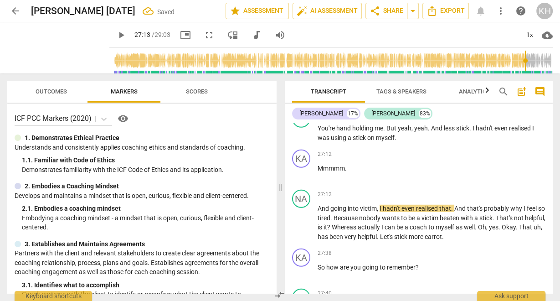
click at [116, 34] on span "play_arrow" at bounding box center [121, 35] width 11 height 11
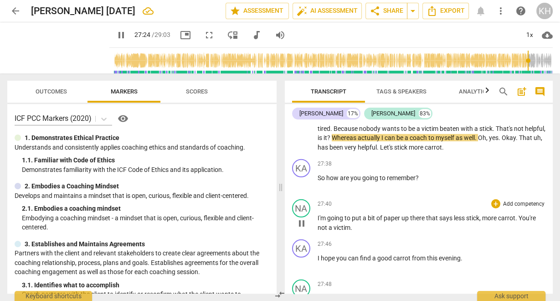
scroll to position [7848, 0]
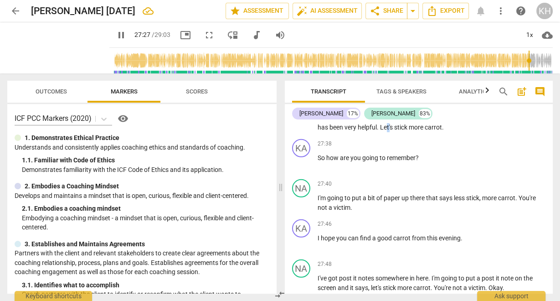
click at [394, 131] on span "Let's" at bounding box center [387, 126] width 14 height 7
type input "1648"
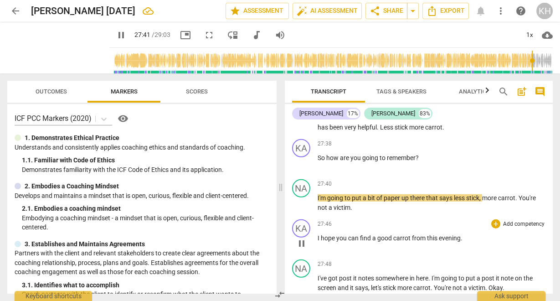
scroll to position [7885, 0]
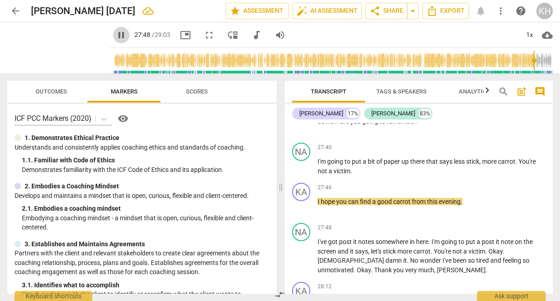
click at [116, 36] on span "pause" at bounding box center [121, 35] width 11 height 11
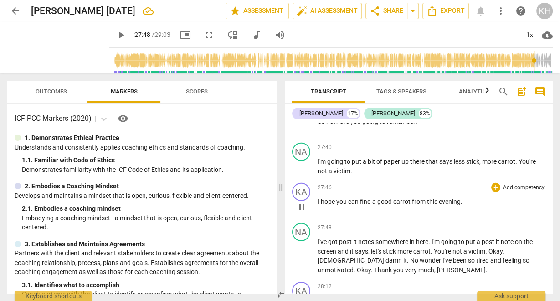
type input "1669"
drag, startPoint x: 375, startPoint y: 219, endPoint x: 317, endPoint y: 222, distance: 57.4
click at [317, 206] on p "I hope you can find a good carrot from this evening ." at bounding box center [431, 202] width 228 height 10
drag, startPoint x: 452, startPoint y: 222, endPoint x: 328, endPoint y: 227, distance: 124.0
click at [319, 206] on p "I hope you can find a good carrot from this evening ." at bounding box center [431, 202] width 228 height 10
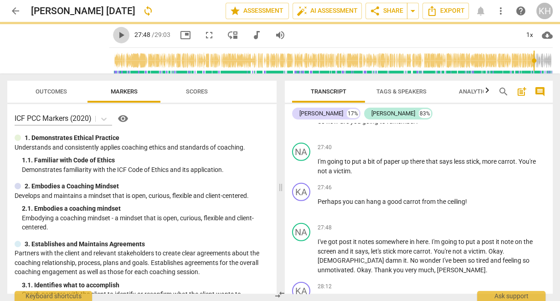
click at [116, 34] on span "play_arrow" at bounding box center [121, 35] width 11 height 11
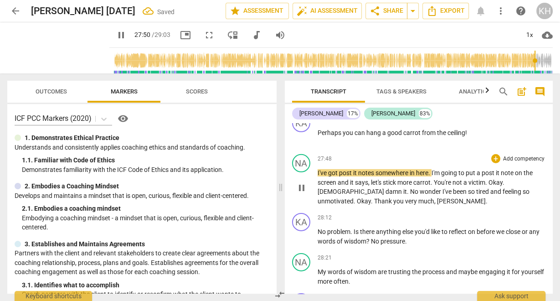
scroll to position [7957, 0]
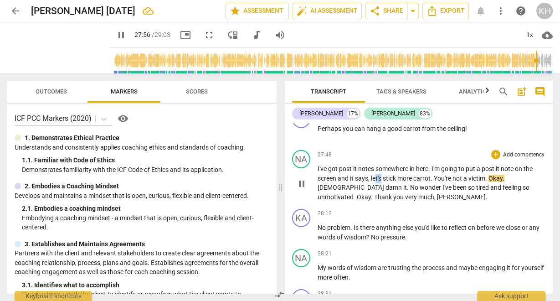
drag, startPoint x: 381, startPoint y: 199, endPoint x: 375, endPoint y: 199, distance: 5.9
click at [375, 182] on span "let's" at bounding box center [377, 177] width 12 height 7
type input "1677"
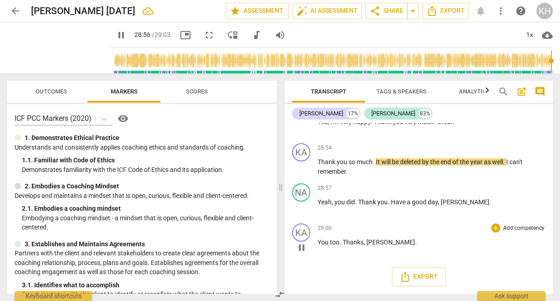
scroll to position [8362, 0]
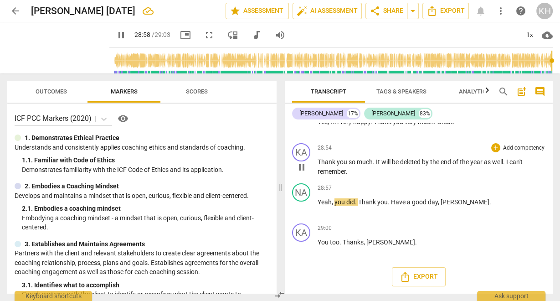
click at [346, 173] on span "." at bounding box center [347, 171] width 2 height 7
type input "1739"
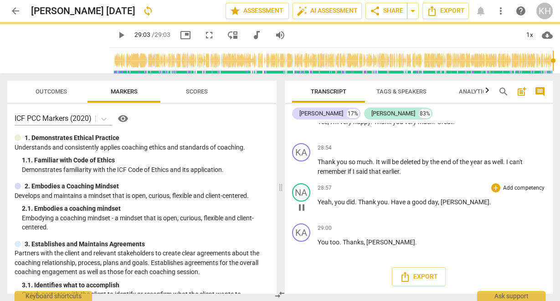
type input "1743"
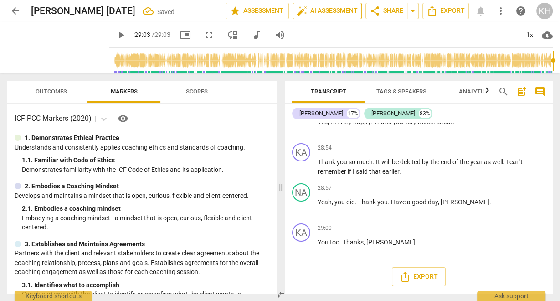
click at [324, 15] on span "auto_fix_high AI Assessment" at bounding box center [326, 10] width 61 height 11
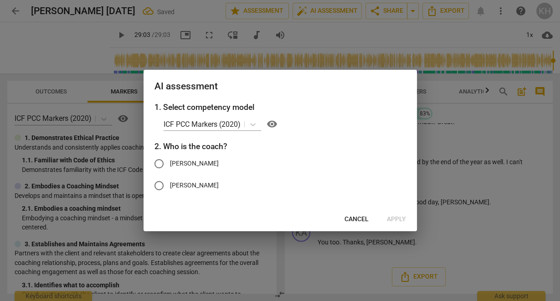
click at [181, 163] on span "[PERSON_NAME]" at bounding box center [194, 163] width 49 height 10
click at [170, 163] on input "[PERSON_NAME]" at bounding box center [159, 164] width 22 height 22
radio input "true"
click at [397, 219] on span "Apply" at bounding box center [396, 218] width 19 height 9
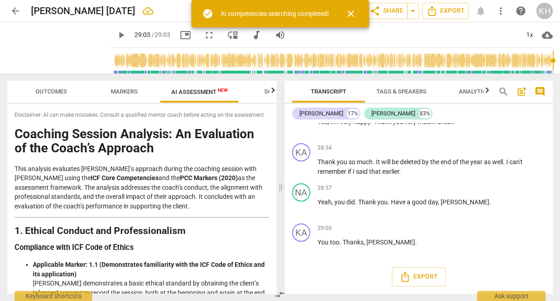
type input "1743"
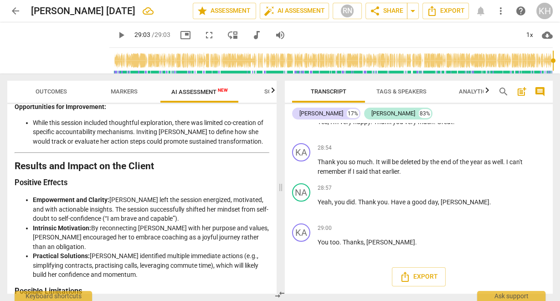
scroll to position [1821, 0]
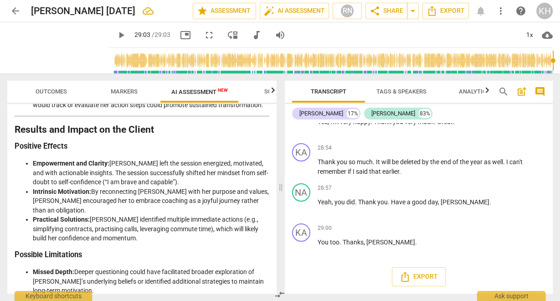
click at [248, 267] on li "Missed Depth: Deeper questioning could have facilitated broader exploration of …" at bounding box center [151, 281] width 236 height 28
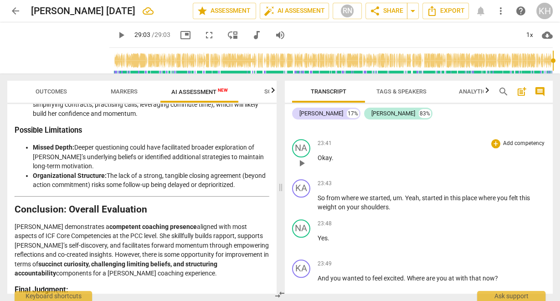
scroll to position [6473, 0]
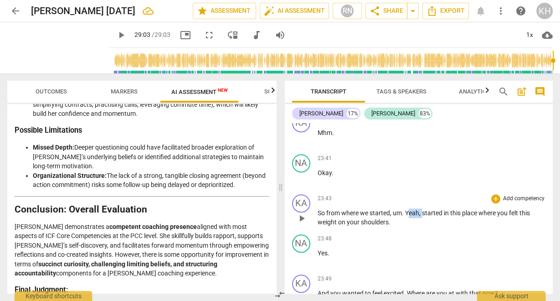
drag, startPoint x: 422, startPoint y: 226, endPoint x: 415, endPoint y: 229, distance: 6.9
click at [409, 225] on p "So from where we started , um . Yeah , started in this place where you felt thi…" at bounding box center [431, 217] width 228 height 19
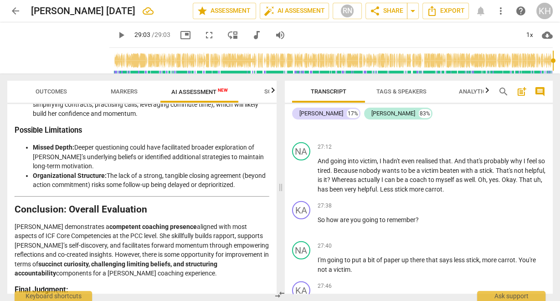
scroll to position [8367, 0]
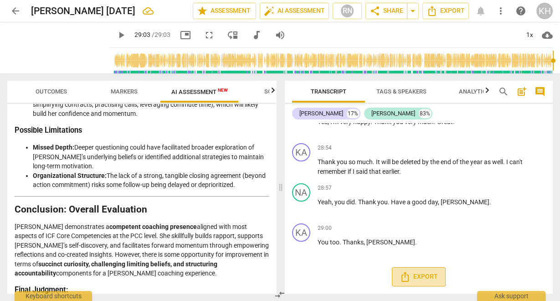
click at [416, 272] on span "Export" at bounding box center [418, 276] width 38 height 11
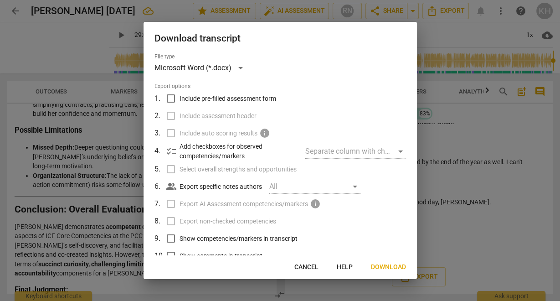
click at [307, 267] on span "Cancel" at bounding box center [306, 266] width 24 height 9
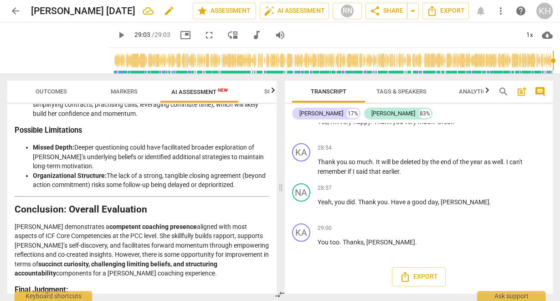
click at [107, 4] on div "arrow_back [PERSON_NAME] [DATE] edit star Assessment auto_fix_high AI Assessmen…" at bounding box center [279, 11] width 545 height 16
click at [112, 6] on h2 "[PERSON_NAME] [DATE]" at bounding box center [83, 10] width 104 height 11
drag, startPoint x: 113, startPoint y: 8, endPoint x: 46, endPoint y: 10, distance: 67.0
click at [46, 10] on h2 "[PERSON_NAME] [DATE]" at bounding box center [83, 10] width 104 height 11
click at [163, 10] on span "edit" at bounding box center [168, 10] width 11 height 11
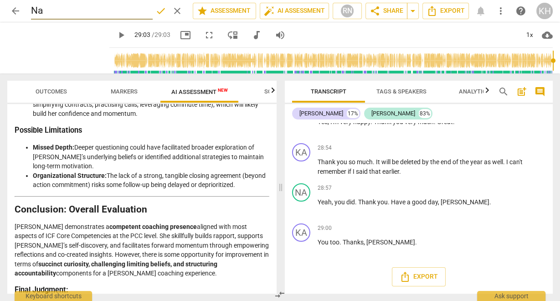
type input "N"
type input "[PERSON_NAME], Module 3, Cohort 4"
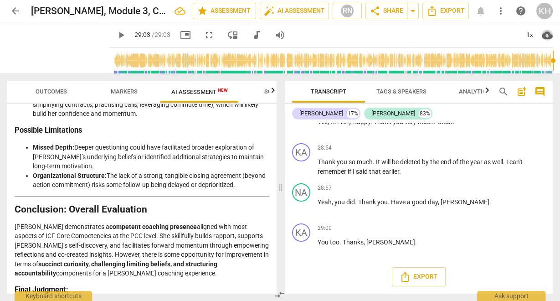
click at [544, 35] on span "cloud_download" at bounding box center [546, 35] width 11 height 11
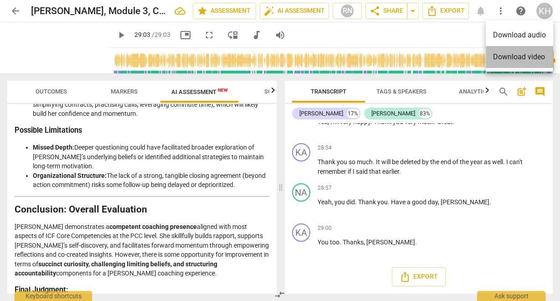
click at [511, 61] on li "Download video" at bounding box center [518, 57] width 67 height 22
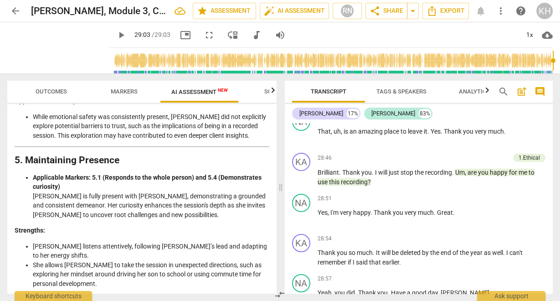
scroll to position [0, 0]
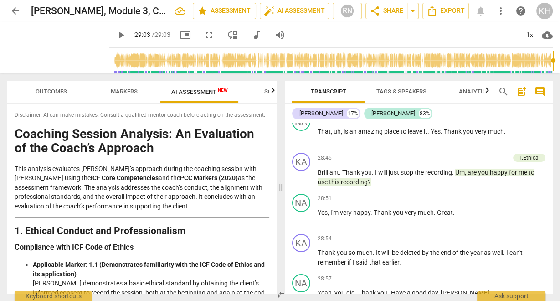
click at [122, 133] on h1 "Coaching Session Analysis: An Evaluation of the Coach’s Approach" at bounding box center [142, 141] width 255 height 28
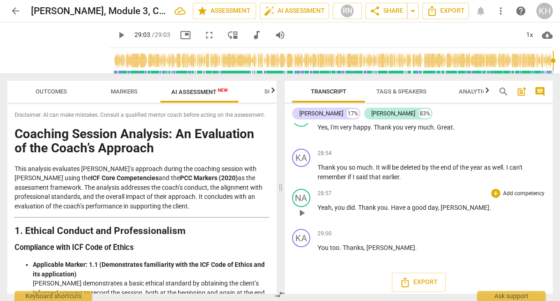
scroll to position [8367, 0]
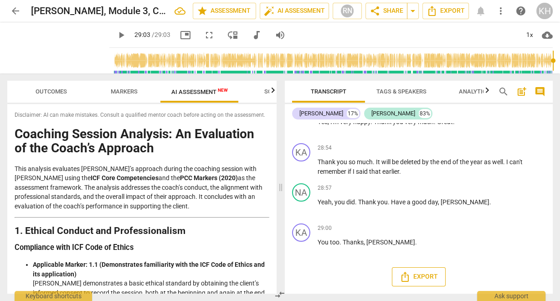
click at [413, 276] on span "Export" at bounding box center [418, 276] width 38 height 11
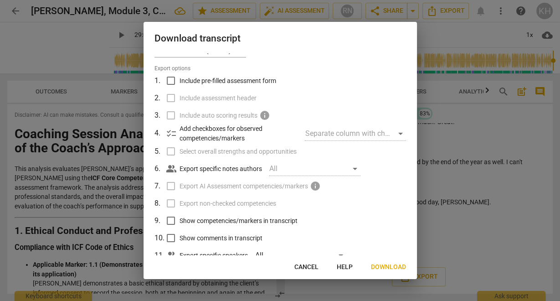
scroll to position [0, 0]
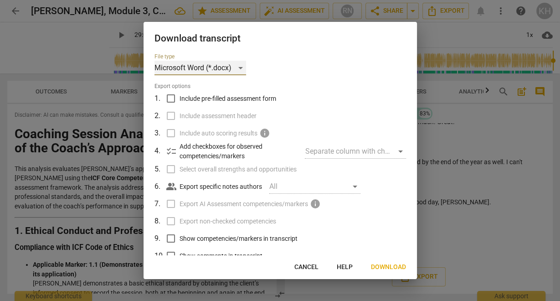
click at [237, 72] on div "Microsoft Word (*.docx)" at bounding box center [200, 68] width 92 height 15
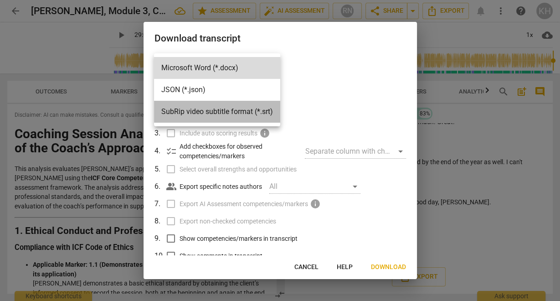
click at [238, 113] on li "SubRip video subtitle format (*.srt)" at bounding box center [217, 112] width 126 height 22
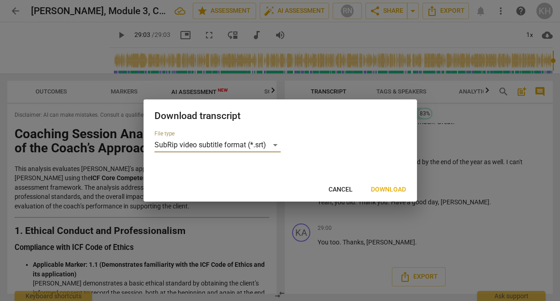
click at [400, 193] on span "Download" at bounding box center [388, 189] width 35 height 9
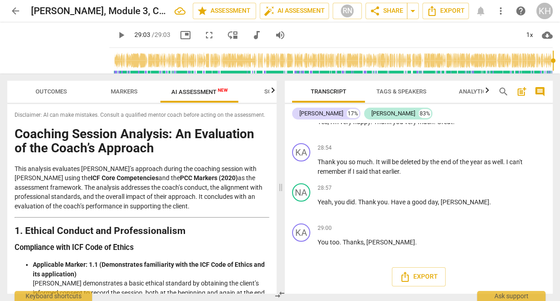
click at [521, 92] on span "post_add" at bounding box center [521, 91] width 11 height 11
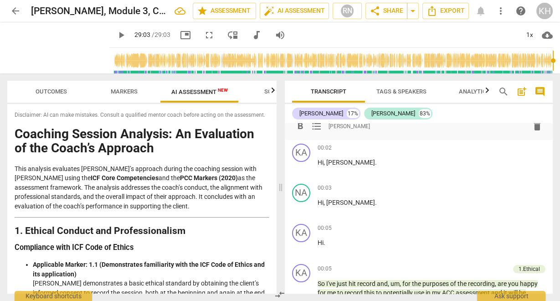
click at [534, 127] on span "delete" at bounding box center [536, 126] width 11 height 11
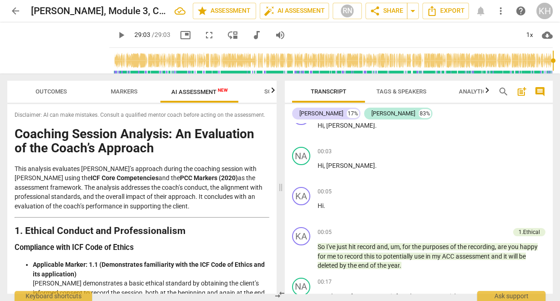
scroll to position [0, 0]
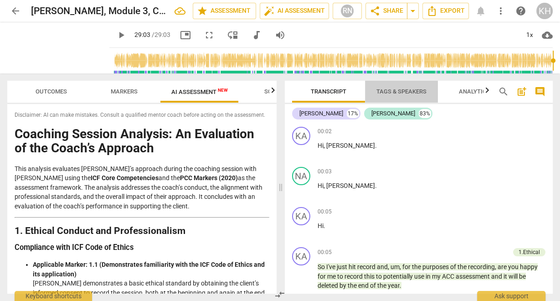
click at [414, 94] on span "Tags & Speakers" at bounding box center [401, 91] width 50 height 7
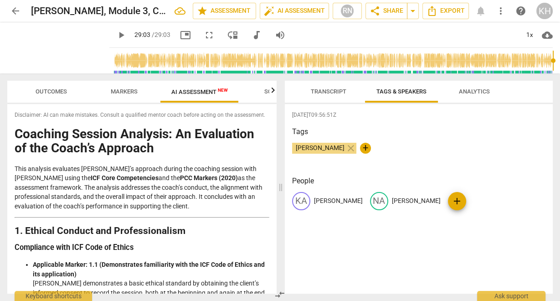
click at [475, 95] on span "Analytics" at bounding box center [474, 91] width 31 height 7
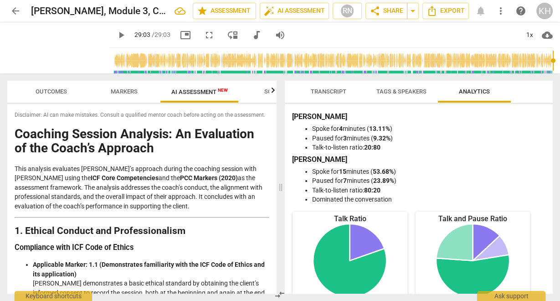
click at [339, 87] on span "Transcript" at bounding box center [328, 92] width 57 height 12
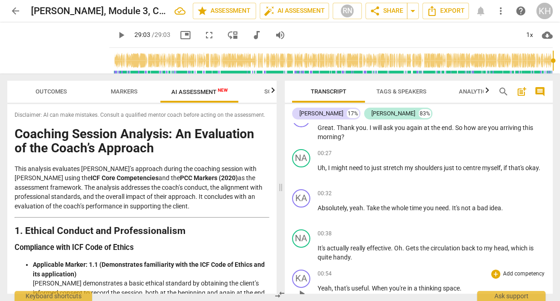
scroll to position [255, 0]
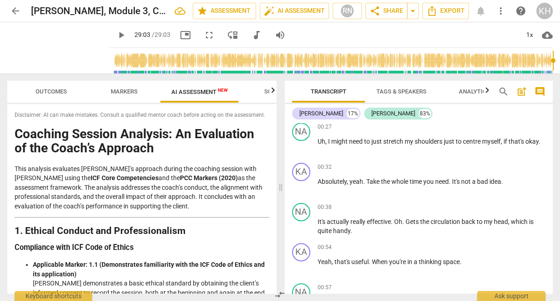
click at [273, 92] on icon "button" at bounding box center [272, 89] width 3 height 5
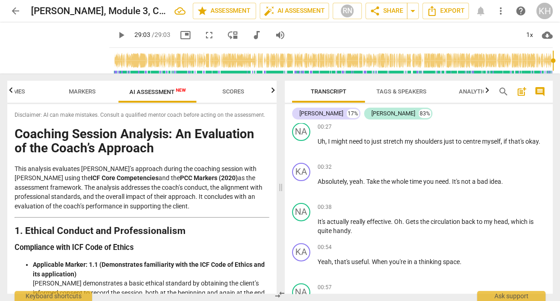
click at [230, 94] on span "Scores" at bounding box center [233, 91] width 22 height 7
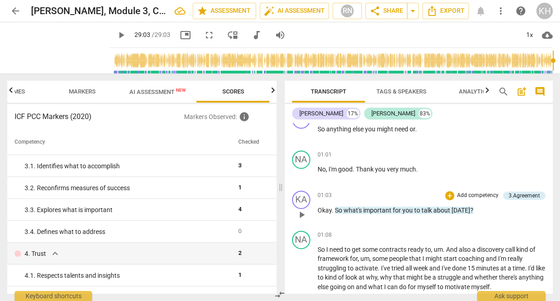
scroll to position [474, 0]
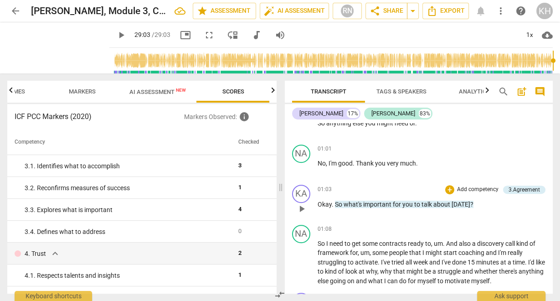
click at [458, 207] on div "01:03 + Add competency 3.Agreement keyboard_arrow_right Okay . So what's import…" at bounding box center [431, 200] width 228 height 33
click at [454, 204] on span "[DATE]" at bounding box center [460, 203] width 19 height 7
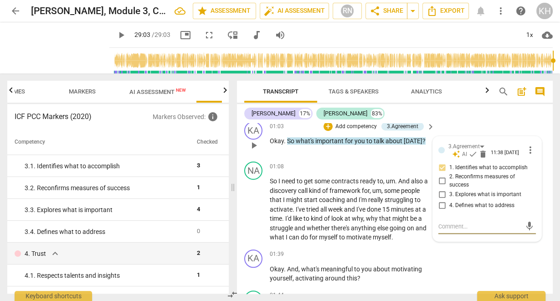
scroll to position [515, 0]
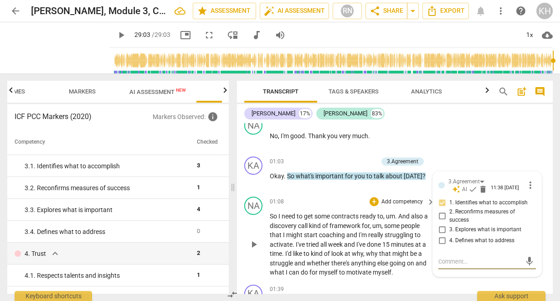
click at [364, 229] on p "So I need to get some contracts ready to , um . And also a discovery call kind …" at bounding box center [350, 244] width 160 height 66
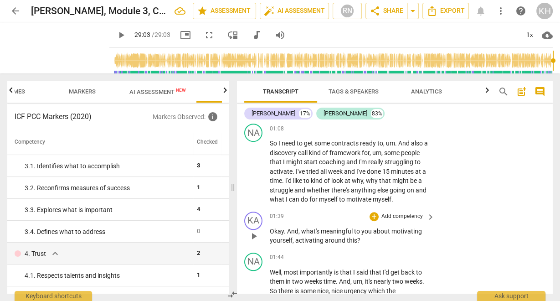
scroll to position [624, 0]
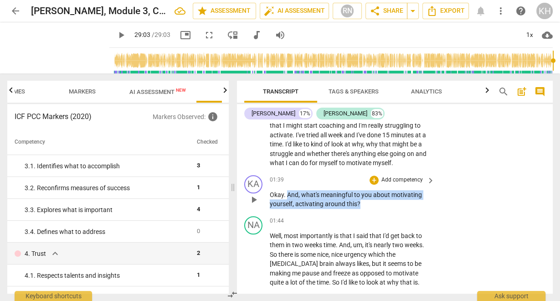
drag, startPoint x: 349, startPoint y: 201, endPoint x: 288, endPoint y: 193, distance: 61.2
click at [288, 193] on p "Okay . And , what's meaningful to you about motivating yourself , activating ar…" at bounding box center [350, 199] width 160 height 19
click at [403, 179] on p "Add competency" at bounding box center [401, 180] width 43 height 8
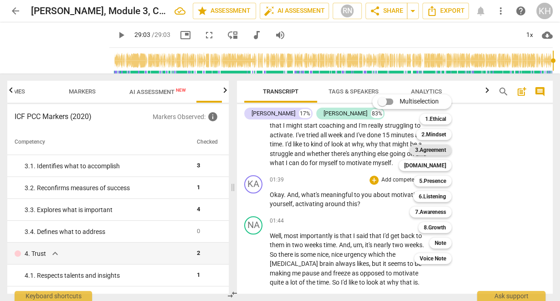
click at [429, 149] on b "3.Agreement" at bounding box center [430, 149] width 31 height 11
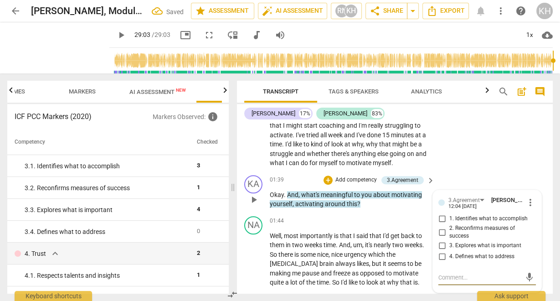
click at [445, 245] on input "3. Explores what is important" at bounding box center [441, 245] width 15 height 11
checkbox input "true"
click at [391, 241] on span "nearly" at bounding box center [382, 244] width 19 height 7
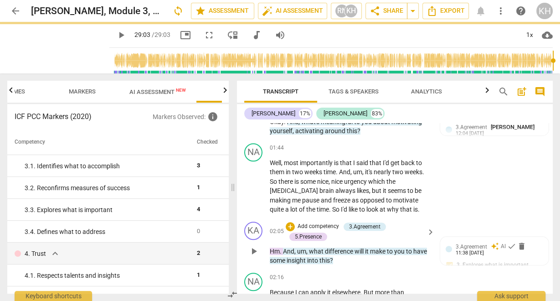
scroll to position [733, 0]
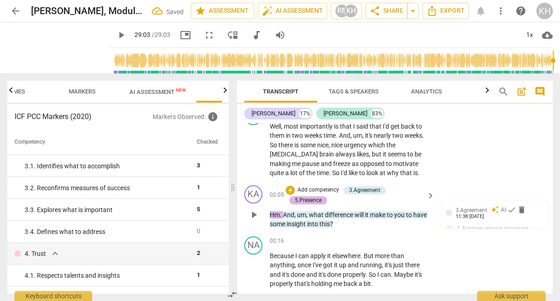
click at [308, 198] on div "5.Presence" at bounding box center [308, 200] width 27 height 8
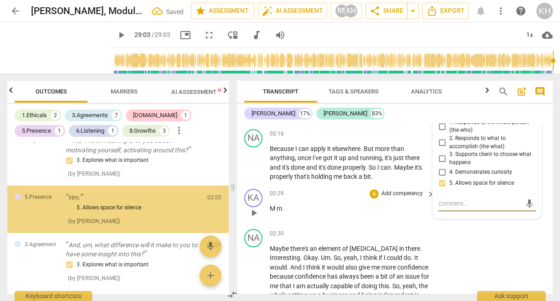
scroll to position [146, 0]
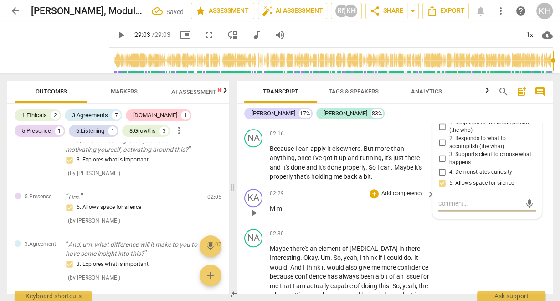
click at [367, 246] on span "[MEDICAL_DATA]" at bounding box center [374, 248] width 50 height 7
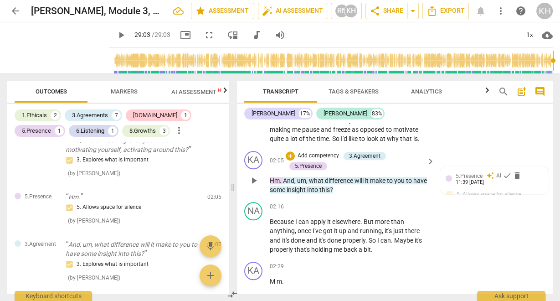
scroll to position [731, 0]
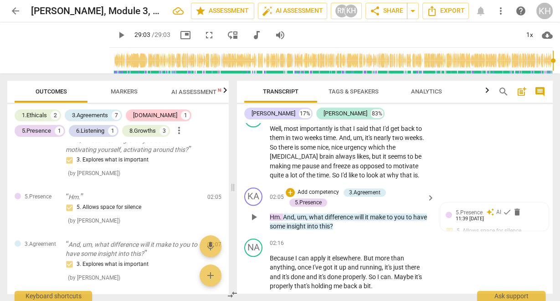
click at [252, 214] on span "play_arrow" at bounding box center [253, 216] width 11 height 11
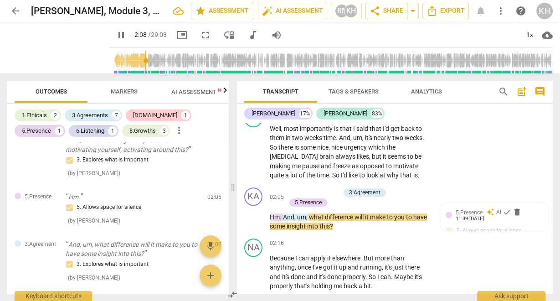
click at [273, 219] on span "Hm" at bounding box center [275, 216] width 10 height 7
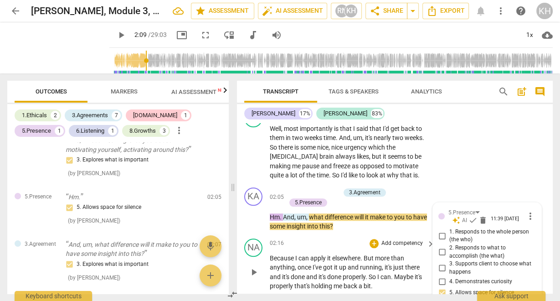
click at [382, 241] on p "Add competency" at bounding box center [401, 243] width 43 height 8
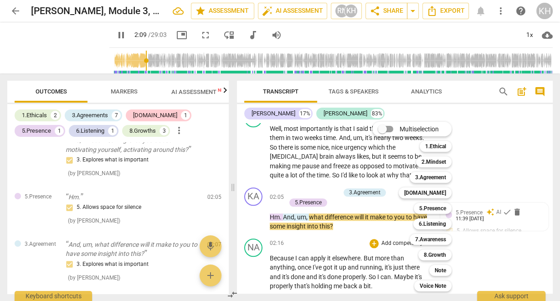
click at [396, 217] on div "Multiselection m 1.Ethical 1 2.Mindset 2 3.Agreement 3 [DOMAIN_NAME] 4 5.Presen…" at bounding box center [418, 206] width 100 height 174
click at [328, 217] on div at bounding box center [280, 150] width 560 height 301
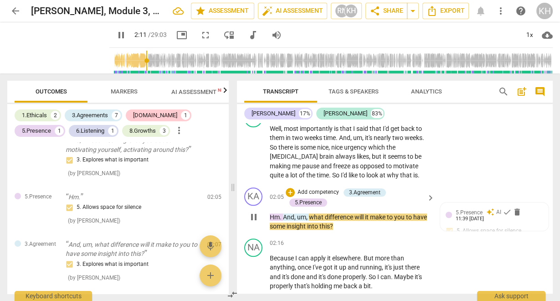
click at [424, 216] on span "have" at bounding box center [420, 216] width 14 height 7
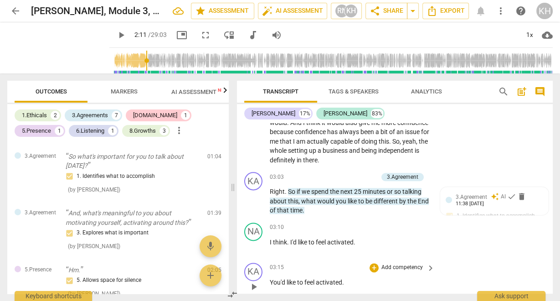
scroll to position [1029, 0]
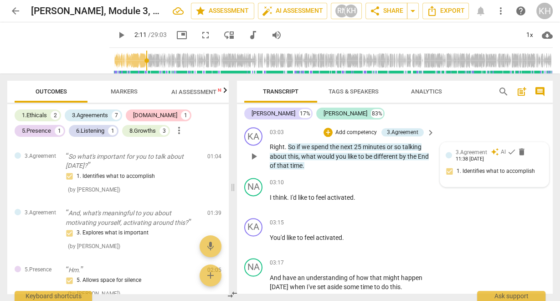
click at [484, 158] on div "11:38 [DATE]" at bounding box center [469, 159] width 28 height 6
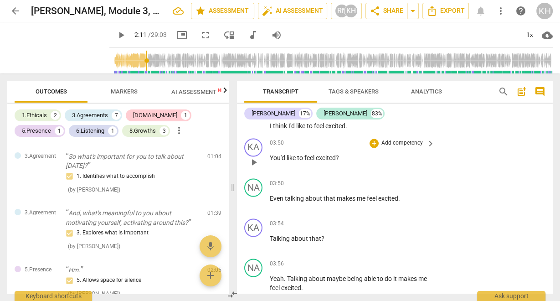
scroll to position [1357, 0]
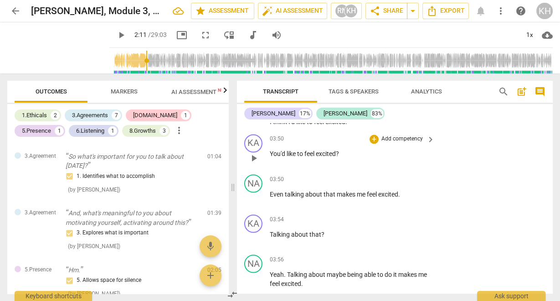
click at [401, 139] on p "Add competency" at bounding box center [401, 139] width 43 height 8
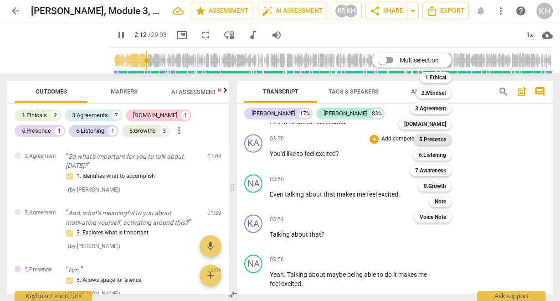
click at [430, 135] on b "5.Presence" at bounding box center [432, 139] width 27 height 11
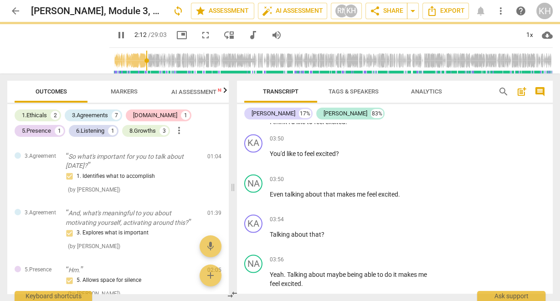
type input "133"
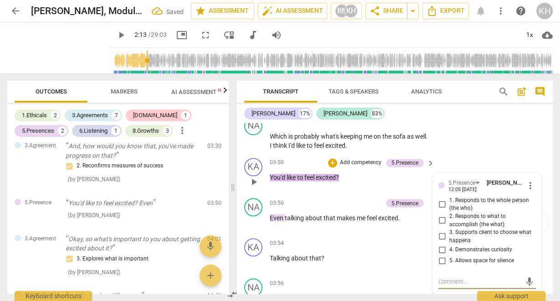
scroll to position [1321, 0]
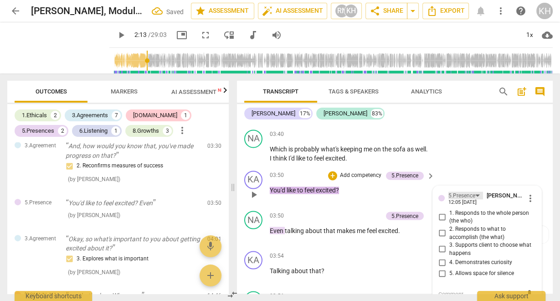
click at [472, 195] on div "5.Presence" at bounding box center [461, 195] width 27 height 9
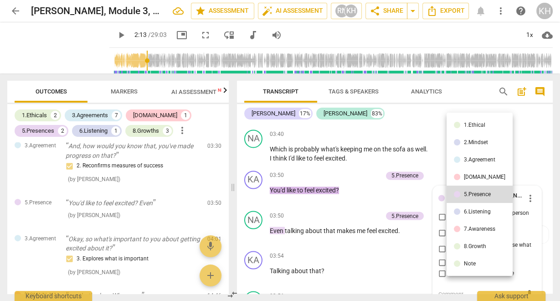
click at [476, 178] on div "[DOMAIN_NAME]" at bounding box center [484, 176] width 41 height 5
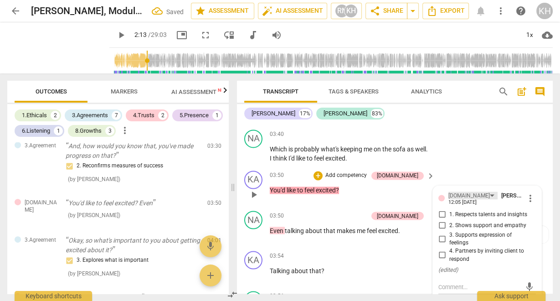
click at [464, 195] on div "[DOMAIN_NAME]" at bounding box center [472, 195] width 49 height 8
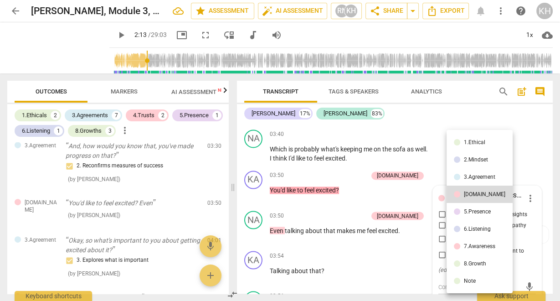
click at [474, 232] on li "6.Listening" at bounding box center [479, 228] width 66 height 17
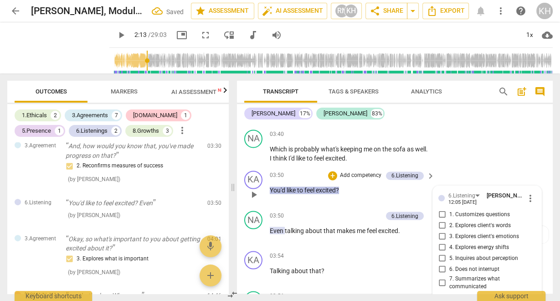
click at [465, 224] on span "2. Explores client's words" at bounding box center [479, 225] width 61 height 8
click at [449, 224] on input "2. Explores client's words" at bounding box center [441, 224] width 15 height 11
checkbox input "true"
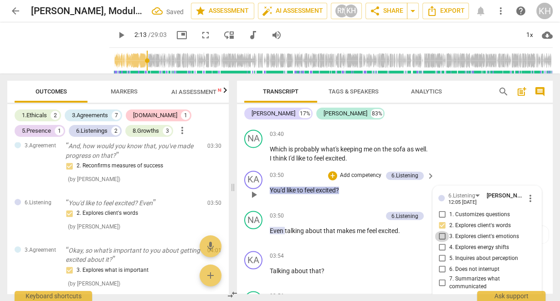
click at [441, 233] on input "3. Explores client's emotions" at bounding box center [441, 235] width 15 height 11
checkbox input "true"
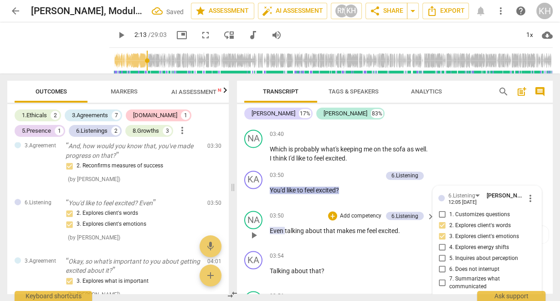
scroll to position [1393, 0]
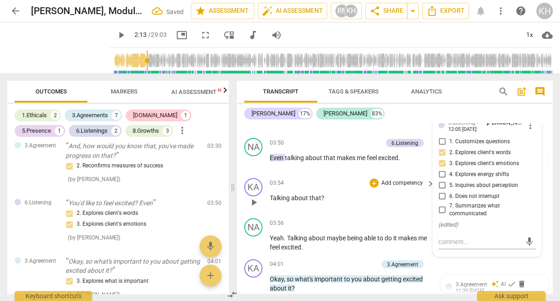
click at [325, 195] on p "Talking about that ?" at bounding box center [350, 198] width 160 height 10
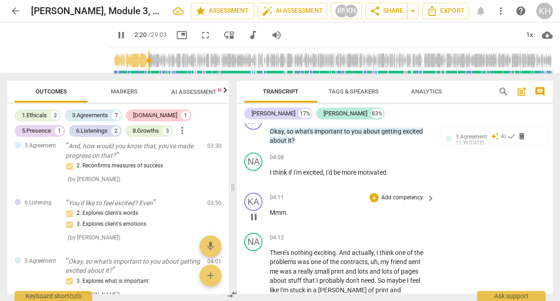
scroll to position [1539, 0]
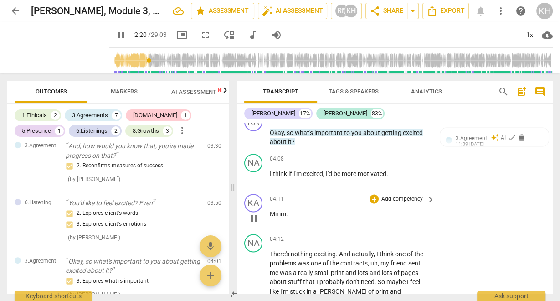
click at [408, 201] on p "Add competency" at bounding box center [401, 199] width 43 height 8
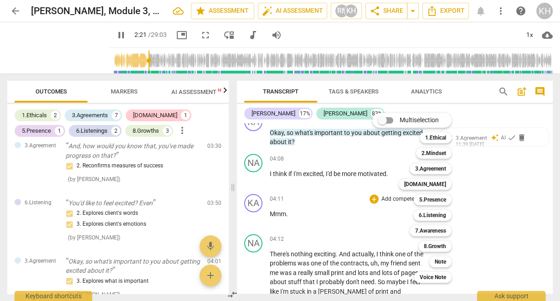
click at [439, 181] on b "[DOMAIN_NAME]" at bounding box center [425, 184] width 42 height 11
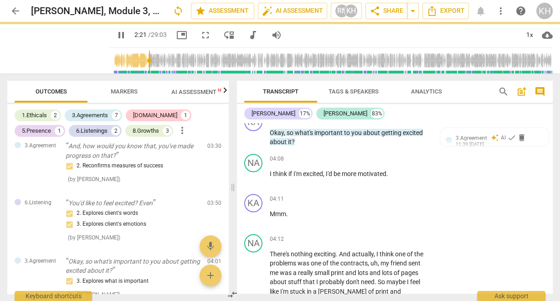
type input "142"
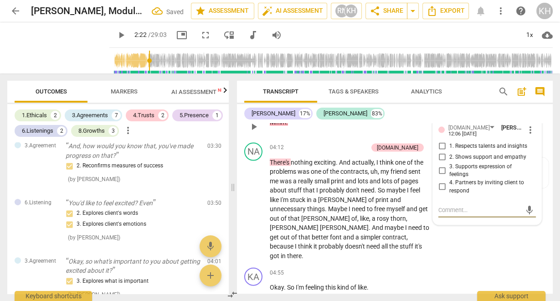
scroll to position [482, 0]
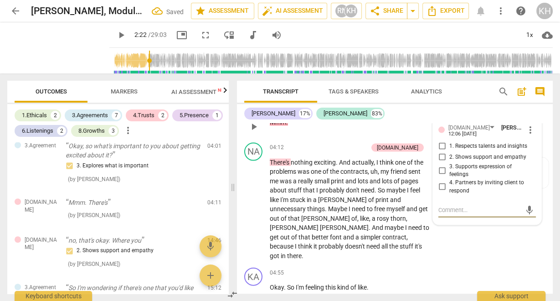
click at [484, 154] on span "2. Shows support and empathy" at bounding box center [487, 157] width 77 height 8
click at [449, 154] on input "2. Shows support and empathy" at bounding box center [441, 157] width 15 height 11
checkbox input "true"
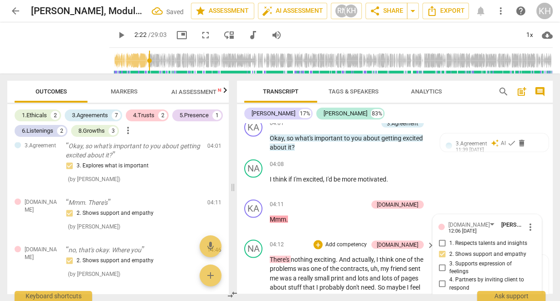
scroll to position [1521, 0]
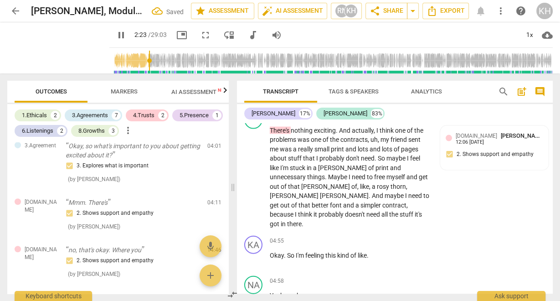
scroll to position [1704, 0]
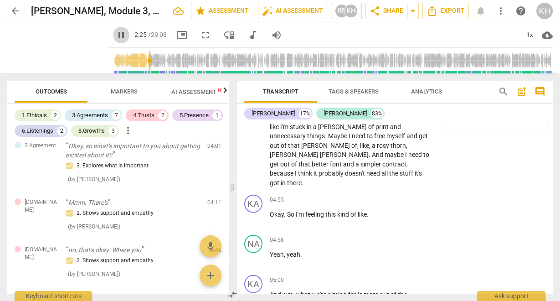
click at [116, 35] on span "pause" at bounding box center [121, 35] width 11 height 11
type input "145"
click at [405, 196] on p "Add competency" at bounding box center [401, 200] width 43 height 8
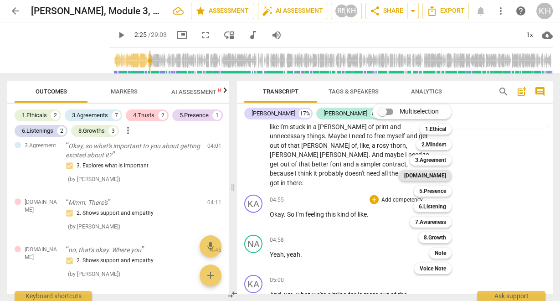
click at [446, 177] on b "[DOMAIN_NAME]" at bounding box center [425, 175] width 42 height 11
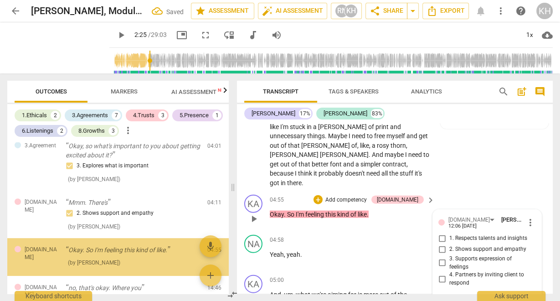
scroll to position [529, 0]
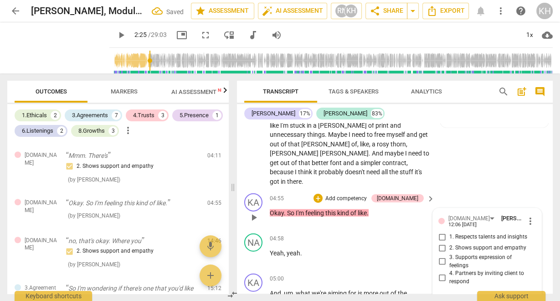
click at [482, 244] on span "2. Shows support and empathy" at bounding box center [487, 248] width 77 height 8
click at [449, 242] on input "2. Shows support and empathy" at bounding box center [441, 247] width 15 height 11
checkbox input "true"
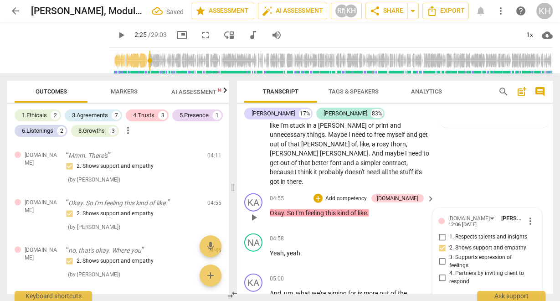
click at [469, 253] on span "3. Supports expression of feelings" at bounding box center [490, 261] width 83 height 16
click at [449, 256] on input "3. Supports expression of feelings" at bounding box center [441, 261] width 15 height 11
checkbox input "true"
click at [459, 214] on div "[DOMAIN_NAME]" at bounding box center [468, 218] width 41 height 9
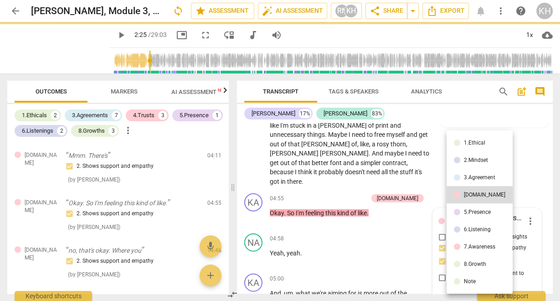
click at [521, 226] on div at bounding box center [280, 150] width 560 height 301
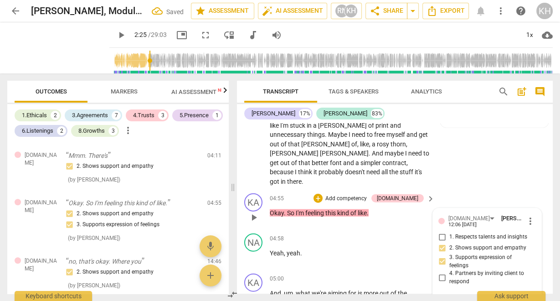
click at [367, 194] on p "Add competency" at bounding box center [345, 198] width 43 height 8
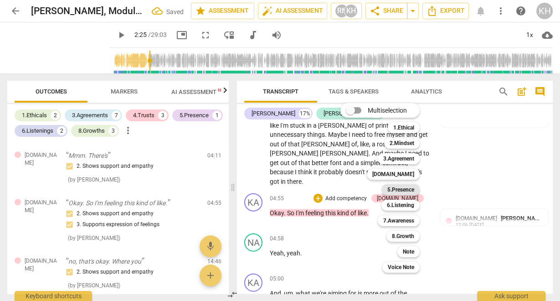
click at [390, 188] on b "5.Presence" at bounding box center [400, 189] width 27 height 11
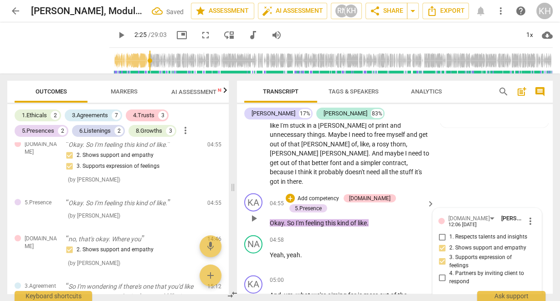
scroll to position [1814, 0]
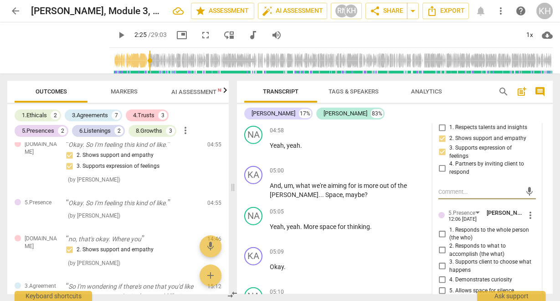
click at [437, 274] on input "4. Demonstrates curiosity" at bounding box center [441, 279] width 15 height 11
checkbox input "true"
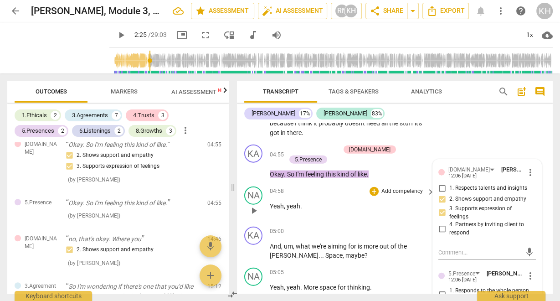
scroll to position [1741, 0]
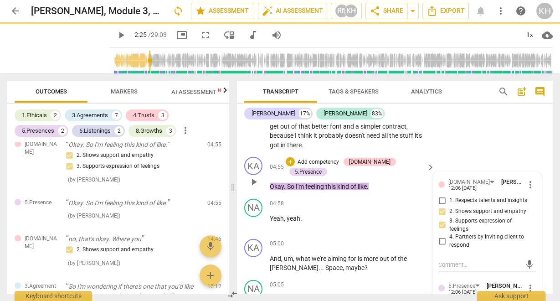
click at [331, 158] on p "Add competency" at bounding box center [317, 162] width 43 height 8
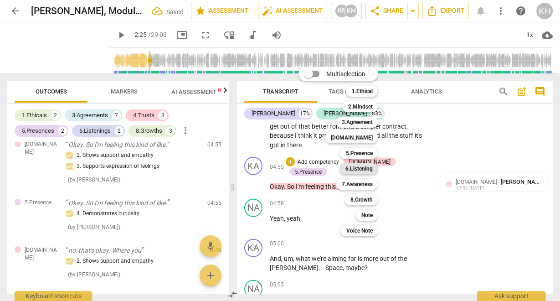
click at [362, 168] on b "6.Listening" at bounding box center [358, 168] width 27 height 11
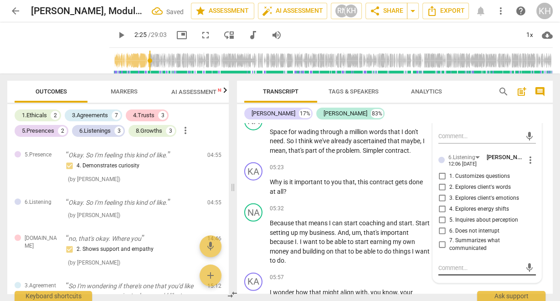
scroll to position [1996, 0]
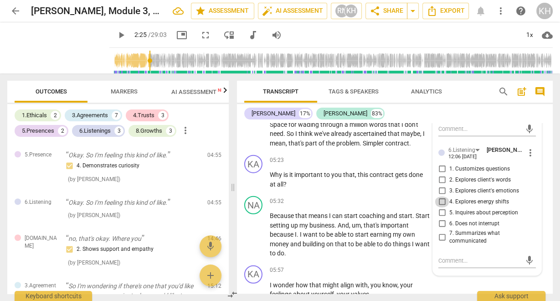
click at [439, 196] on input "4. Explores energy shifts" at bounding box center [441, 201] width 15 height 11
checkbox input "true"
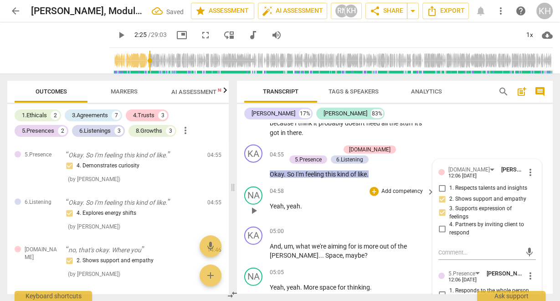
scroll to position [1741, 0]
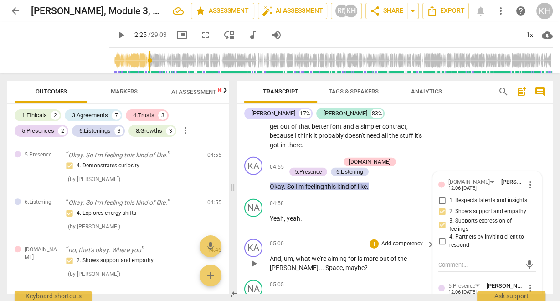
click at [360, 254] on p "And , um , what we're aiming for is more out of the [PERSON_NAME] . . . Space ,…" at bounding box center [350, 263] width 160 height 19
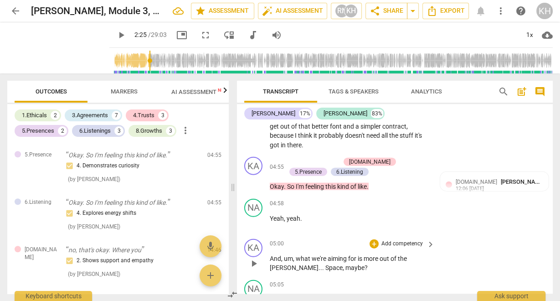
scroll to position [1814, 0]
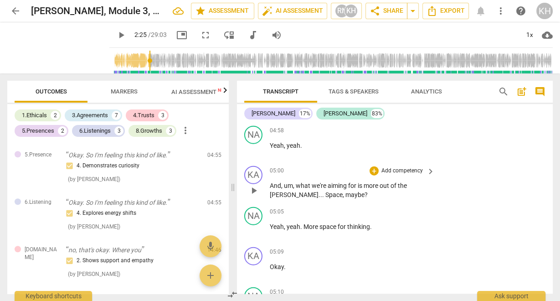
click at [418, 167] on p "Add competency" at bounding box center [401, 171] width 43 height 8
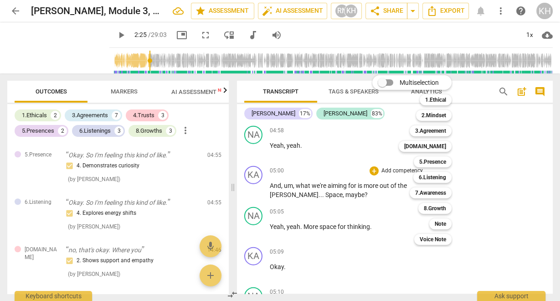
click at [343, 224] on div at bounding box center [280, 150] width 560 height 301
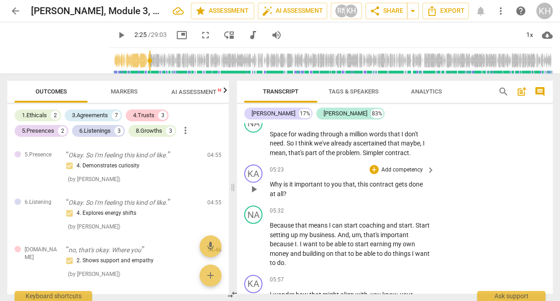
scroll to position [1996, 0]
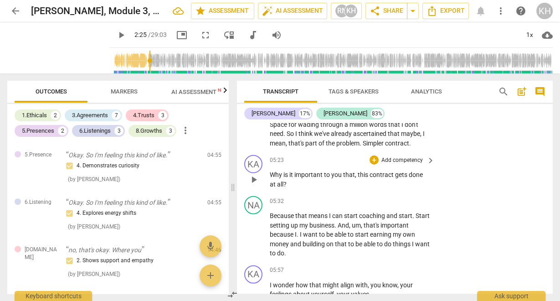
click at [413, 156] on p "Add competency" at bounding box center [401, 160] width 43 height 8
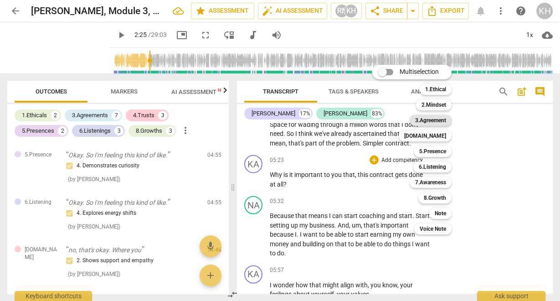
click at [439, 118] on b "3.Agreement" at bounding box center [430, 120] width 31 height 11
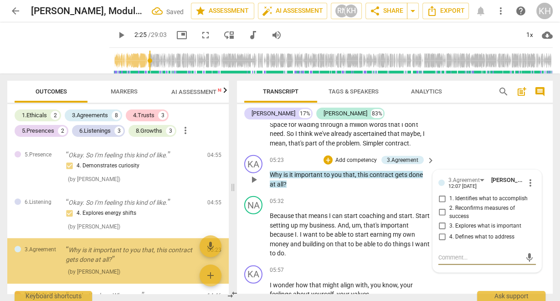
scroll to position [687, 0]
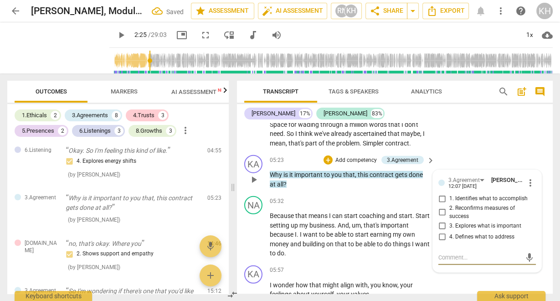
click at [443, 220] on input "3. Explores what is important" at bounding box center [441, 225] width 15 height 11
checkbox input "true"
click at [365, 156] on p "Add competency" at bounding box center [355, 160] width 43 height 8
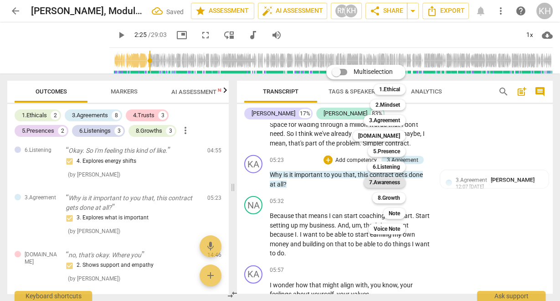
click at [388, 185] on b "7.Awareness" at bounding box center [384, 182] width 31 height 11
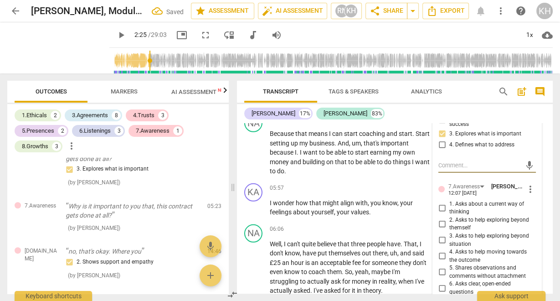
scroll to position [2106, 0]
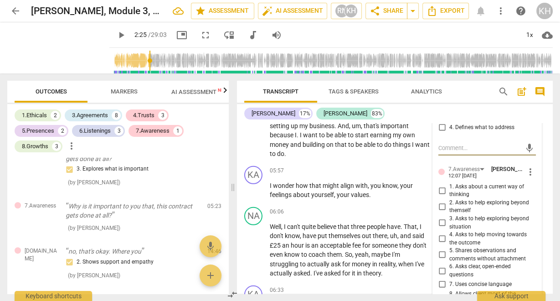
click at [439, 217] on input "3. Asks to help exploring beyond situation" at bounding box center [441, 222] width 15 height 11
checkbox input "true"
click at [439, 233] on input "4. Asks to help moving towards the outcome" at bounding box center [441, 238] width 15 height 11
checkbox input "true"
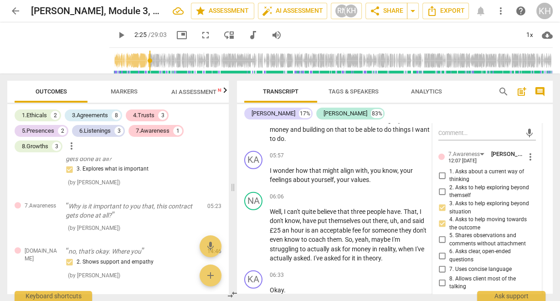
scroll to position [2142, 0]
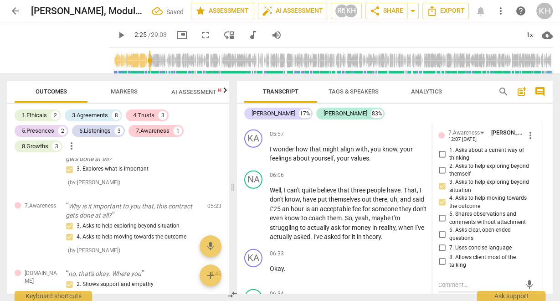
click at [439, 229] on input "6. Asks clear, open-ended questions" at bounding box center [441, 234] width 15 height 11
checkbox input "true"
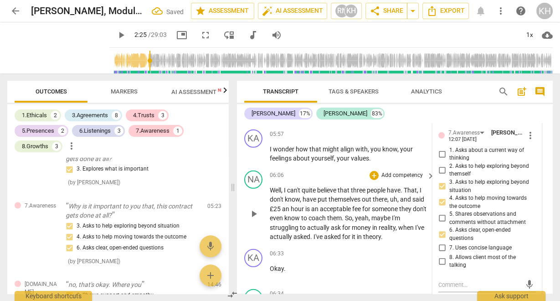
click at [372, 205] on span "for" at bounding box center [367, 208] width 10 height 7
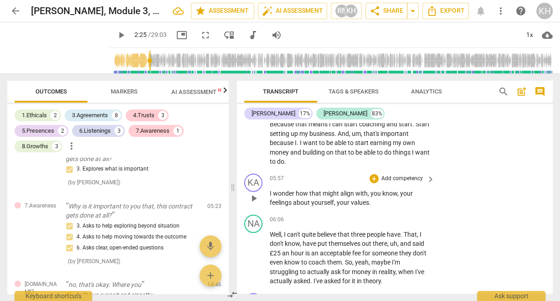
scroll to position [2106, 0]
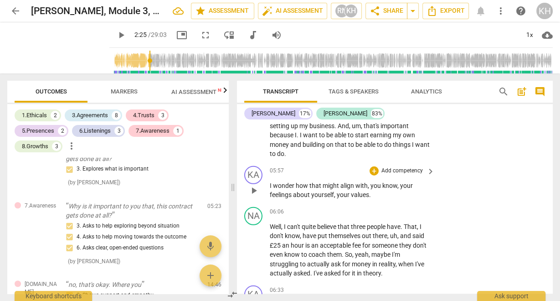
click at [408, 167] on p "Add competency" at bounding box center [401, 171] width 43 height 8
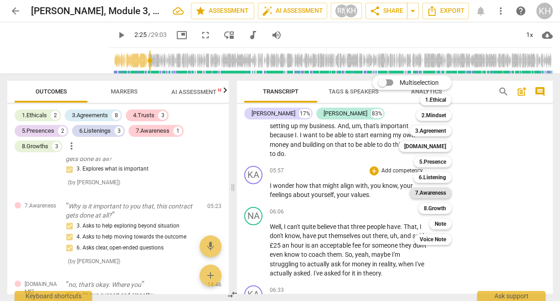
click at [437, 192] on b "7.Awareness" at bounding box center [430, 192] width 31 height 11
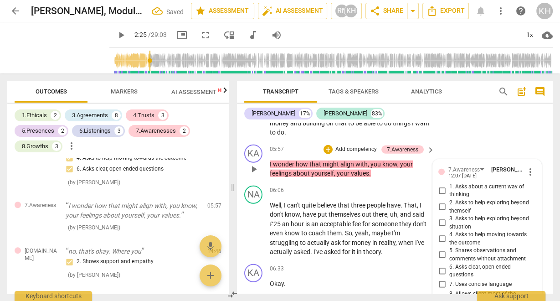
scroll to position [2119, 0]
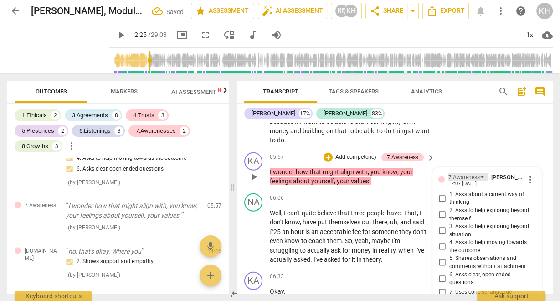
click at [470, 173] on div "7.Awareness" at bounding box center [463, 177] width 31 height 9
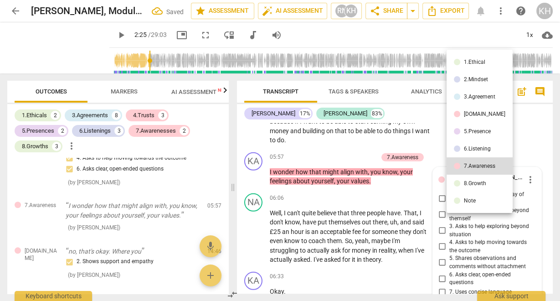
click at [472, 131] on div "5.Presence" at bounding box center [477, 130] width 27 height 5
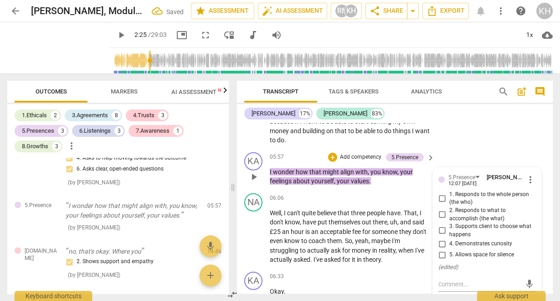
click at [444, 193] on input "1. Responds to the whole person (the who)" at bounding box center [441, 198] width 15 height 11
checkbox input "true"
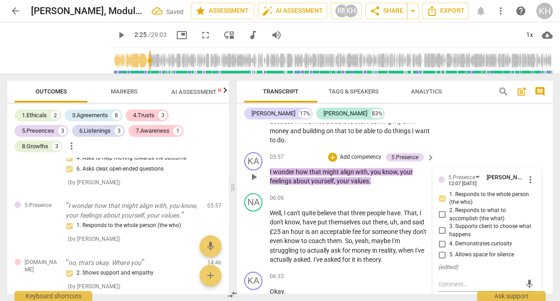
click at [470, 238] on label "4. Demonstrates curiosity" at bounding box center [482, 243] width 97 height 11
click at [449, 238] on input "4. Demonstrates curiosity" at bounding box center [441, 243] width 15 height 11
checkbox input "true"
click at [383, 228] on span "someone" at bounding box center [385, 231] width 27 height 7
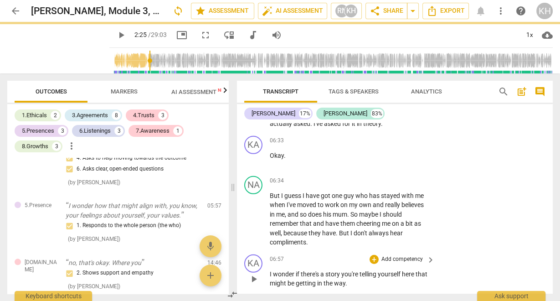
scroll to position [2265, 0]
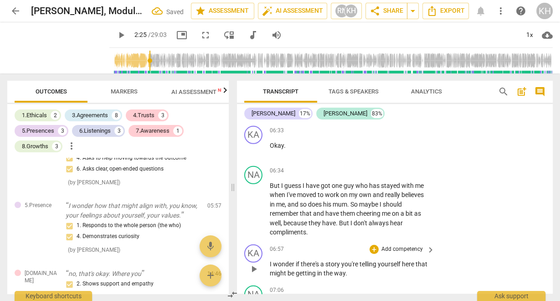
click at [411, 245] on p "Add competency" at bounding box center [401, 249] width 43 height 8
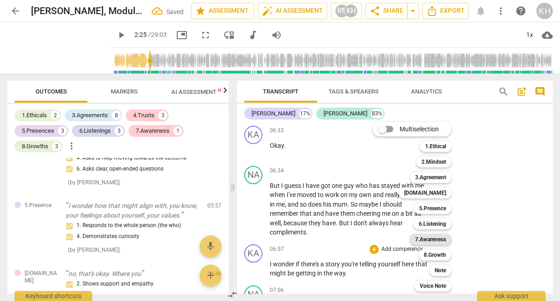
click at [437, 241] on b "7.Awareness" at bounding box center [430, 239] width 31 height 11
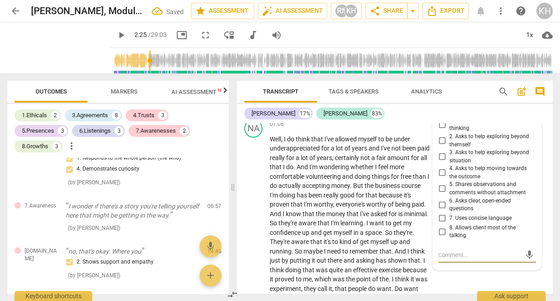
scroll to position [2393, 0]
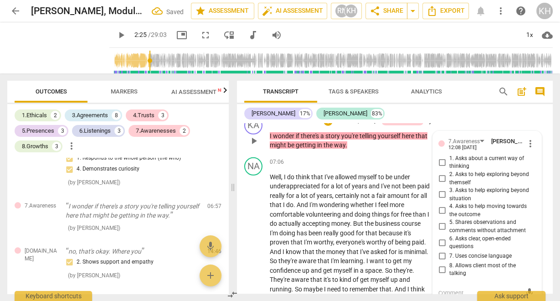
click at [451, 154] on span "1. Asks about a current way of thinking" at bounding box center [490, 162] width 83 height 16
click at [449, 157] on input "1. Asks about a current way of thinking" at bounding box center [441, 162] width 15 height 11
checkbox input "true"
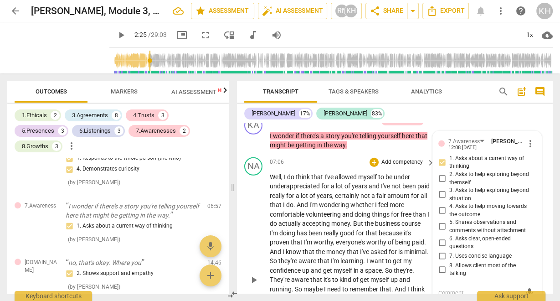
click at [341, 216] on p "Well , I do think that I've allowed myself to be under underappreciated for a l…" at bounding box center [350, 279] width 160 height 215
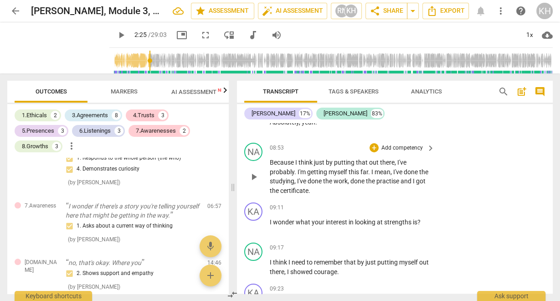
scroll to position [2611, 0]
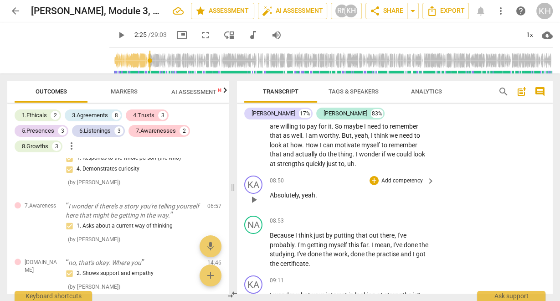
click at [407, 177] on p "Add competency" at bounding box center [401, 181] width 43 height 8
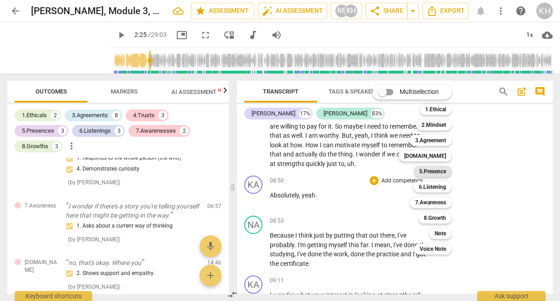
click at [438, 167] on b "5.Presence" at bounding box center [432, 171] width 27 height 11
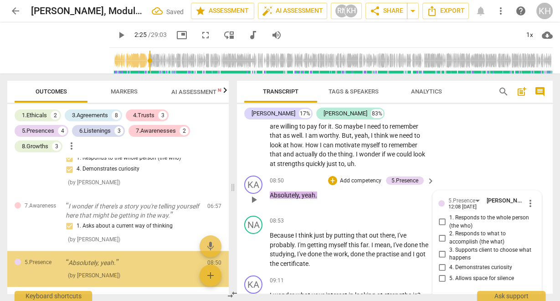
scroll to position [949, 0]
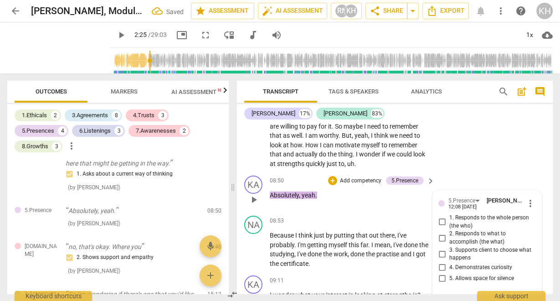
click at [449, 246] on span "3. Supports client to choose what happens" at bounding box center [490, 254] width 83 height 16
click at [449, 248] on input "3. Supports client to choose what happens" at bounding box center [441, 253] width 15 height 11
checkbox input "true"
click at [342, 252] on p "Because I think just by putting that out there , I've probably . I'm getting my…" at bounding box center [350, 248] width 160 height 37
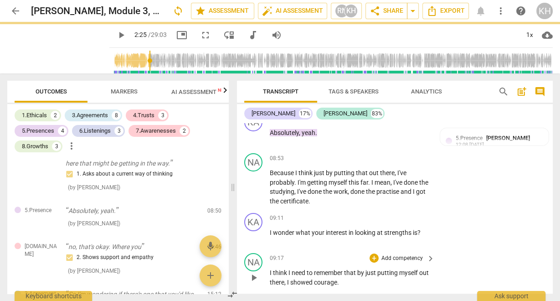
scroll to position [2684, 0]
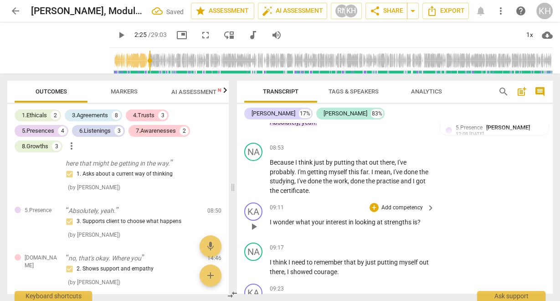
click at [414, 204] on p "Add competency" at bounding box center [401, 208] width 43 height 8
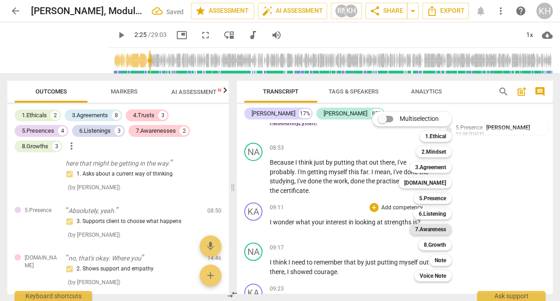
click at [435, 225] on b "7.Awareness" at bounding box center [430, 229] width 31 height 11
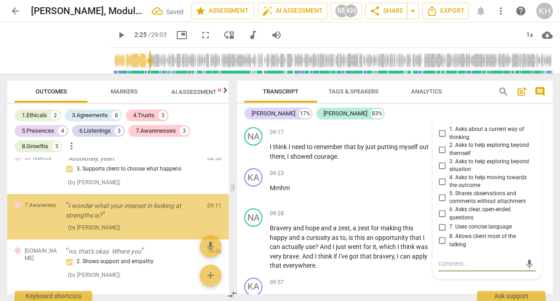
scroll to position [2771, 0]
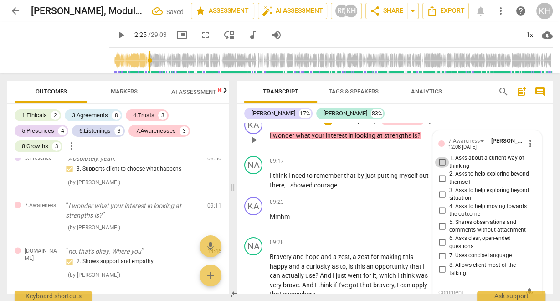
click at [442, 157] on input "1. Asks about a current way of thinking" at bounding box center [441, 162] width 15 height 11
checkbox input "true"
click at [373, 212] on div "09:23 + Add competency keyboard_arrow_right Mmhm" at bounding box center [353, 213] width 166 height 33
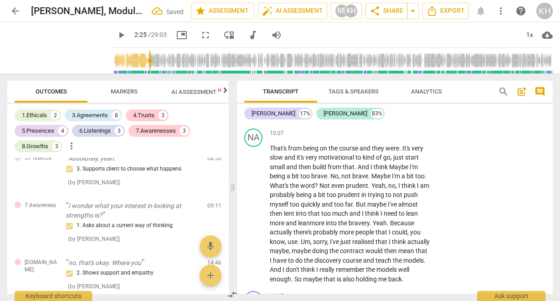
scroll to position [2880, 0]
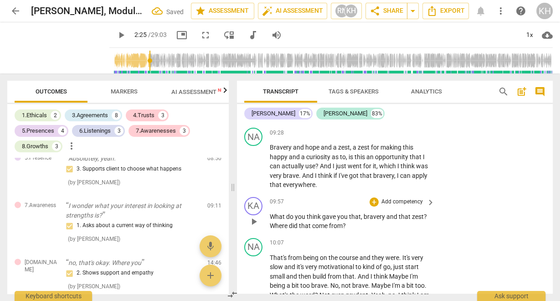
click at [403, 198] on p "Add competency" at bounding box center [401, 202] width 43 height 8
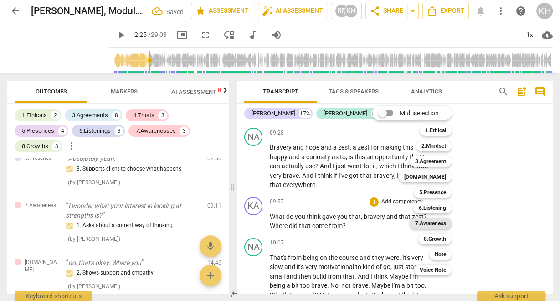
click at [434, 222] on b "7.Awareness" at bounding box center [430, 223] width 31 height 11
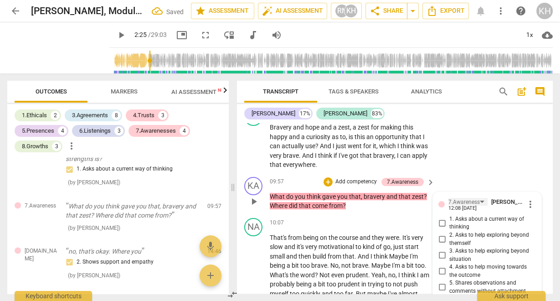
scroll to position [2888, 0]
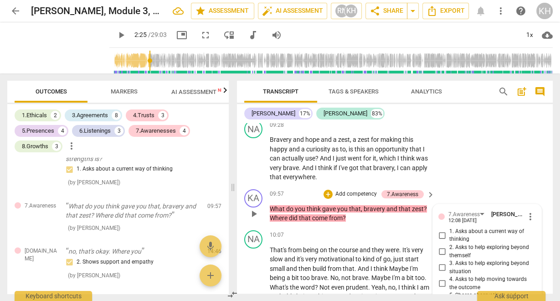
click at [456, 259] on span "3. Asks to help exploring beyond situation" at bounding box center [490, 267] width 83 height 16
click at [449, 262] on input "3. Asks to help exploring beyond situation" at bounding box center [441, 267] width 15 height 11
checkbox input "true"
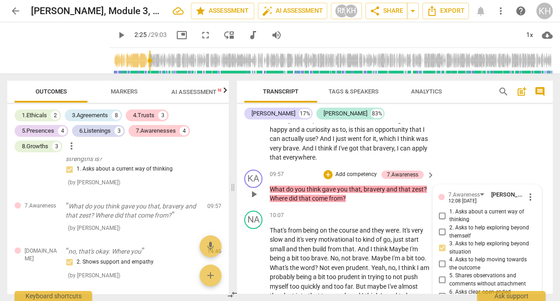
scroll to position [2924, 0]
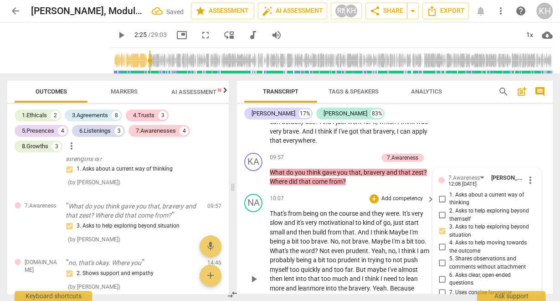
click at [393, 209] on span "were" at bounding box center [392, 212] width 14 height 7
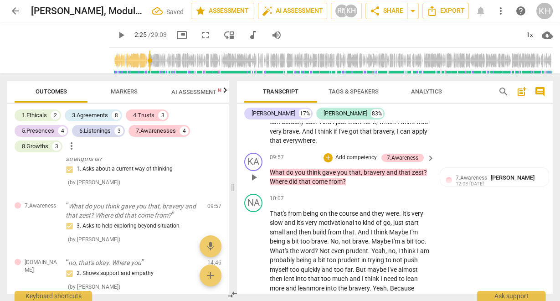
click at [360, 153] on p "Add competency" at bounding box center [355, 157] width 43 height 8
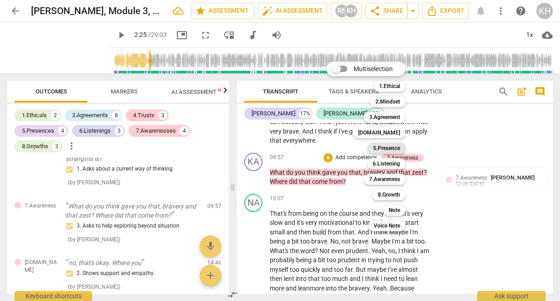
click at [390, 148] on b "5.Presence" at bounding box center [386, 148] width 27 height 11
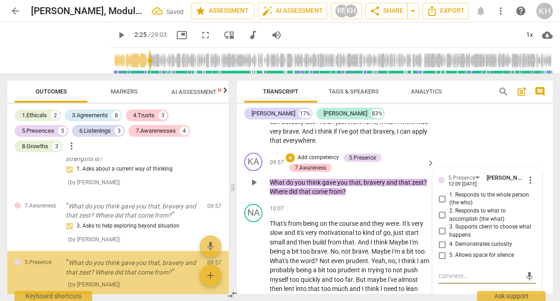
scroll to position [1115, 0]
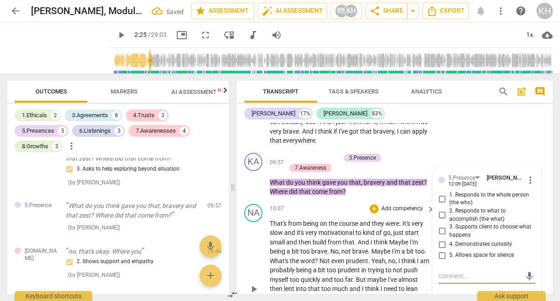
click at [439, 193] on input "1. Responds to the whole person (the who)" at bounding box center [441, 198] width 15 height 11
checkbox input "true"
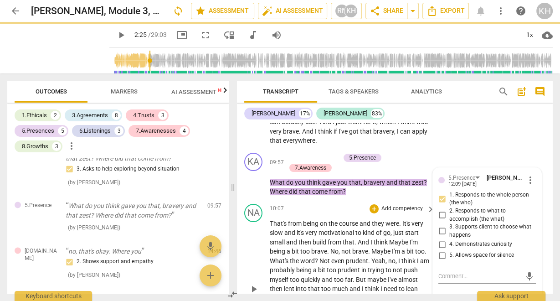
click at [439, 239] on input "4. Demonstrates curiosity" at bounding box center [441, 244] width 15 height 11
checkbox input "true"
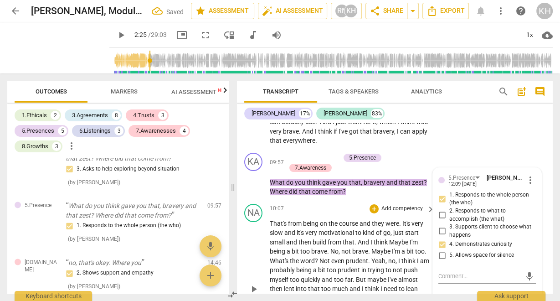
click at [386, 257] on span "," at bounding box center [386, 260] width 3 height 7
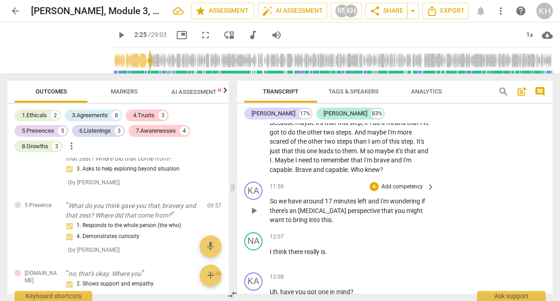
scroll to position [3325, 0]
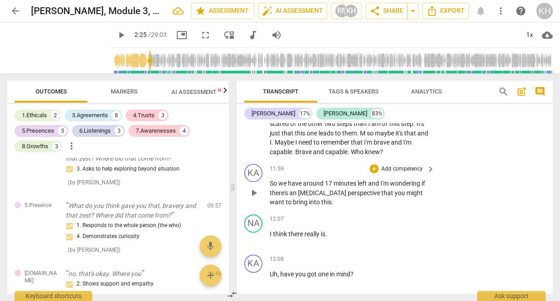
click at [414, 165] on p "Add competency" at bounding box center [401, 169] width 43 height 8
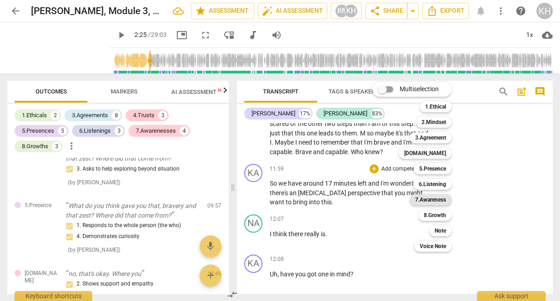
click at [436, 199] on b "7.Awareness" at bounding box center [430, 199] width 31 height 11
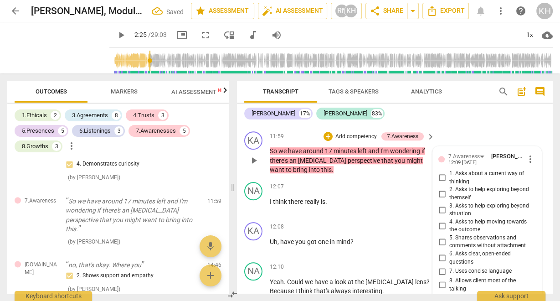
scroll to position [3346, 0]
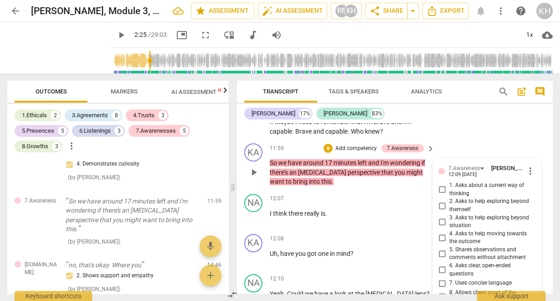
click at [440, 218] on input "3. Asks to help exploring beyond situation" at bounding box center [441, 221] width 15 height 11
checkbox input "true"
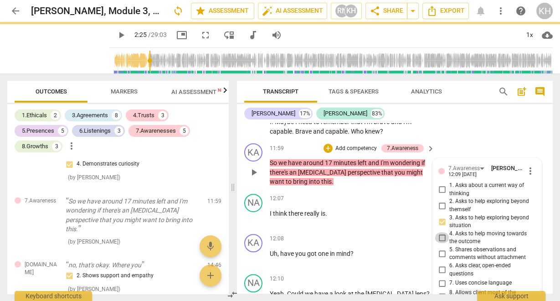
click at [440, 235] on input "4. Asks to help moving towards the outcome" at bounding box center [441, 237] width 15 height 11
checkbox input "true"
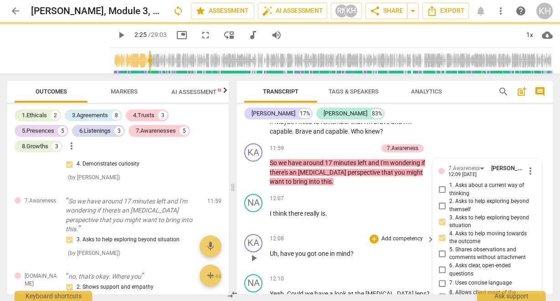
scroll to position [3382, 0]
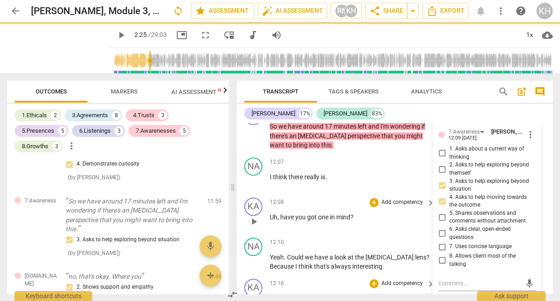
click at [346, 194] on div "KA play_arrow pause 12:08 + Add competency keyboard_arrow_right Uh , have you g…" at bounding box center [395, 214] width 316 height 40
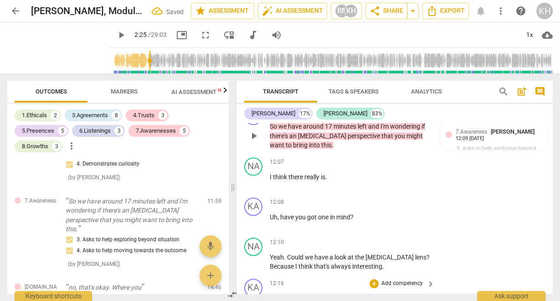
scroll to position [3346, 0]
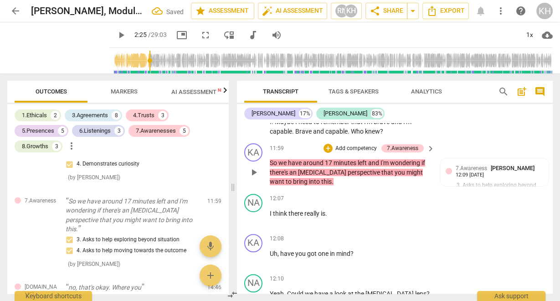
click at [358, 146] on p "Add competency" at bounding box center [355, 148] width 43 height 8
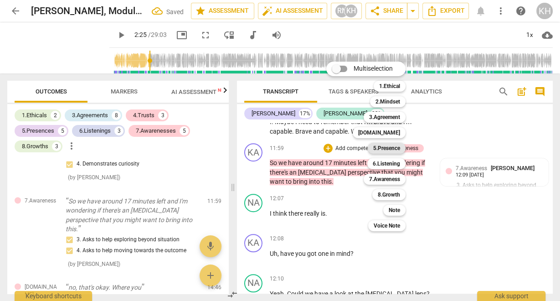
click at [391, 145] on b "5.Presence" at bounding box center [386, 148] width 27 height 11
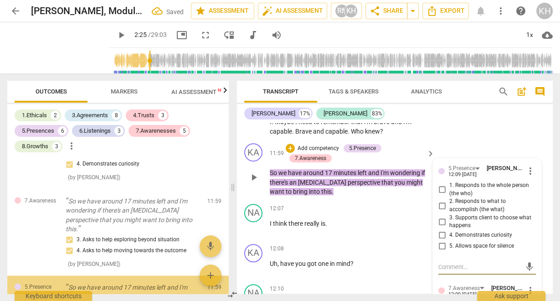
scroll to position [1264, 0]
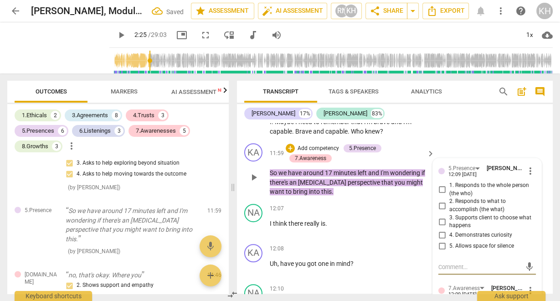
click at [437, 221] on input "3. Supports client to choose what happens" at bounding box center [441, 221] width 15 height 11
checkbox input "true"
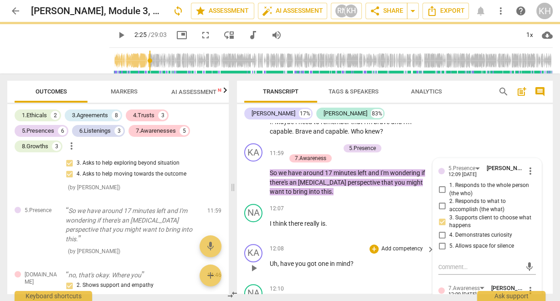
click at [439, 234] on input "4. Demonstrates curiosity" at bounding box center [441, 235] width 15 height 11
checkbox input "true"
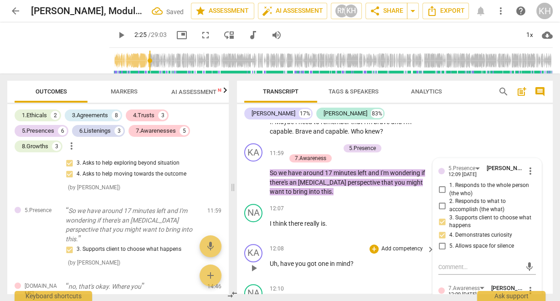
click at [333, 240] on div "KA play_arrow pause 12:08 + Add competency keyboard_arrow_right Uh , have you g…" at bounding box center [395, 260] width 316 height 40
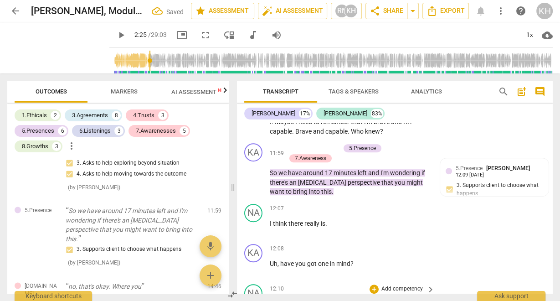
scroll to position [3418, 0]
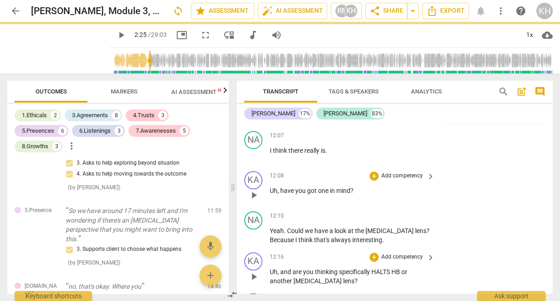
click at [405, 173] on p "Add competency" at bounding box center [401, 176] width 43 height 8
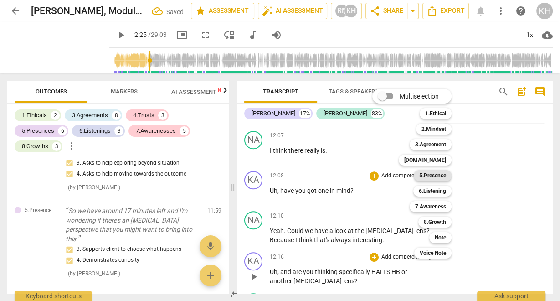
click at [434, 175] on b "5.Presence" at bounding box center [432, 175] width 27 height 11
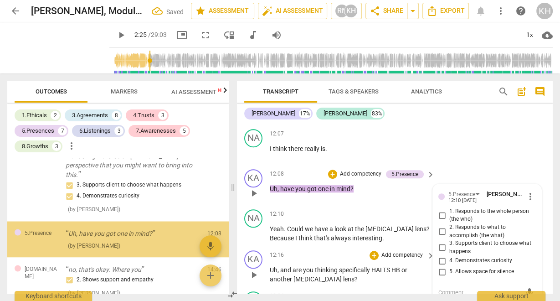
scroll to position [1332, 0]
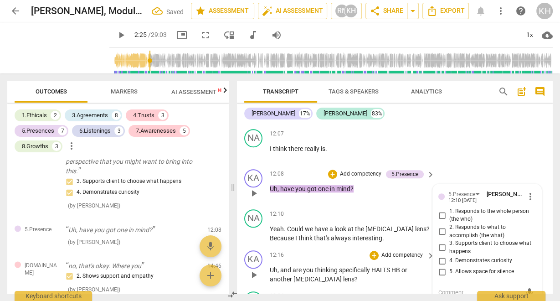
click at [437, 245] on input "3. Supports client to choose what happens" at bounding box center [441, 247] width 15 height 11
checkbox input "true"
click at [360, 171] on p "Add competency" at bounding box center [360, 174] width 43 height 8
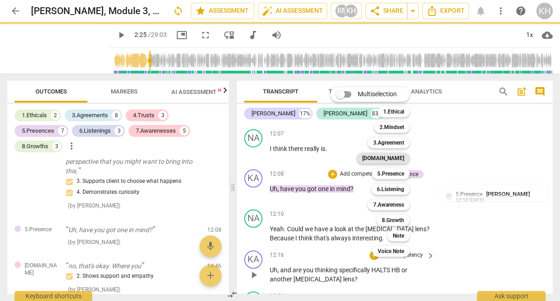
click at [390, 159] on b "[DOMAIN_NAME]" at bounding box center [383, 158] width 42 height 11
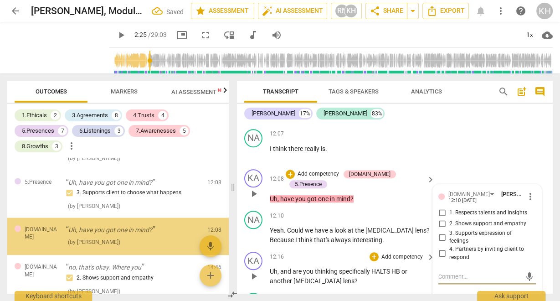
scroll to position [1379, 0]
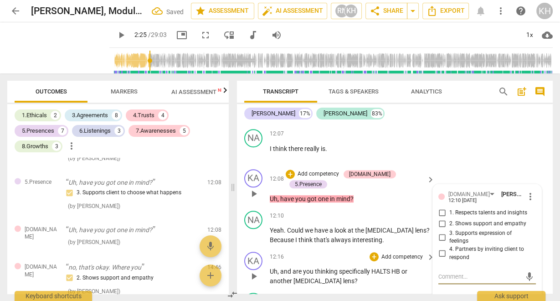
click at [441, 251] on input "4. Partners by inviting client to respond" at bounding box center [441, 253] width 15 height 11
checkbox input "true"
click at [357, 232] on p "Yeah . Could we have a look at the [MEDICAL_DATA] lens ? Because I think that's…" at bounding box center [350, 234] width 160 height 19
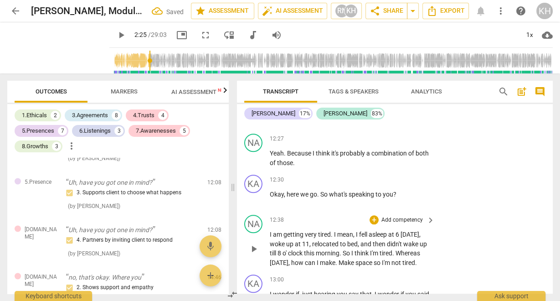
scroll to position [3675, 0]
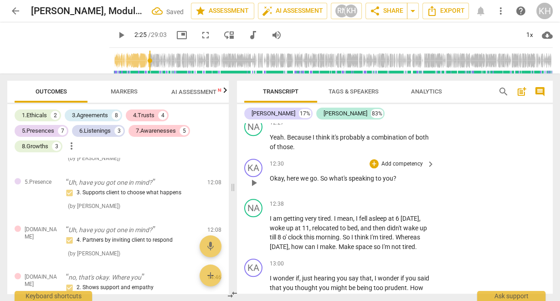
click at [410, 160] on p "Add competency" at bounding box center [401, 164] width 43 height 8
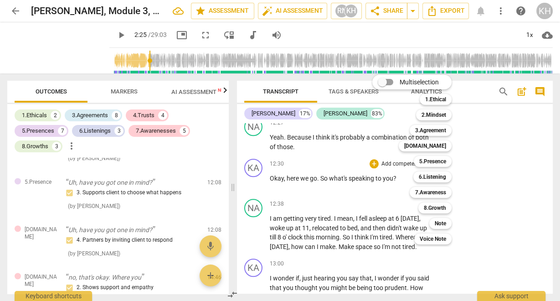
click at [364, 205] on div at bounding box center [280, 150] width 560 height 301
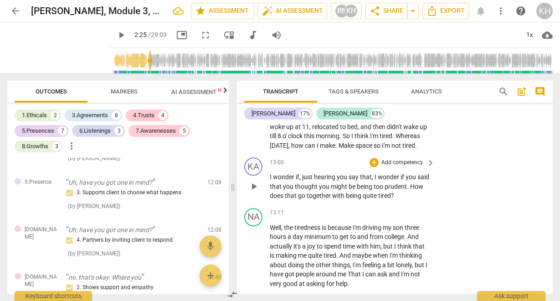
scroll to position [3785, 0]
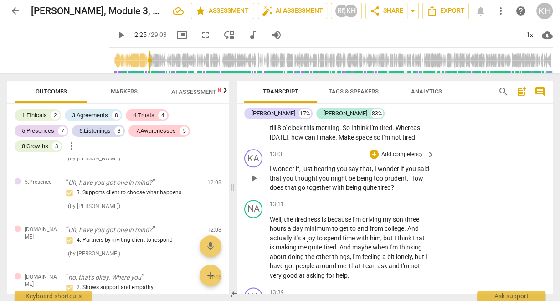
click at [416, 158] on p "Add competency" at bounding box center [401, 154] width 43 height 8
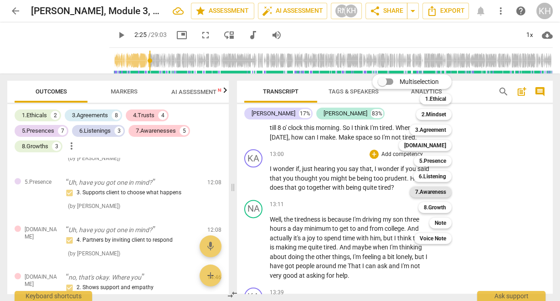
click at [439, 193] on b "7.Awareness" at bounding box center [430, 191] width 31 height 11
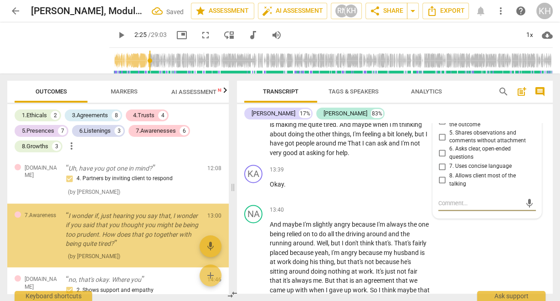
scroll to position [3834, 0]
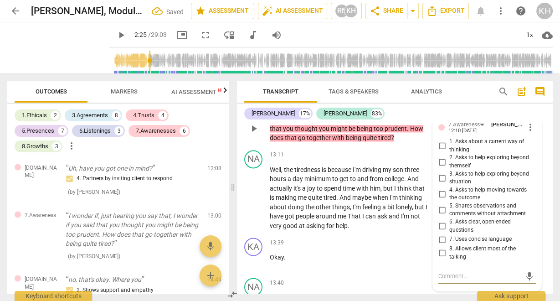
click at [443, 151] on input "1. Asks about a current way of thinking" at bounding box center [441, 145] width 15 height 11
checkbox input "true"
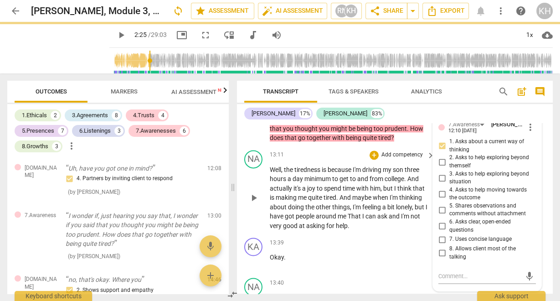
click at [356, 227] on p "Well , the tiredness is because I'm driving my son three hours a day minimum to…" at bounding box center [350, 198] width 160 height 66
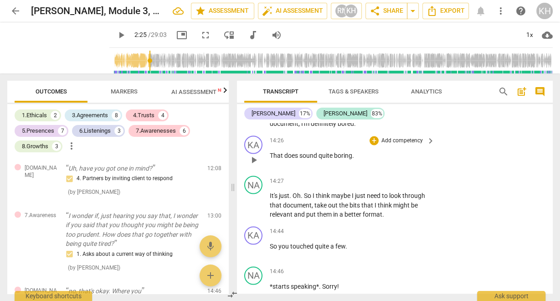
scroll to position [4162, 0]
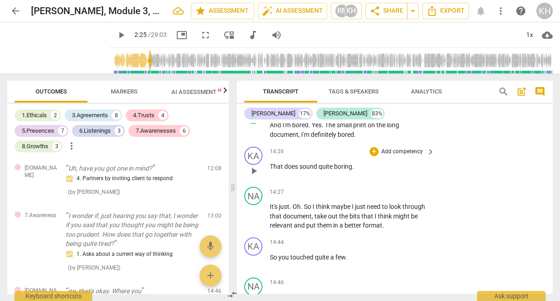
click at [412, 156] on p "Add competency" at bounding box center [401, 152] width 43 height 8
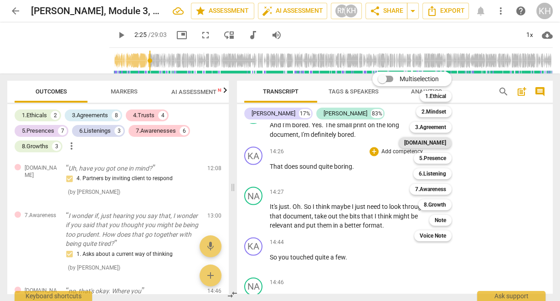
click at [437, 142] on b "[DOMAIN_NAME]" at bounding box center [425, 142] width 42 height 11
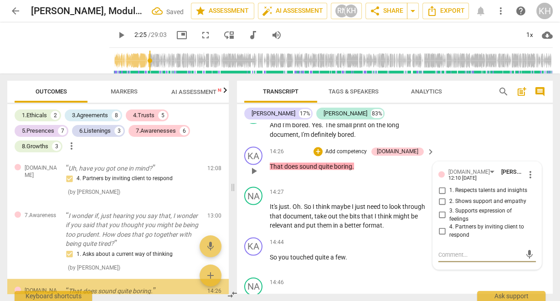
scroll to position [1502, 0]
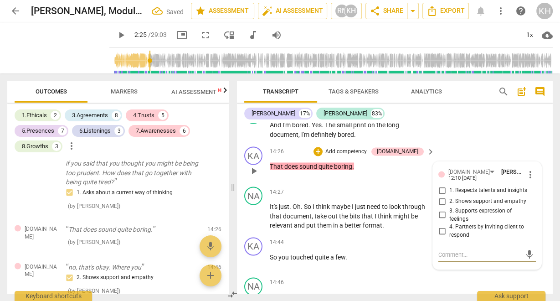
click at [439, 206] on input "2. Shows support and empathy" at bounding box center [441, 200] width 15 height 11
checkbox input "true"
drag, startPoint x: 367, startPoint y: 230, endPoint x: 376, endPoint y: 251, distance: 23.3
click at [367, 228] on span "format" at bounding box center [372, 224] width 20 height 7
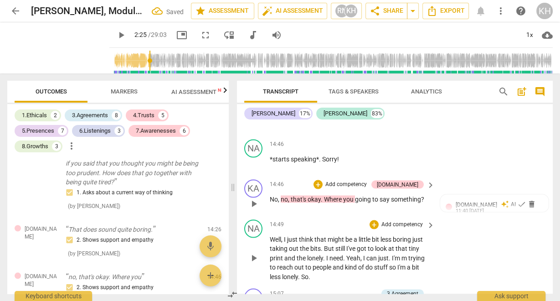
scroll to position [4308, 0]
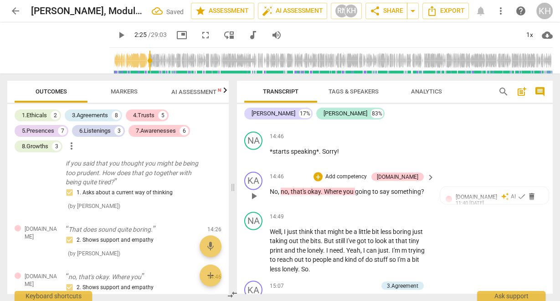
click at [367, 180] on p "Add competency" at bounding box center [345, 176] width 43 height 8
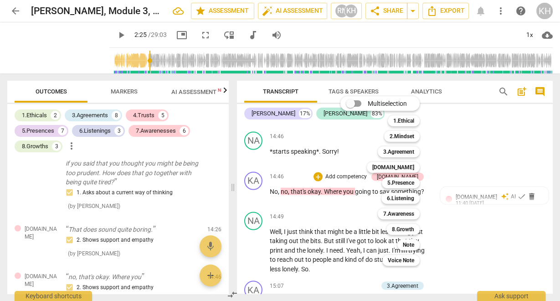
click at [484, 200] on div at bounding box center [280, 150] width 560 height 301
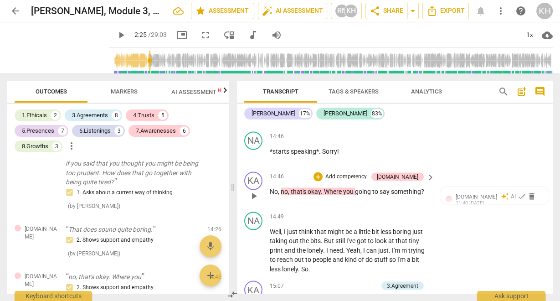
click at [365, 179] on p "Add competency" at bounding box center [345, 176] width 43 height 8
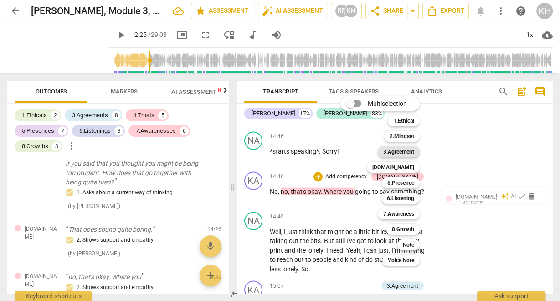
click at [405, 153] on b "3.Agreement" at bounding box center [398, 151] width 31 height 11
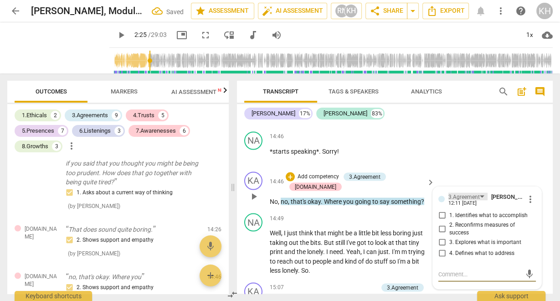
scroll to position [1602, 0]
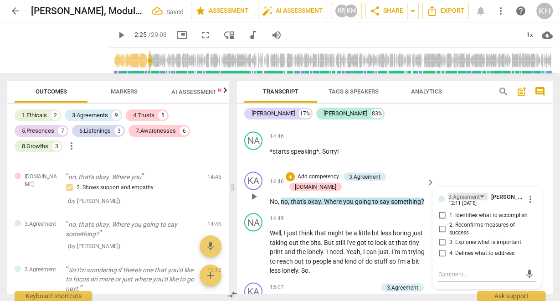
click at [477, 199] on div "3.Agreement" at bounding box center [463, 196] width 31 height 9
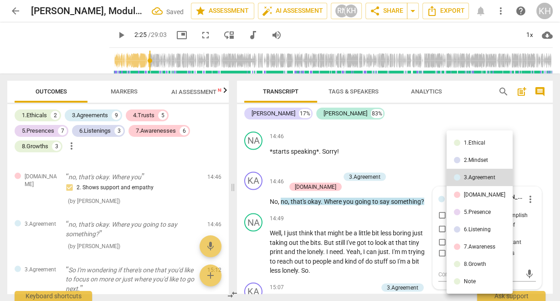
click at [477, 198] on li "[DOMAIN_NAME]" at bounding box center [479, 194] width 66 height 17
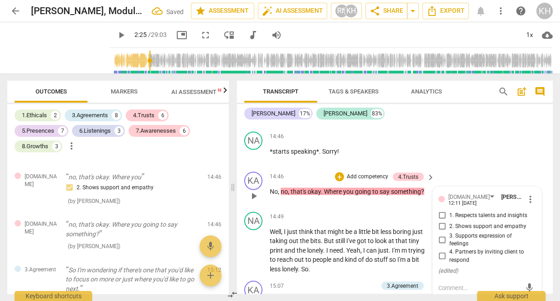
click at [465, 256] on span "4. Partners by inviting client to respond" at bounding box center [490, 255] width 83 height 16
click at [449, 256] on input "4. Partners by inviting client to respond" at bounding box center [441, 255] width 15 height 11
checkbox input "true"
click at [389, 233] on span "less" at bounding box center [386, 230] width 12 height 7
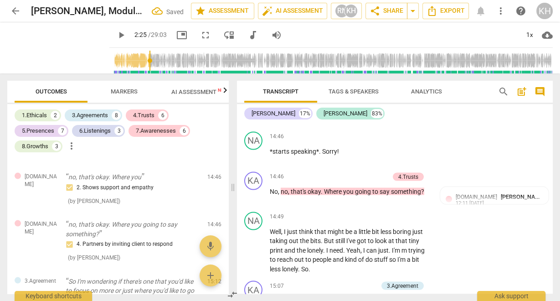
scroll to position [4417, 0]
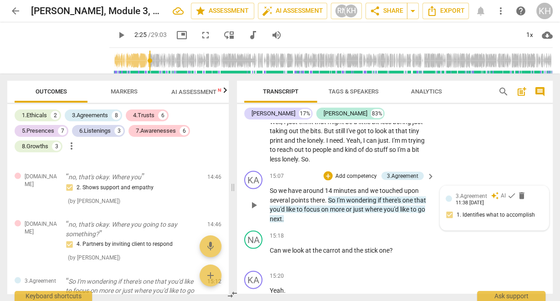
click at [480, 199] on span "3.Agreement" at bounding box center [470, 196] width 31 height 6
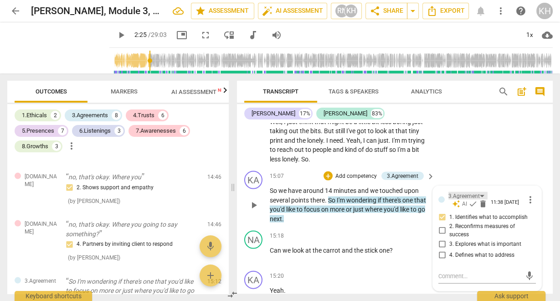
click at [478, 199] on div "3.Agreement" at bounding box center [467, 196] width 39 height 8
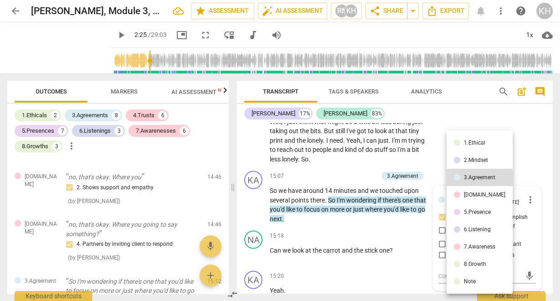
drag, startPoint x: 480, startPoint y: 209, endPoint x: 509, endPoint y: 255, distance: 53.4
click at [481, 209] on div "5.Presence" at bounding box center [477, 211] width 27 height 5
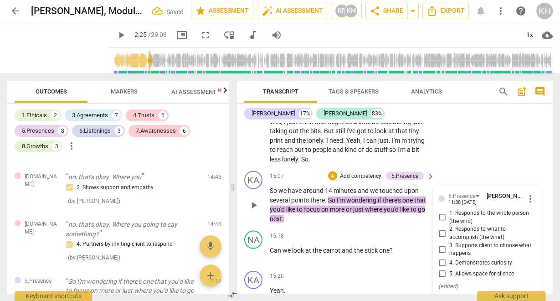
click at [466, 235] on span "2. Responds to what to accomplish (the what)" at bounding box center [490, 233] width 83 height 16
click at [449, 235] on input "2. Responds to what to accomplish (the what)" at bounding box center [441, 233] width 15 height 11
checkbox input "true"
click at [471, 252] on span "3. Supports client to choose what happens" at bounding box center [490, 249] width 83 height 16
click at [449, 252] on input "3. Supports client to choose what happens" at bounding box center [441, 249] width 15 height 11
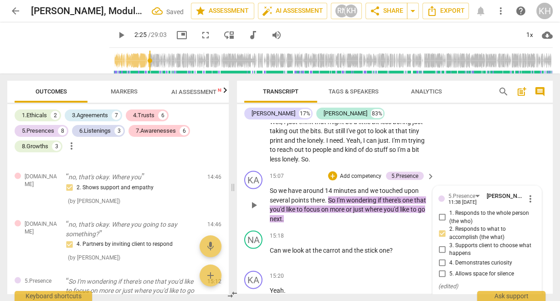
checkbox input "true"
click at [361, 240] on div "15:18 + Add competency keyboard_arrow_right" at bounding box center [353, 235] width 166 height 10
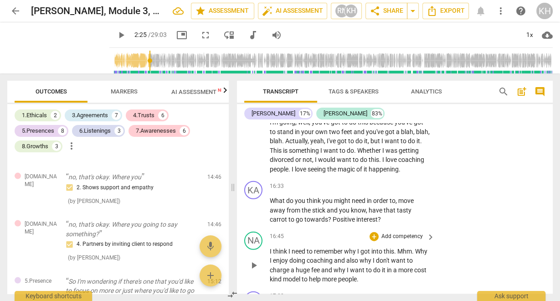
scroll to position [4927, 0]
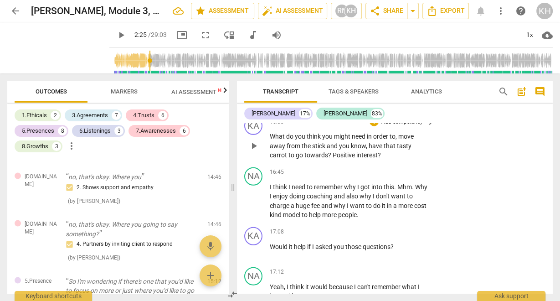
click at [403, 126] on p "Add competency" at bounding box center [401, 122] width 43 height 8
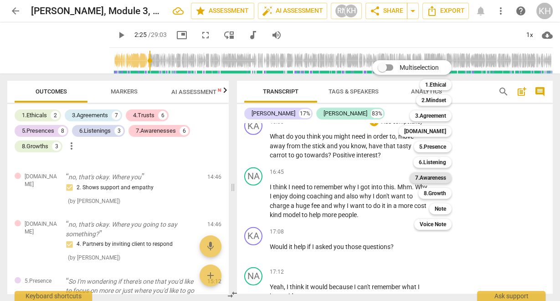
click at [434, 177] on b "7.Awareness" at bounding box center [430, 177] width 31 height 11
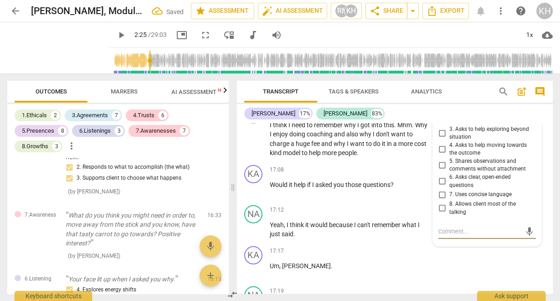
scroll to position [4962, 0]
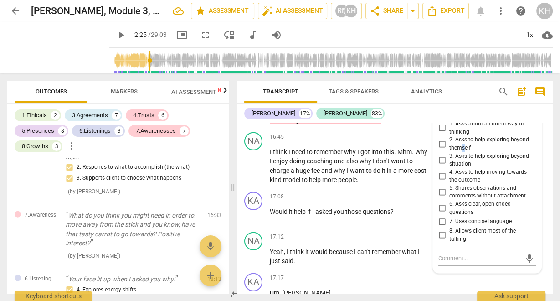
click at [461, 152] on span "2. Asks to help exploring beyond themself" at bounding box center [490, 144] width 83 height 16
click at [438, 149] on input "2. Asks to help exploring beyond themself" at bounding box center [441, 143] width 15 height 11
checkbox input "true"
click at [439, 165] on input "3. Asks to help exploring beyond situation" at bounding box center [441, 159] width 15 height 11
checkbox input "true"
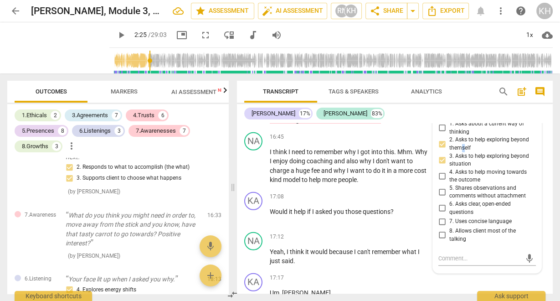
click at [441, 181] on input "4. Asks to help moving towards the outcome" at bounding box center [441, 175] width 15 height 11
checkbox input "true"
click at [346, 164] on span "and" at bounding box center [340, 160] width 12 height 7
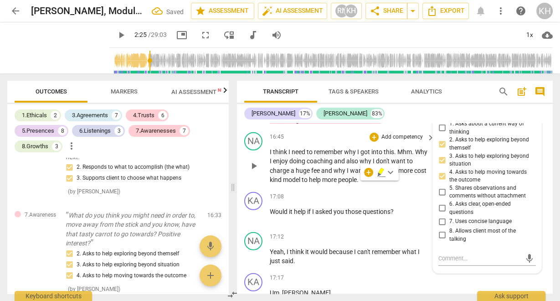
click at [314, 188] on div "NA play_arrow pause 16:45 + Add competency keyboard_arrow_right I think I need …" at bounding box center [395, 158] width 316 height 60
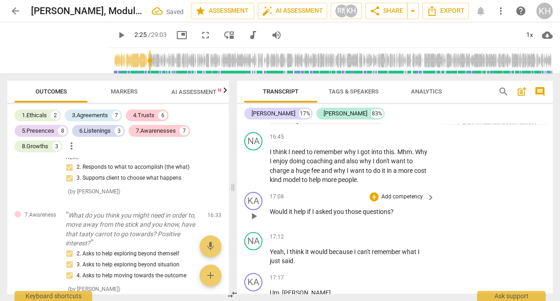
click at [412, 201] on p "Add competency" at bounding box center [401, 197] width 43 height 8
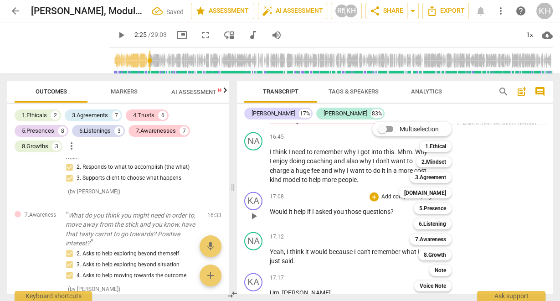
click at [416, 221] on div "6.Listening" at bounding box center [432, 223] width 38 height 11
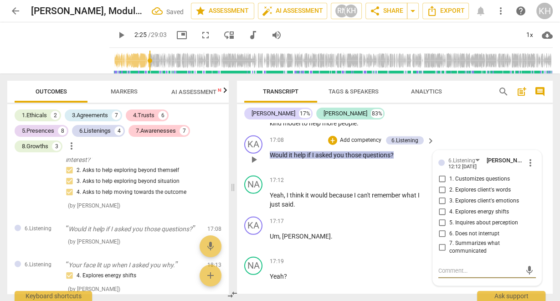
scroll to position [5031, 0]
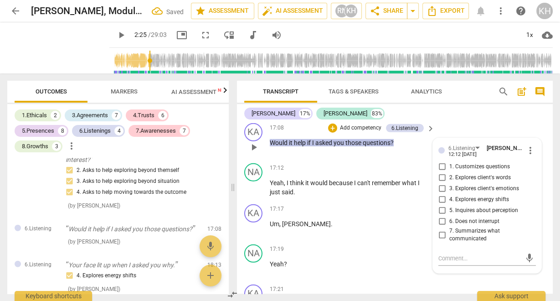
click at [474, 171] on span "1. Customizes questions" at bounding box center [479, 167] width 61 height 8
click at [449, 172] on input "1. Customizes questions" at bounding box center [441, 166] width 15 height 11
checkbox input "true"
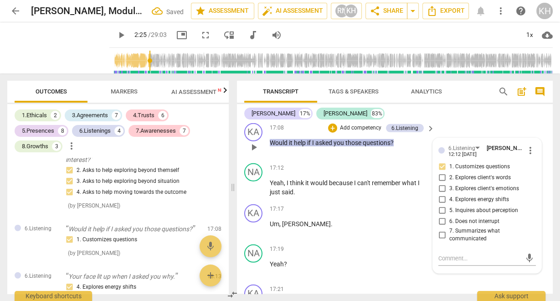
drag, startPoint x: 352, startPoint y: 149, endPoint x: 357, endPoint y: 149, distance: 4.6
click at [357, 132] on p "Add competency" at bounding box center [360, 128] width 43 height 8
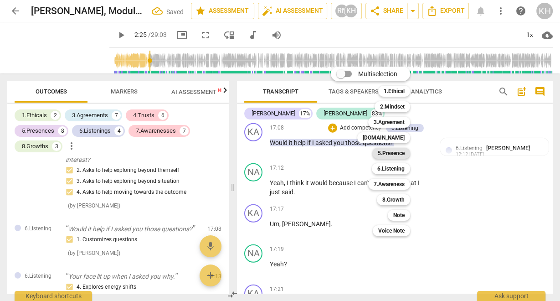
click at [391, 151] on b "5.Presence" at bounding box center [390, 153] width 27 height 11
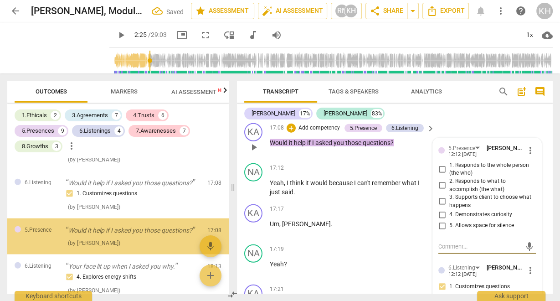
scroll to position [1875, 0]
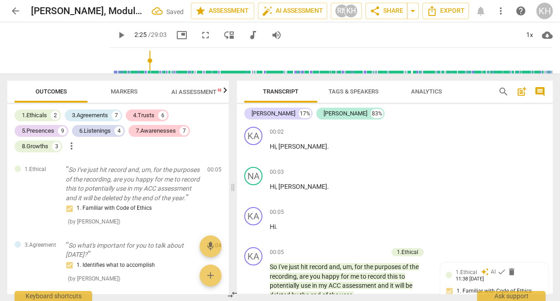
scroll to position [5031, 0]
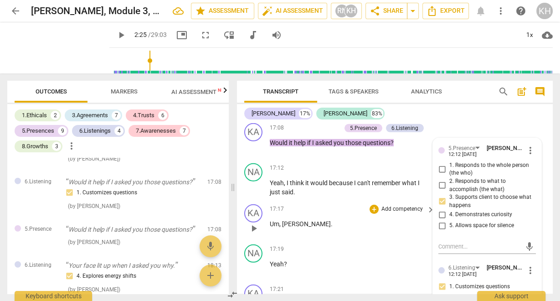
click at [383, 225] on div "KA play_arrow pause 17:17 + Add competency keyboard_arrow_right Um , Natalie ." at bounding box center [395, 220] width 316 height 40
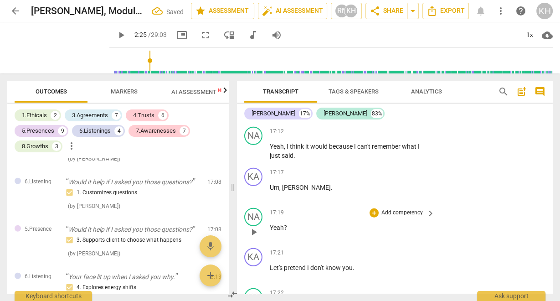
scroll to position [5177, 0]
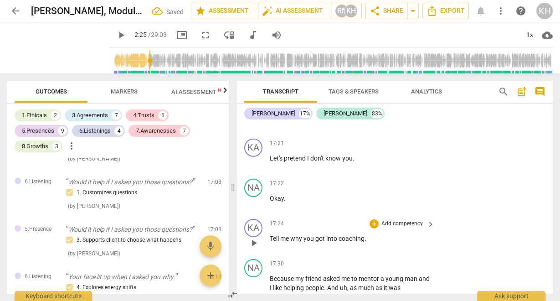
click at [414, 228] on p "Add competency" at bounding box center [401, 223] width 43 height 8
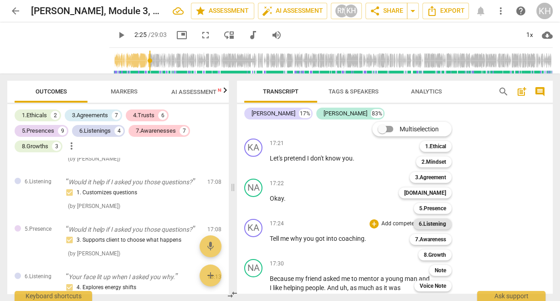
click at [443, 223] on b "6.Listening" at bounding box center [431, 223] width 27 height 11
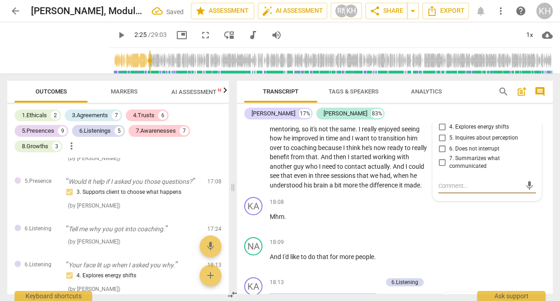
scroll to position [5272, 0]
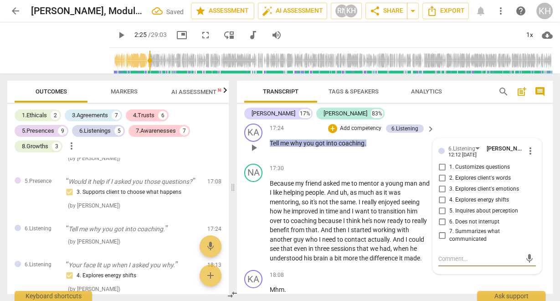
click at [444, 173] on input "1. Customizes questions" at bounding box center [441, 167] width 15 height 11
checkbox input "true"
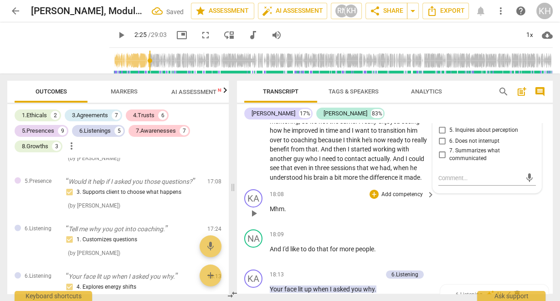
scroll to position [5345, 0]
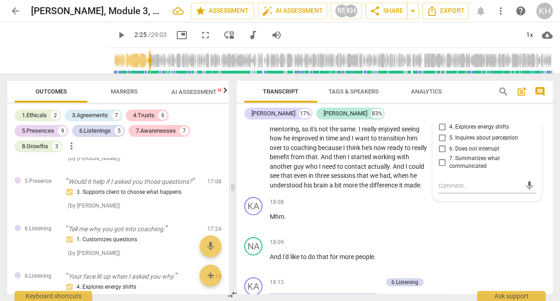
click at [439, 168] on input "7. Summarizes what communicated" at bounding box center [441, 162] width 15 height 11
checkbox input "true"
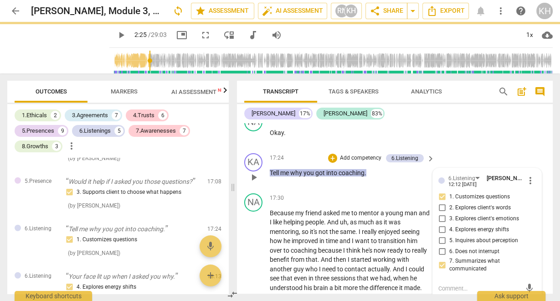
scroll to position [5235, 0]
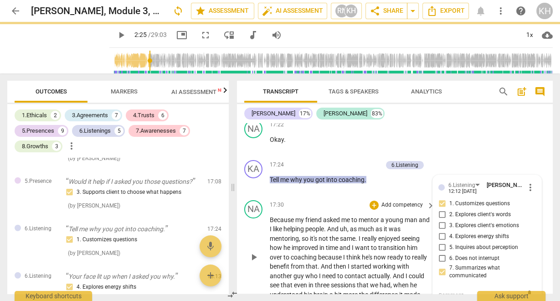
click at [384, 223] on span "a" at bounding box center [382, 219] width 5 height 7
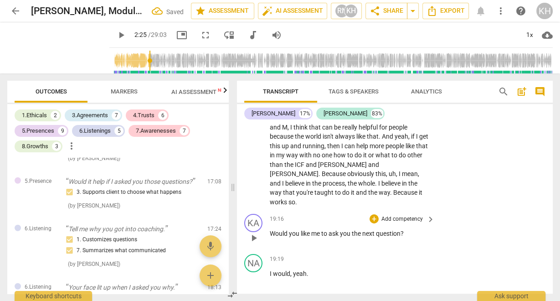
scroll to position [5600, 0]
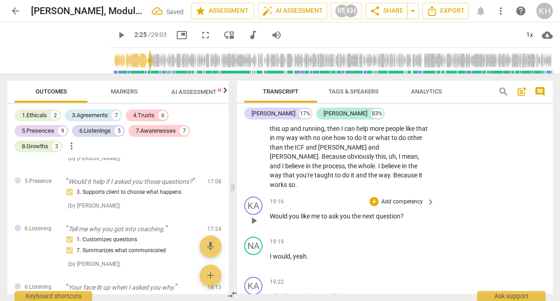
click at [406, 206] on p "Add competency" at bounding box center [401, 202] width 43 height 8
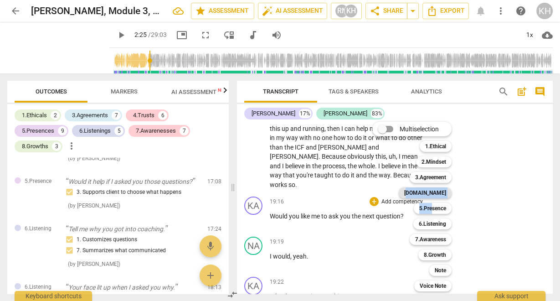
click at [432, 197] on div "Multiselection m 1.Ethical 1 2.Mindset 2 3.Agreement 3 [DOMAIN_NAME] 4 5.Presen…" at bounding box center [418, 206] width 100 height 174
click at [434, 209] on b "5.Presence" at bounding box center [432, 208] width 27 height 11
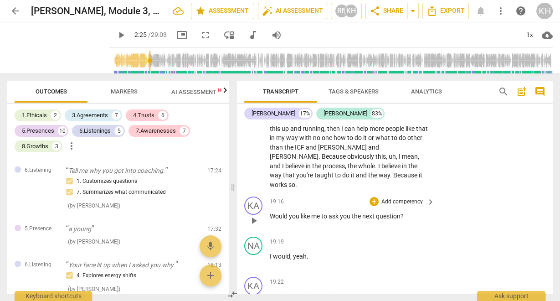
click at [413, 206] on p "Add competency" at bounding box center [401, 202] width 43 height 8
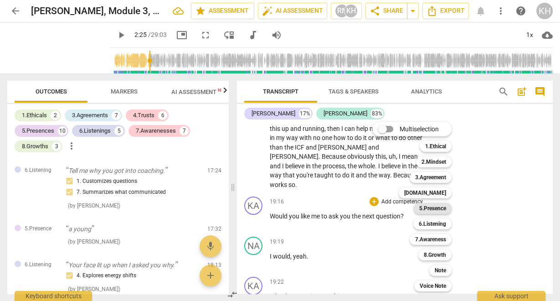
click at [439, 206] on b "5.Presence" at bounding box center [432, 208] width 27 height 11
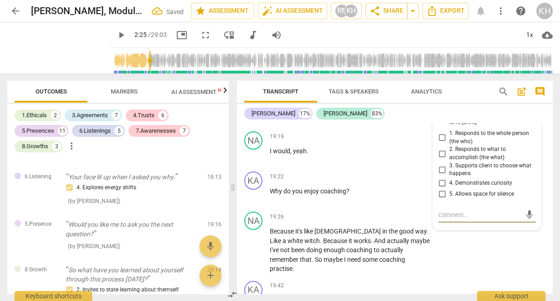
scroll to position [5688, 0]
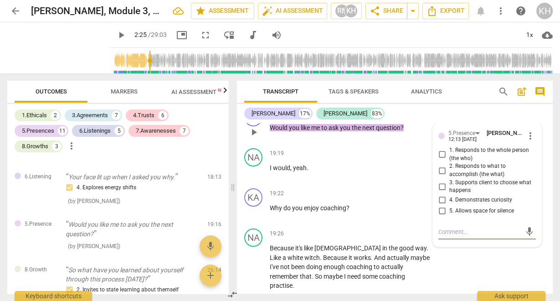
click at [479, 194] on span "3. Supports client to choose what happens" at bounding box center [490, 187] width 83 height 16
click at [449, 192] on input "3. Supports client to choose what happens" at bounding box center [441, 186] width 15 height 11
checkbox input "true"
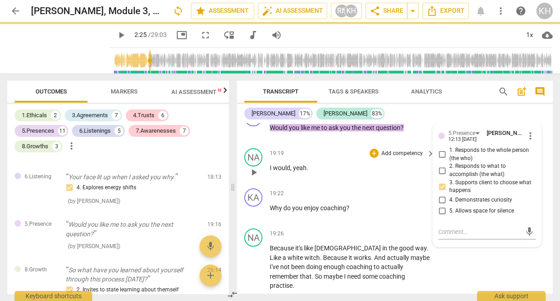
click at [382, 173] on p "I would , yeah ." at bounding box center [350, 168] width 160 height 10
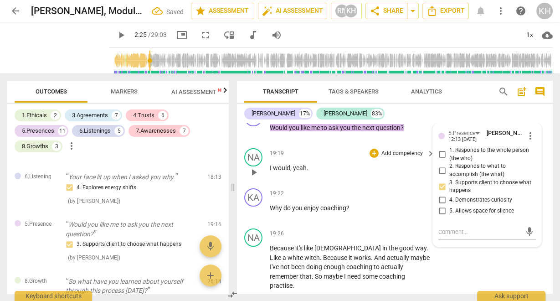
click at [358, 158] on div "19:19 + Add competency keyboard_arrow_right" at bounding box center [353, 153] width 166 height 10
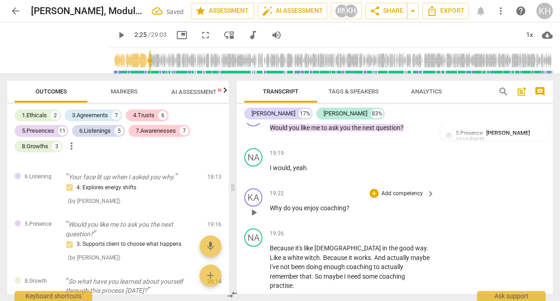
click at [418, 198] on p "Add competency" at bounding box center [401, 193] width 43 height 8
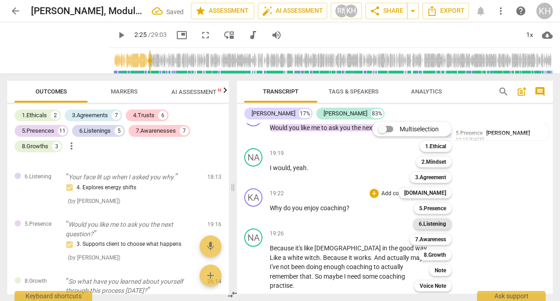
click at [435, 224] on b "6.Listening" at bounding box center [431, 223] width 27 height 11
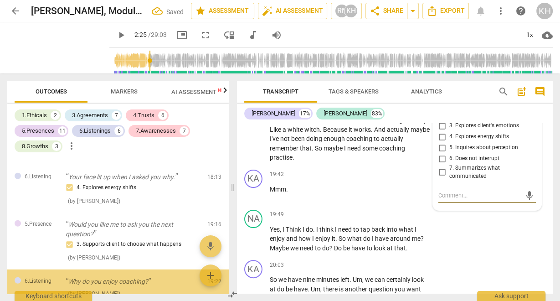
scroll to position [2121, 0]
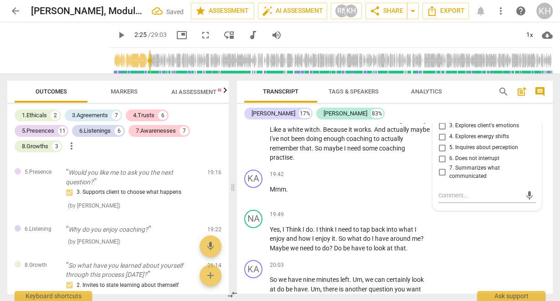
click at [473, 180] on span "7. Summarizes what communicated" at bounding box center [490, 172] width 83 height 16
click at [449, 178] on input "7. Summarizes what communicated" at bounding box center [441, 172] width 15 height 11
checkbox input "true"
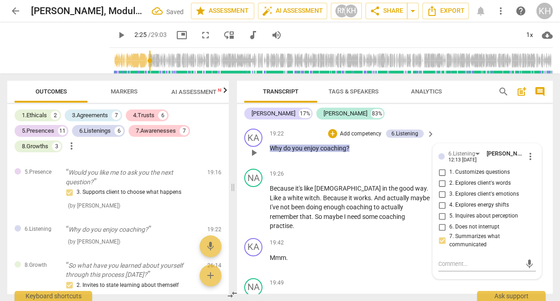
scroll to position [5743, 0]
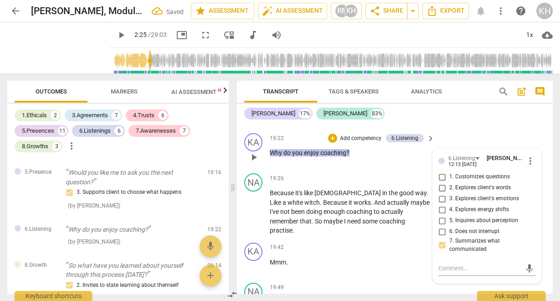
click at [475, 181] on span "1. Customizes questions" at bounding box center [479, 177] width 61 height 8
click at [449, 182] on input "1. Customizes questions" at bounding box center [441, 176] width 15 height 11
checkbox input "true"
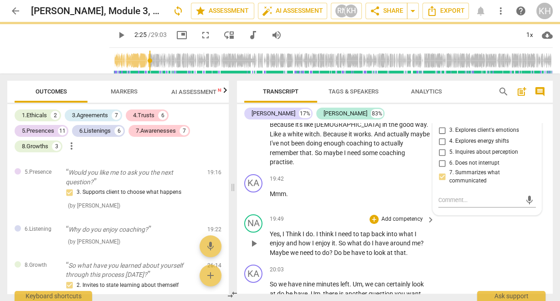
scroll to position [5816, 0]
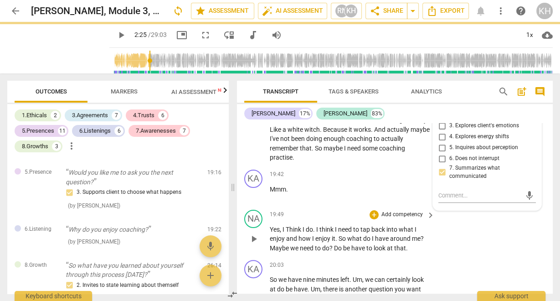
click at [372, 250] on span "to" at bounding box center [369, 247] width 7 height 7
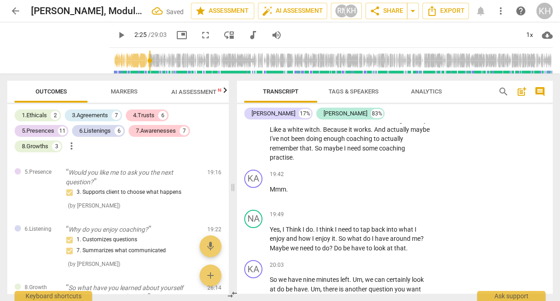
scroll to position [5889, 0]
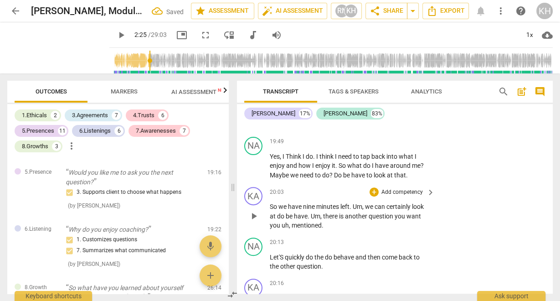
click at [405, 196] on p "Add competency" at bounding box center [401, 192] width 43 height 8
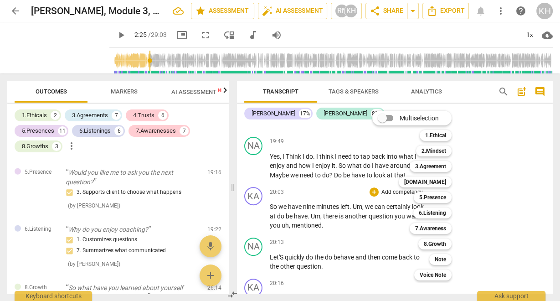
drag, startPoint x: 442, startPoint y: 195, endPoint x: 445, endPoint y: 204, distance: 9.4
click at [442, 198] on b "5.Presence" at bounding box center [432, 197] width 27 height 11
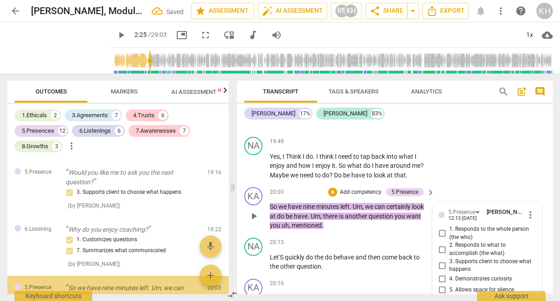
scroll to position [2193, 0]
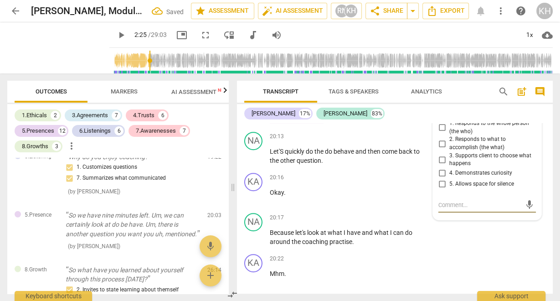
click at [468, 161] on span "3. Supports client to choose what happens" at bounding box center [490, 160] width 83 height 16
click at [449, 161] on input "3. Supports client to choose what happens" at bounding box center [441, 159] width 15 height 11
checkbox input "true"
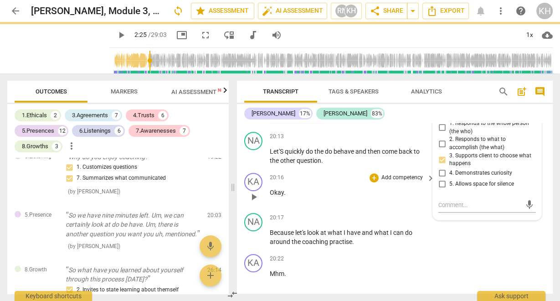
click at [394, 204] on div "20:16 + Add competency keyboard_arrow_right Okay ." at bounding box center [353, 189] width 166 height 33
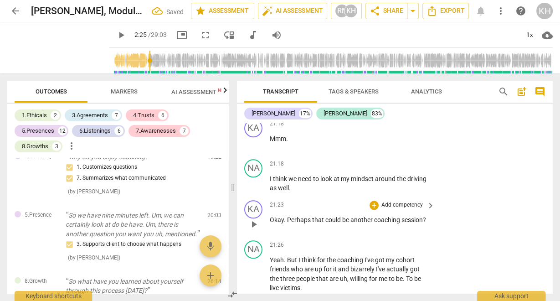
scroll to position [6395, 0]
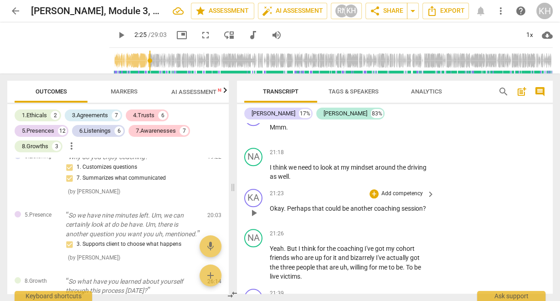
click at [408, 198] on p "Add competency" at bounding box center [401, 193] width 43 height 8
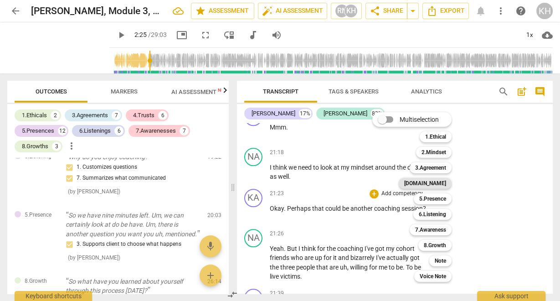
click at [437, 181] on b "[DOMAIN_NAME]" at bounding box center [425, 183] width 42 height 11
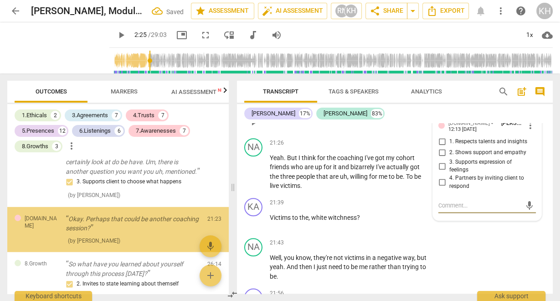
scroll to position [2259, 0]
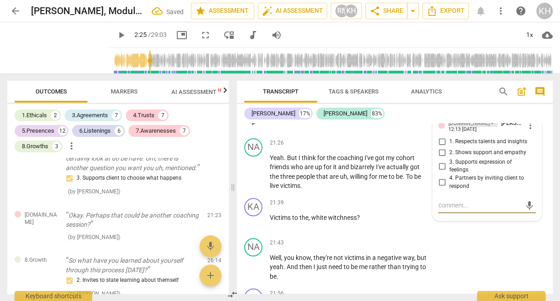
click at [462, 126] on div "[DOMAIN_NAME]" at bounding box center [468, 123] width 41 height 9
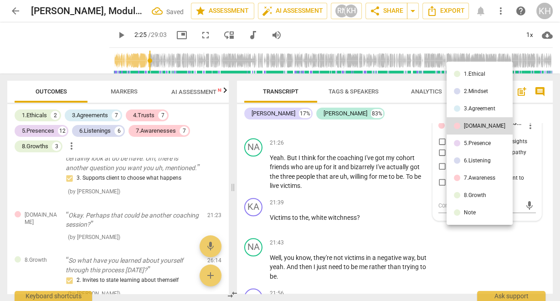
click at [474, 146] on div "5.Presence" at bounding box center [477, 142] width 27 height 5
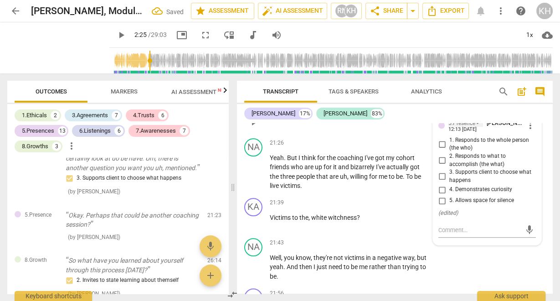
scroll to position [6484, 0]
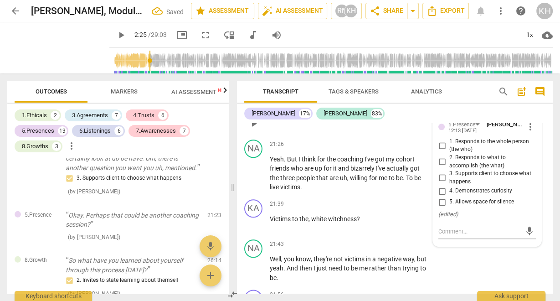
click at [477, 166] on span "2. Responds to what to accomplish (the what)" at bounding box center [490, 161] width 83 height 16
click at [449, 166] on input "2. Responds to what to accomplish (the what)" at bounding box center [441, 161] width 15 height 11
checkbox input "true"
click at [385, 241] on div "+ Add competency keyboard_arrow_right" at bounding box center [401, 244] width 68 height 10
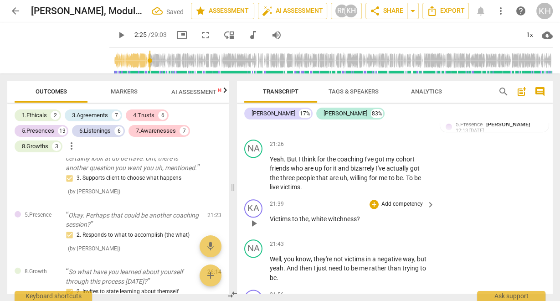
scroll to position [6521, 0]
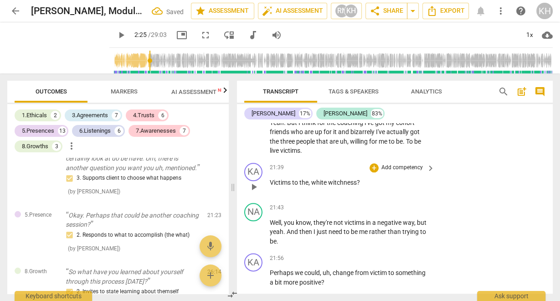
click at [413, 169] on p "Add competency" at bounding box center [401, 167] width 43 height 8
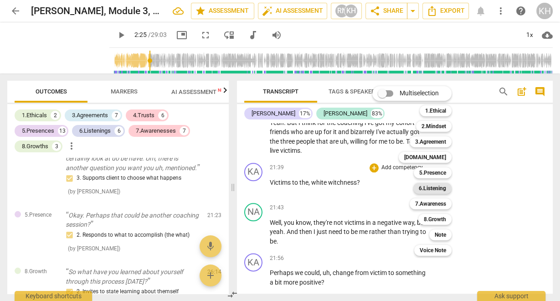
click at [434, 185] on b "6.Listening" at bounding box center [431, 188] width 27 height 11
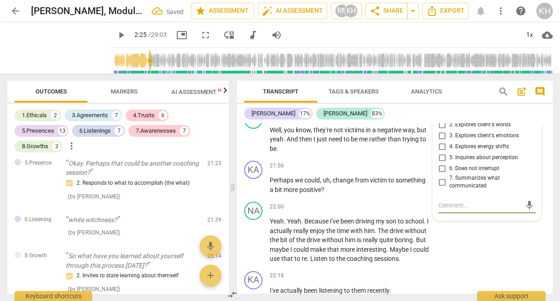
scroll to position [6577, 0]
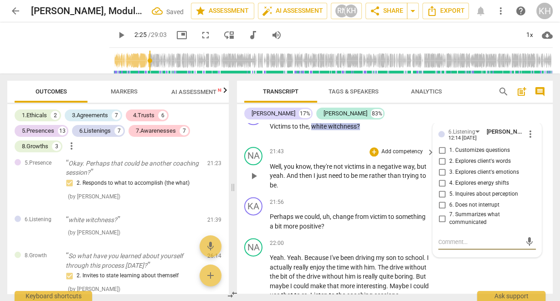
click at [442, 164] on input "2. Explores client's words" at bounding box center [441, 161] width 15 height 11
checkbox input "true"
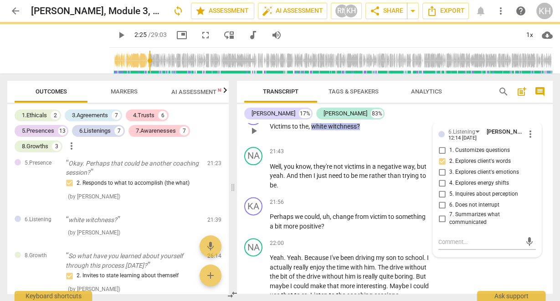
click at [439, 196] on input "5. Inquires about perception" at bounding box center [441, 194] width 15 height 11
checkbox input "true"
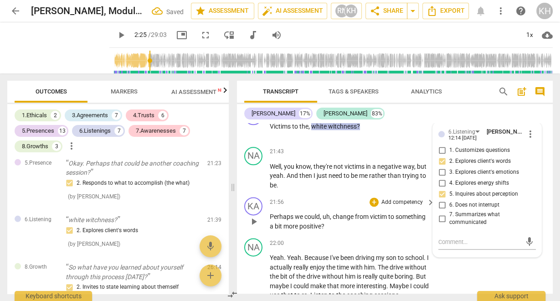
click at [403, 220] on span "something" at bounding box center [410, 216] width 30 height 7
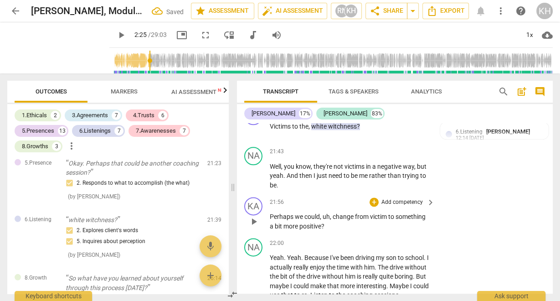
click at [406, 206] on p "Add competency" at bounding box center [401, 202] width 43 height 8
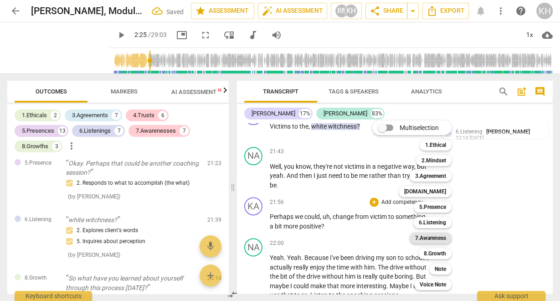
click at [436, 238] on b "7.Awareness" at bounding box center [430, 237] width 31 height 11
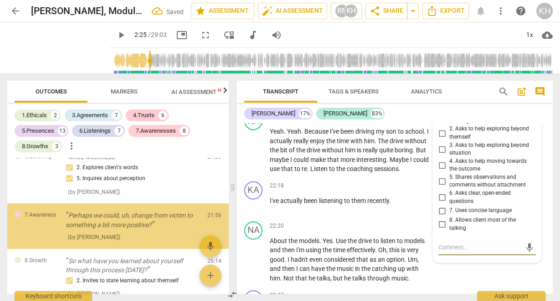
scroll to position [6672, 0]
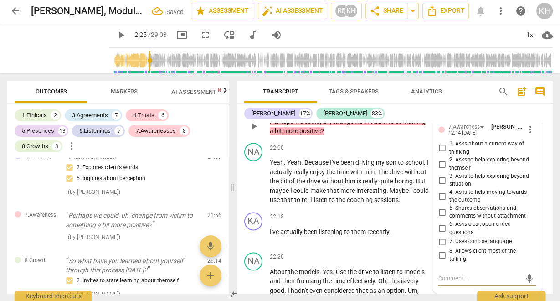
click at [460, 214] on span "5. Shares observations and comments without attachment" at bounding box center [490, 212] width 83 height 16
click at [449, 214] on input "5. Shares observations and comments without attachment" at bounding box center [441, 211] width 15 height 11
checkbox input "true"
click at [463, 150] on span "1. Asks about a current way of thinking" at bounding box center [490, 148] width 83 height 16
click at [449, 150] on input "1. Asks about a current way of thinking" at bounding box center [441, 148] width 15 height 11
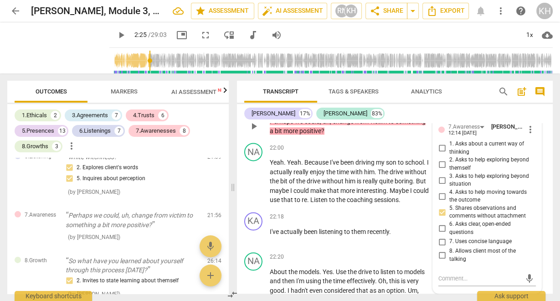
checkbox input "true"
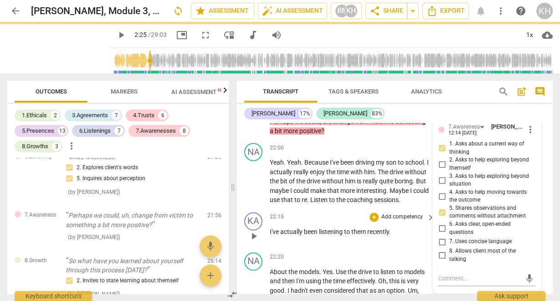
click at [338, 224] on div "22:18 + Add competency keyboard_arrow_right I've actually been listening to the…" at bounding box center [353, 228] width 166 height 33
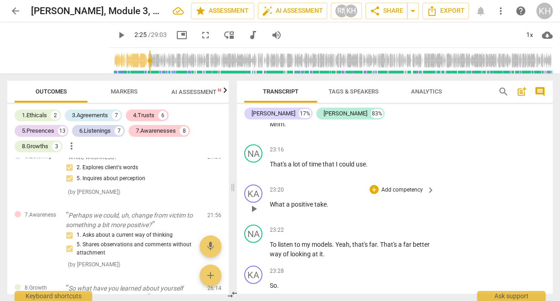
scroll to position [7073, 0]
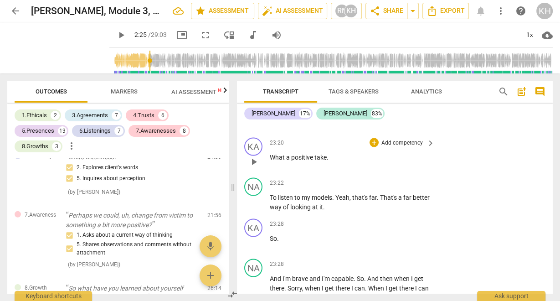
click at [410, 147] on p "Add competency" at bounding box center [401, 142] width 43 height 8
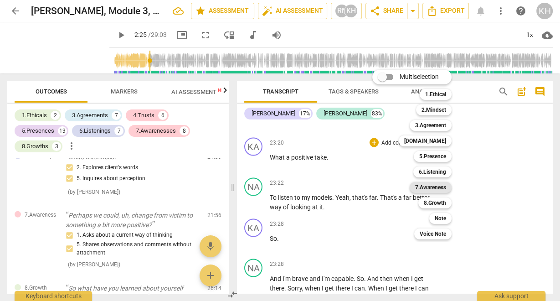
click at [425, 186] on b "7.Awareness" at bounding box center [430, 187] width 31 height 11
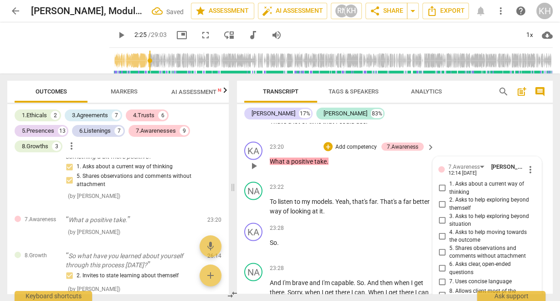
scroll to position [7081, 0]
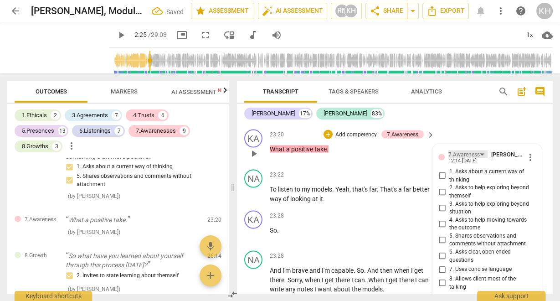
click at [474, 158] on div "7.Awareness" at bounding box center [463, 154] width 31 height 9
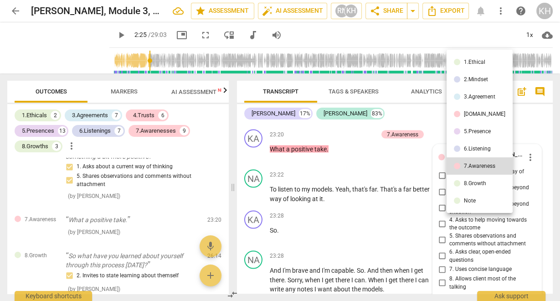
click at [479, 128] on div "5.Presence" at bounding box center [477, 130] width 27 height 5
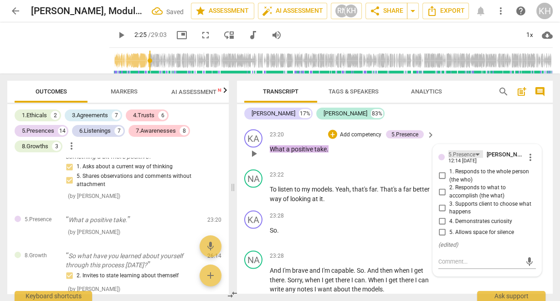
click at [474, 158] on div "5.Presence" at bounding box center [465, 154] width 35 height 8
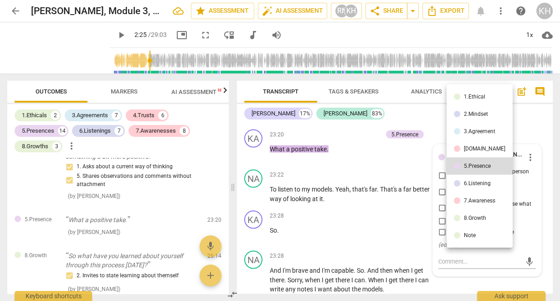
click at [469, 149] on div "[DOMAIN_NAME]" at bounding box center [484, 148] width 41 height 5
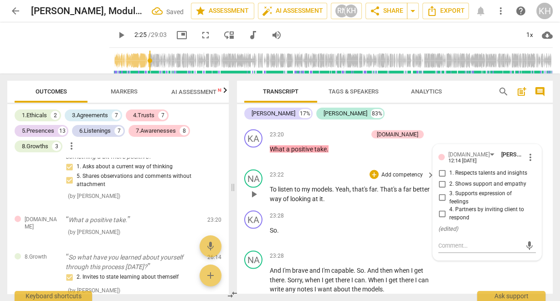
click at [443, 178] on input "1. Respects talents and insights" at bounding box center [441, 172] width 15 height 11
checkbox input "true"
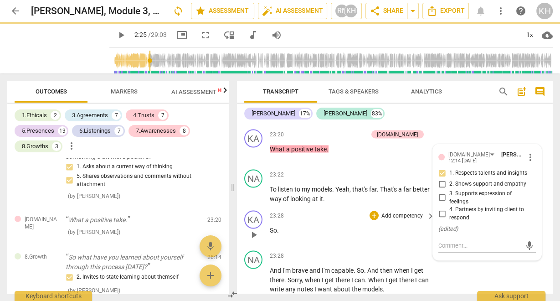
click at [352, 203] on p "To listen to my models . Yeah , that's far . That's a far better way of looking…" at bounding box center [350, 193] width 160 height 19
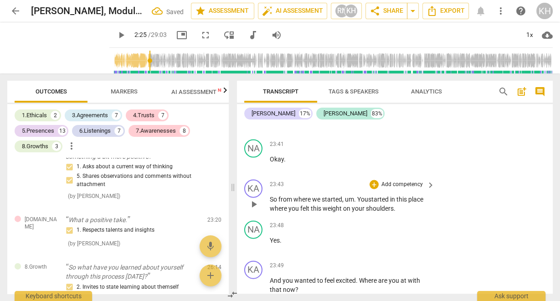
scroll to position [7299, 0]
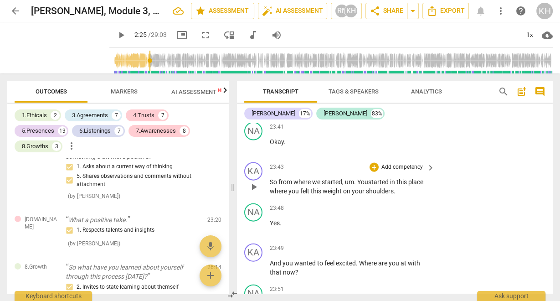
click at [368, 185] on span "Youstarted" at bounding box center [373, 181] width 33 height 7
click at [403, 171] on p "Add competency" at bounding box center [401, 167] width 43 height 8
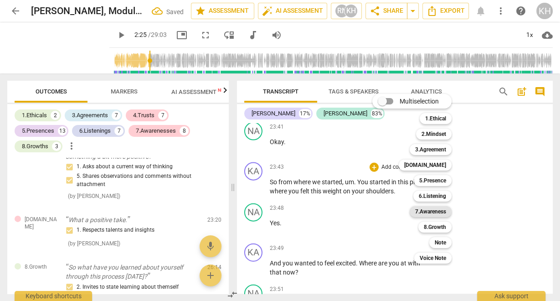
click at [438, 211] on b "7.Awareness" at bounding box center [430, 211] width 31 height 11
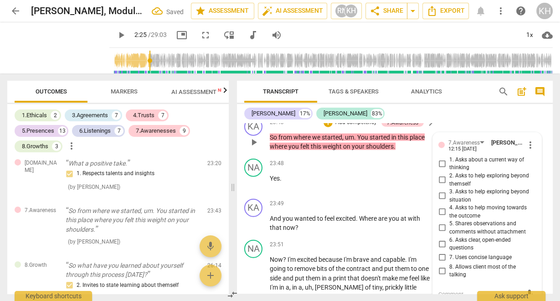
scroll to position [7332, 0]
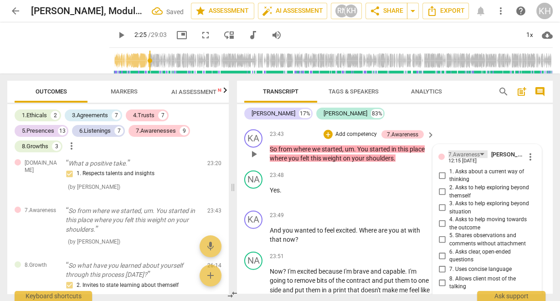
click at [470, 159] on div "7.Awareness" at bounding box center [463, 154] width 31 height 9
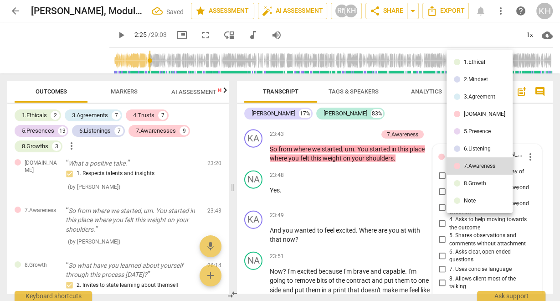
click at [470, 183] on div "8.Growth" at bounding box center [475, 182] width 22 height 5
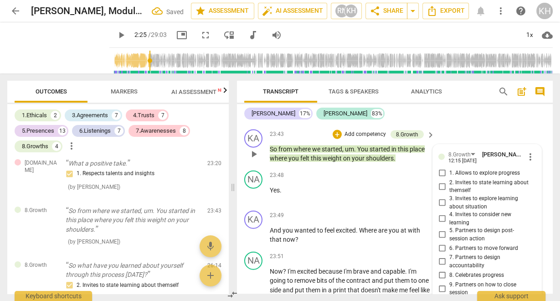
click at [439, 179] on input "1. Allows to explore progress" at bounding box center [441, 173] width 15 height 11
checkbox input "true"
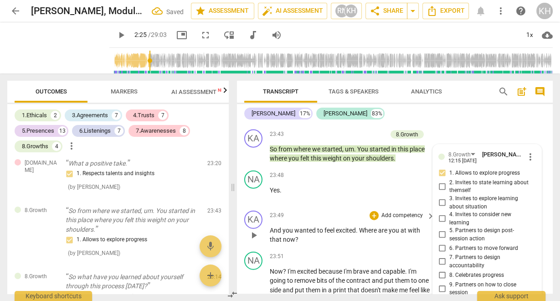
click at [393, 244] on p "And you wanted to feel excited . Where are you at with that now ?" at bounding box center [350, 234] width 160 height 19
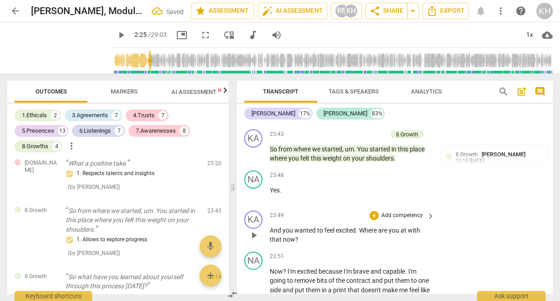
click at [412, 219] on p "Add competency" at bounding box center [401, 215] width 43 height 8
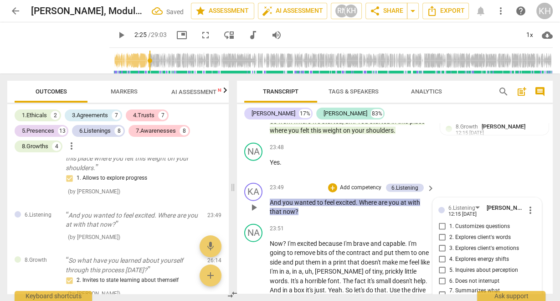
scroll to position [7408, 0]
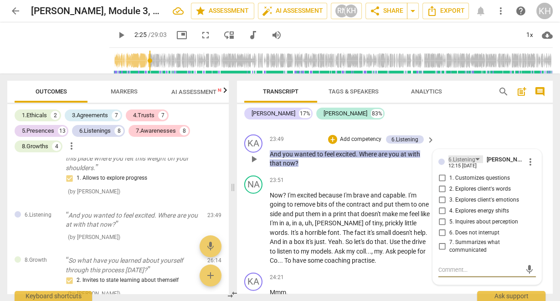
click at [476, 163] on div "6.Listening" at bounding box center [465, 159] width 35 height 8
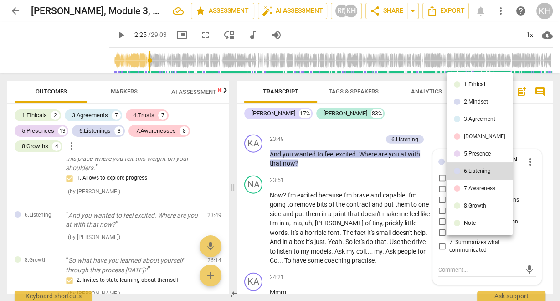
click at [475, 206] on div "8.Growth" at bounding box center [475, 205] width 22 height 5
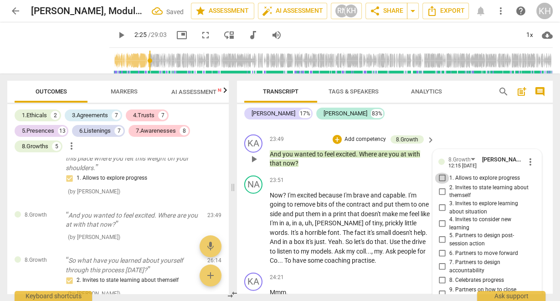
click at [441, 184] on input "1. Allows to explore progress" at bounding box center [441, 178] width 15 height 11
checkbox input "true"
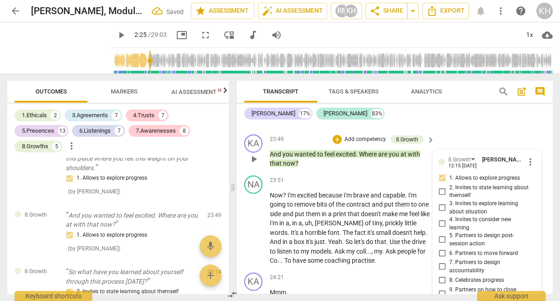
click at [438, 213] on input "3. Invites to explore learning about situation" at bounding box center [441, 207] width 15 height 11
checkbox input "true"
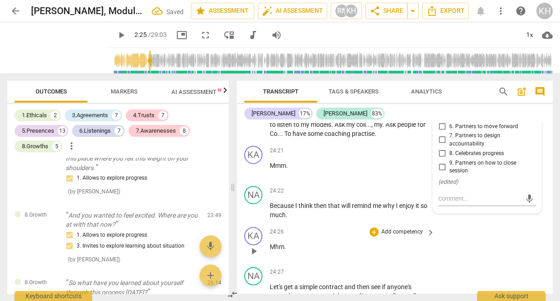
scroll to position [7481, 0]
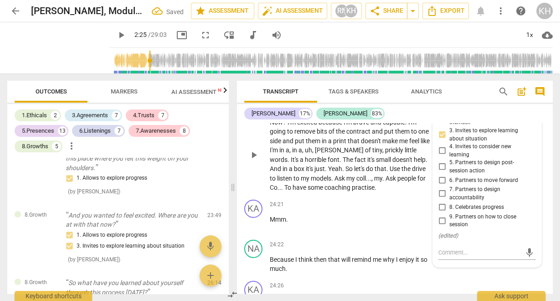
click at [392, 163] on span "doesn't" at bounding box center [402, 159] width 21 height 7
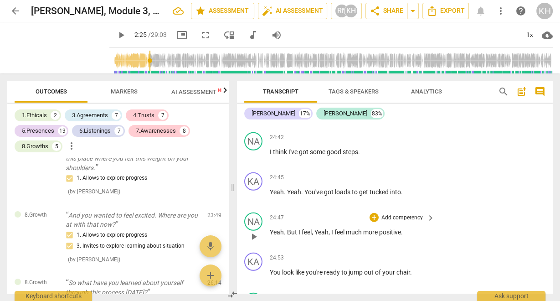
scroll to position [7773, 0]
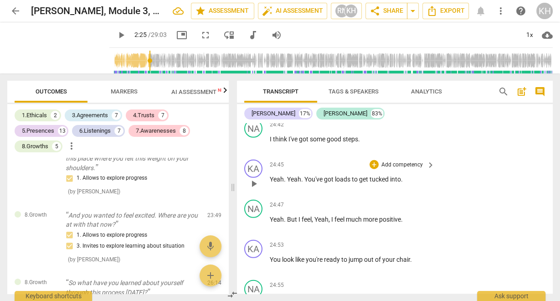
click at [415, 169] on p "Add competency" at bounding box center [401, 165] width 43 height 8
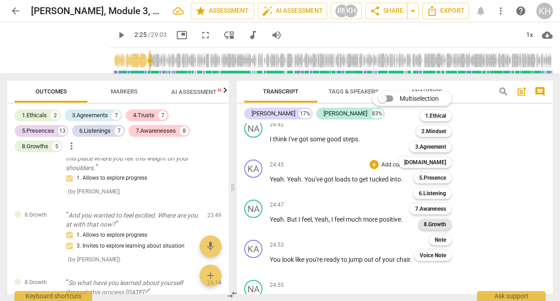
click at [434, 223] on b "8.Growth" at bounding box center [434, 224] width 22 height 11
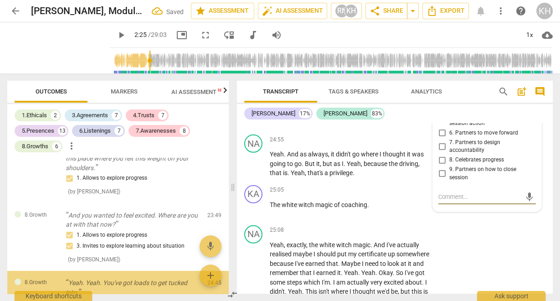
scroll to position [2627, 0]
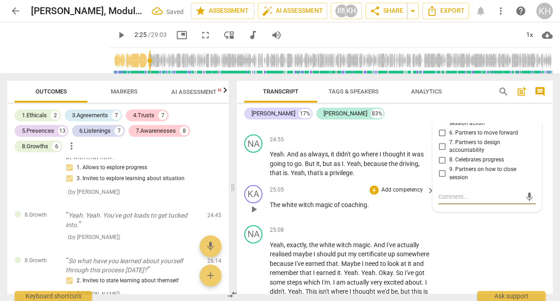
click at [452, 181] on span "9. Partners on how to close session" at bounding box center [490, 173] width 83 height 16
click at [449, 179] on input "9. Partners on how to close session" at bounding box center [441, 173] width 15 height 11
checkbox input "true"
click at [348, 167] on span "Yeah" at bounding box center [354, 163] width 14 height 7
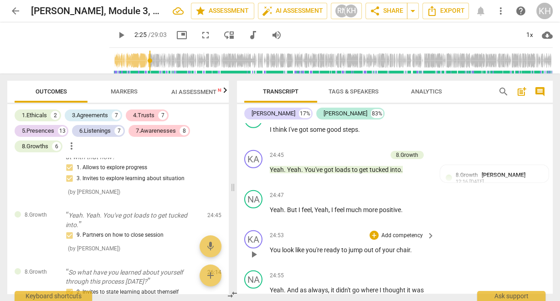
scroll to position [7809, 0]
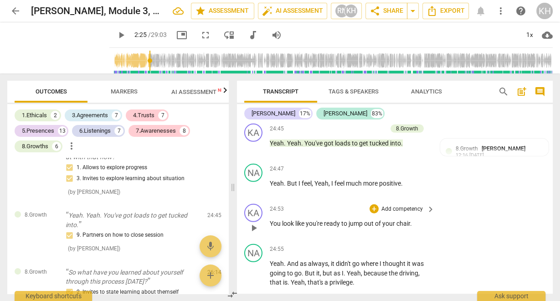
click at [412, 213] on p "Add competency" at bounding box center [401, 209] width 43 height 8
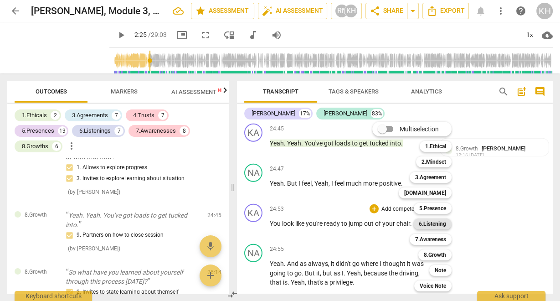
click at [434, 224] on b "6.Listening" at bounding box center [431, 223] width 27 height 11
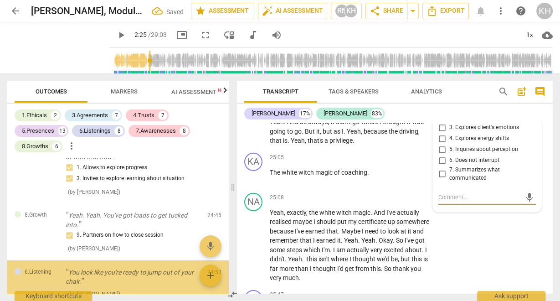
scroll to position [2684, 0]
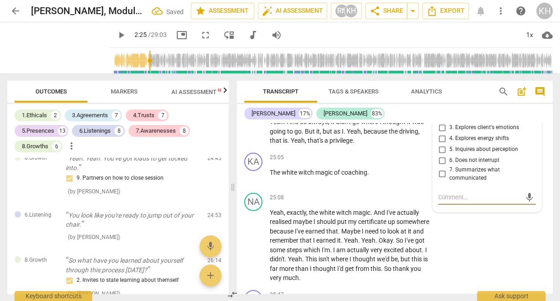
click at [441, 144] on input "4. Explores energy shifts" at bounding box center [441, 138] width 15 height 11
checkbox input "true"
click at [357, 163] on div "25:05 + Add competency keyboard_arrow_right" at bounding box center [353, 158] width 166 height 10
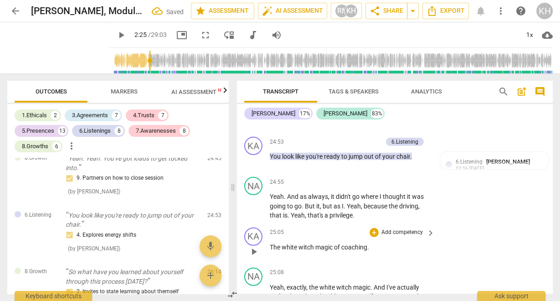
scroll to position [7841, 0]
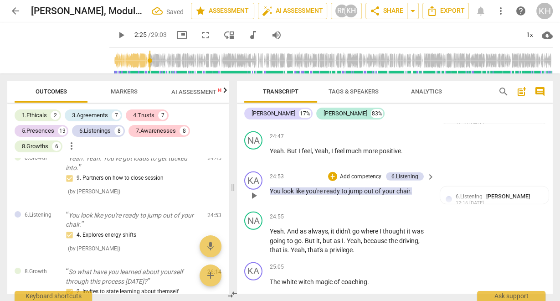
click at [362, 181] on p "Add competency" at bounding box center [360, 177] width 43 height 8
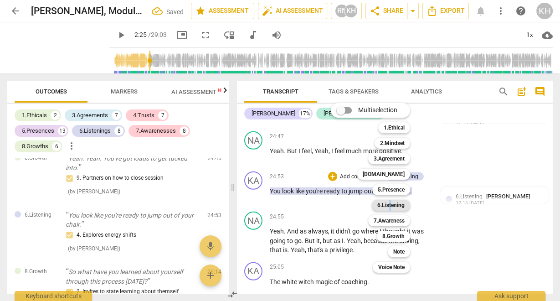
click at [390, 204] on b "6.Listening" at bounding box center [390, 204] width 27 height 11
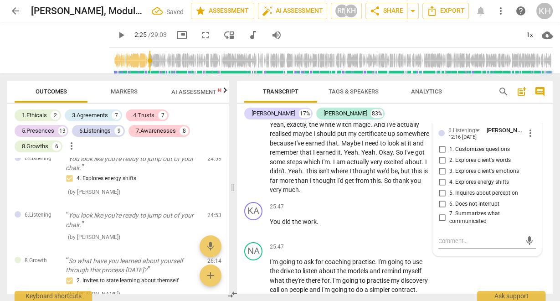
scroll to position [8023, 0]
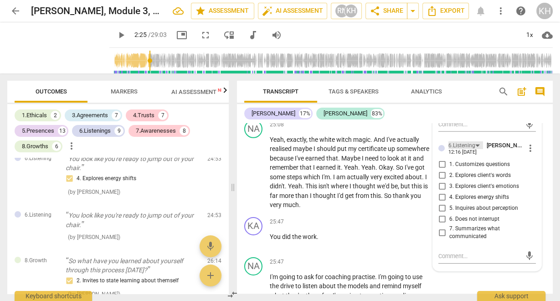
click at [476, 149] on div "6.Listening" at bounding box center [465, 145] width 35 height 8
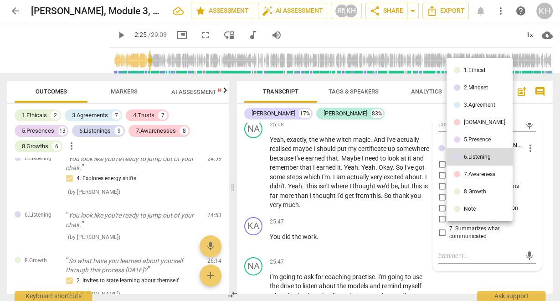
click at [477, 177] on li "7.Awareness" at bounding box center [479, 173] width 66 height 17
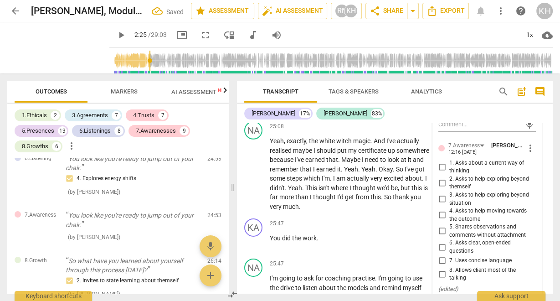
click at [474, 239] on span "5. Shares observations and comments without attachment" at bounding box center [490, 231] width 83 height 16
click at [449, 236] on input "5. Shares observations and comments without attachment" at bounding box center [441, 230] width 15 height 11
checkbox input "true"
click at [337, 173] on span "earned" at bounding box center [326, 168] width 21 height 7
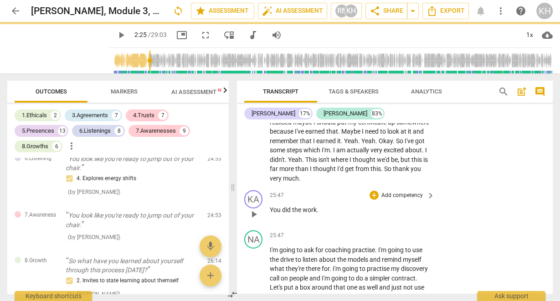
scroll to position [8096, 0]
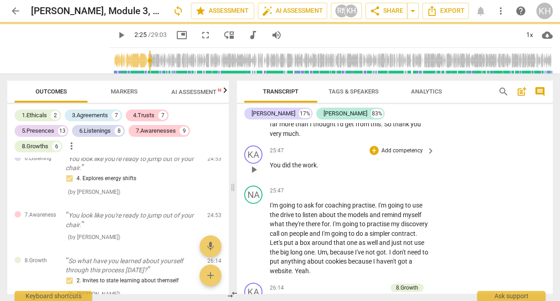
click at [402, 155] on p "Add competency" at bounding box center [401, 151] width 43 height 8
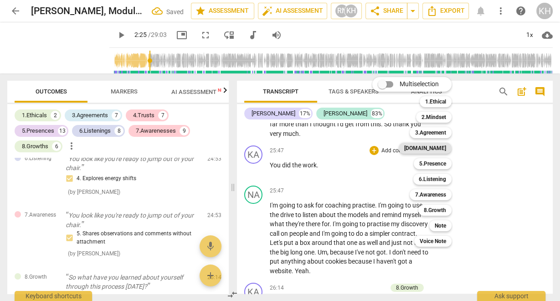
click at [436, 144] on b "[DOMAIN_NAME]" at bounding box center [425, 148] width 42 height 11
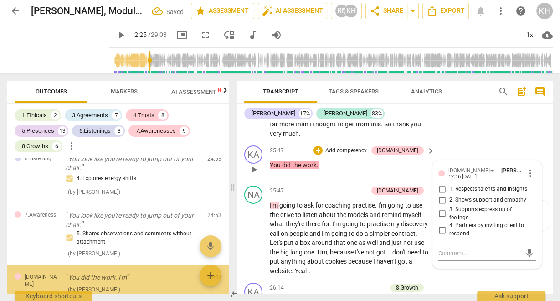
click at [464, 193] on span "1. Respects talents and insights" at bounding box center [488, 189] width 78 height 8
click at [449, 194] on input "1. Respects talents and insights" at bounding box center [441, 189] width 15 height 11
checkbox input "true"
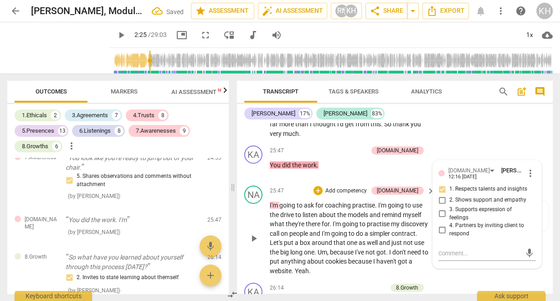
click at [361, 195] on p "Add competency" at bounding box center [345, 191] width 43 height 8
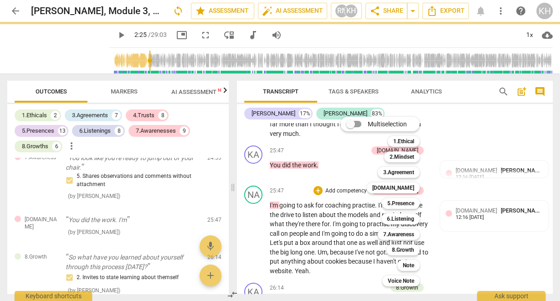
click at [316, 234] on div at bounding box center [280, 150] width 560 height 301
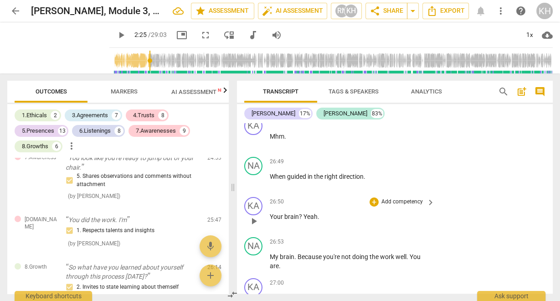
scroll to position [8460, 0]
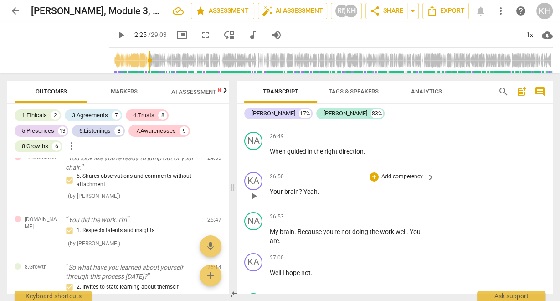
click at [410, 181] on p "Add competency" at bounding box center [401, 177] width 43 height 8
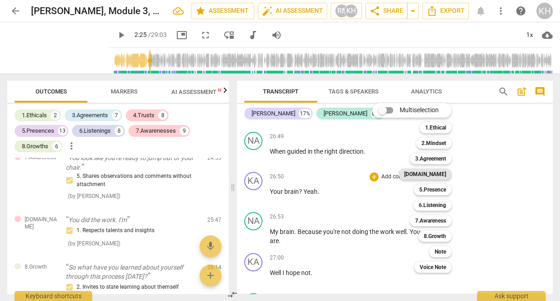
click at [437, 169] on b "[DOMAIN_NAME]" at bounding box center [425, 173] width 42 height 11
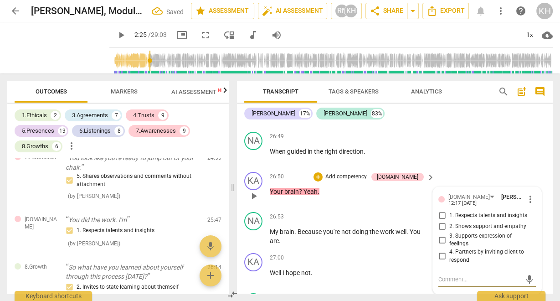
scroll to position [2902, 0]
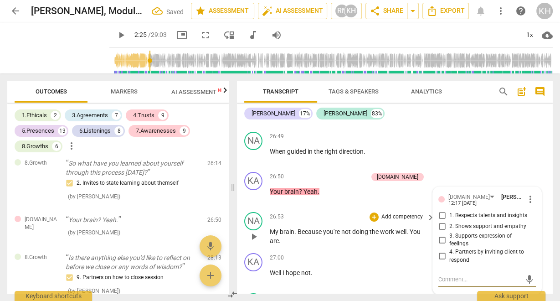
click at [441, 221] on input "1. Respects talents and insights" at bounding box center [441, 215] width 15 height 11
checkbox input "true"
drag, startPoint x: 346, startPoint y: 236, endPoint x: 342, endPoint y: 243, distance: 7.3
click at [347, 238] on div "26:53 + Add competency keyboard_arrow_right My brain . Because you're not doing…" at bounding box center [353, 229] width 166 height 34
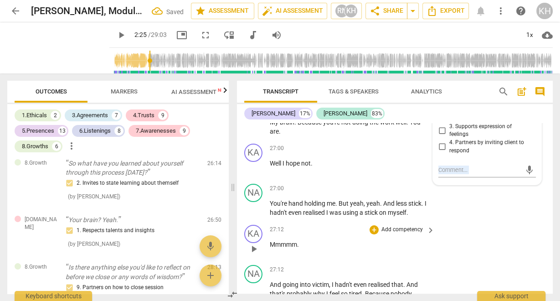
click at [330, 221] on div "NA play_arrow pause 27:00 + Add competency keyboard_arrow_right You're hand hol…" at bounding box center [395, 200] width 316 height 41
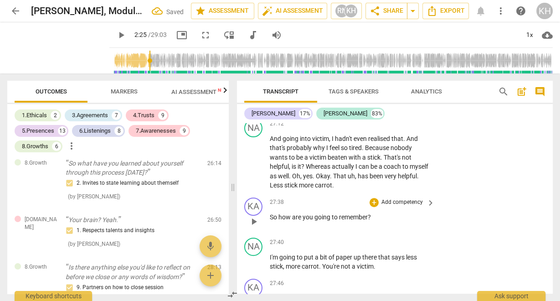
scroll to position [8752, 0]
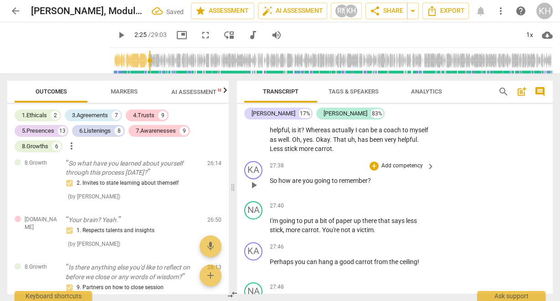
click at [391, 170] on p "Add competency" at bounding box center [401, 166] width 43 height 8
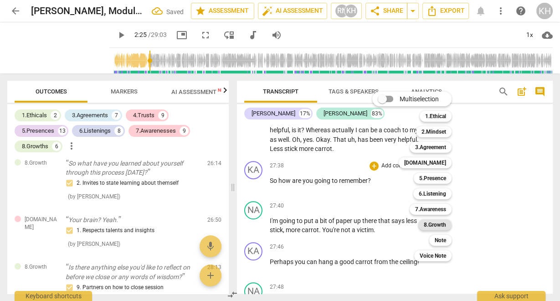
click at [443, 224] on b "8.Growth" at bounding box center [434, 224] width 22 height 11
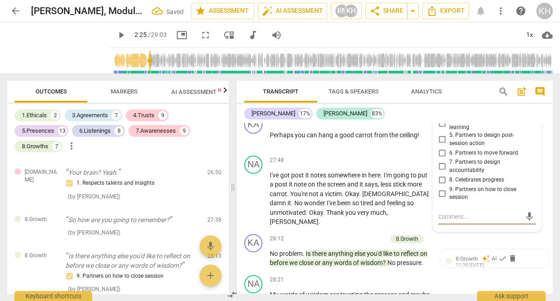
scroll to position [8861, 0]
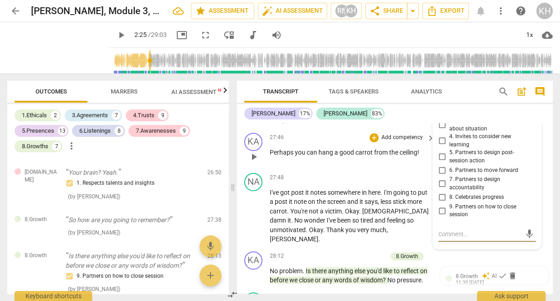
click at [392, 156] on span "the" at bounding box center [394, 151] width 10 height 7
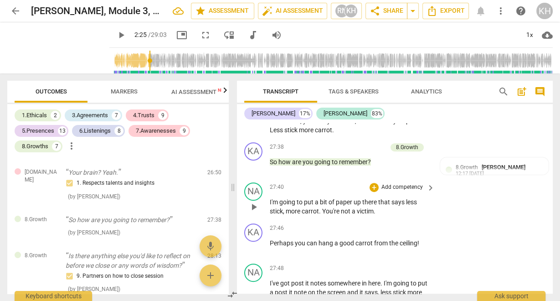
scroll to position [8752, 0]
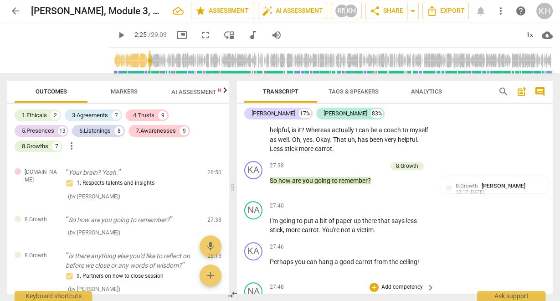
click at [409, 170] on div "8.Growth" at bounding box center [407, 166] width 22 height 8
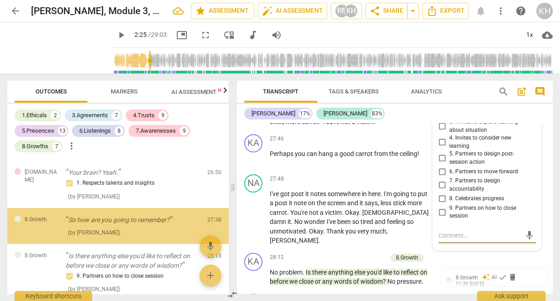
scroll to position [8824, 0]
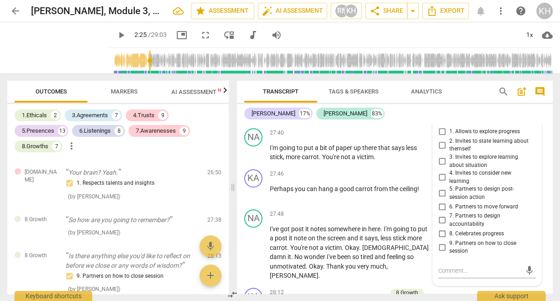
click at [465, 201] on span "5. Partners to design post-session action" at bounding box center [490, 193] width 83 height 16
click at [449, 199] on input "5. Partners to design post-session action" at bounding box center [441, 193] width 15 height 11
checkbox input "true"
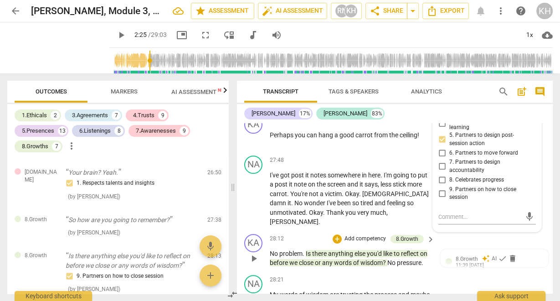
scroll to position [8897, 0]
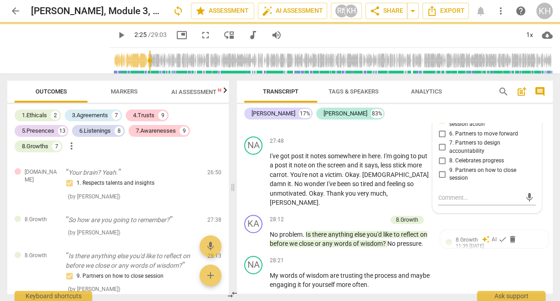
click at [440, 139] on input "6. Partners to move forward" at bounding box center [441, 133] width 15 height 11
checkbox input "true"
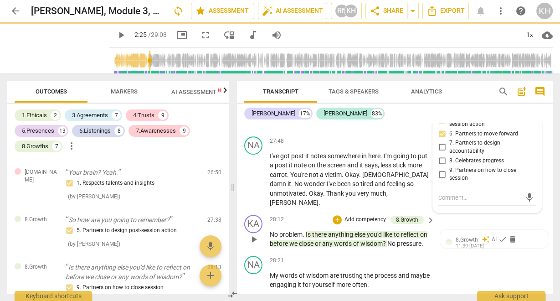
click at [362, 226] on div "28:12 + Add competency 8.Growth keyboard_arrow_right No problem . Is there anyt…" at bounding box center [353, 231] width 166 height 34
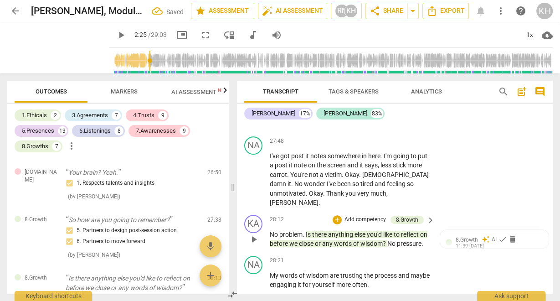
click at [373, 221] on p "Add competency" at bounding box center [364, 219] width 43 height 8
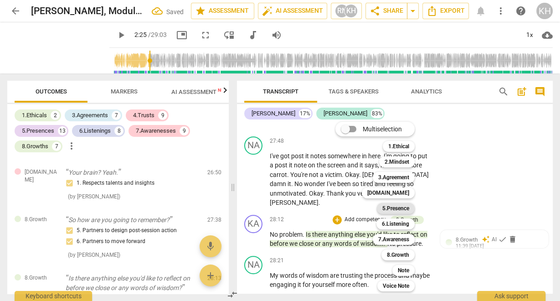
drag, startPoint x: 399, startPoint y: 211, endPoint x: 405, endPoint y: 212, distance: 5.5
click at [402, 211] on b "5.Presence" at bounding box center [395, 208] width 27 height 11
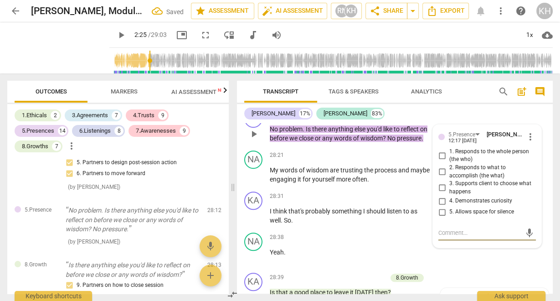
scroll to position [8992, 0]
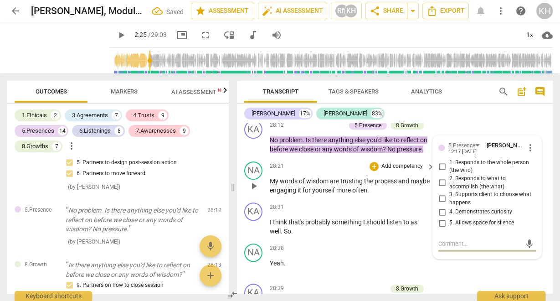
click at [437, 199] on input "3. Supports client to choose what happens" at bounding box center [441, 198] width 15 height 11
checkbox input "true"
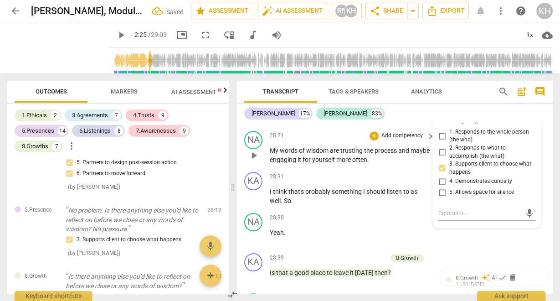
scroll to position [8955, 0]
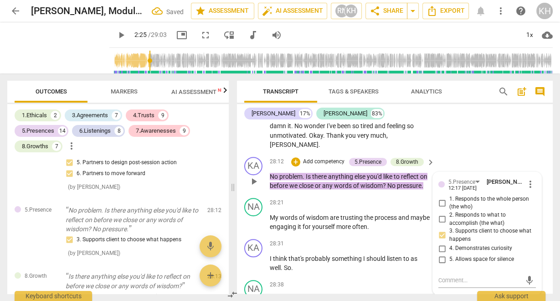
click at [324, 163] on p "Add competency" at bounding box center [323, 162] width 43 height 8
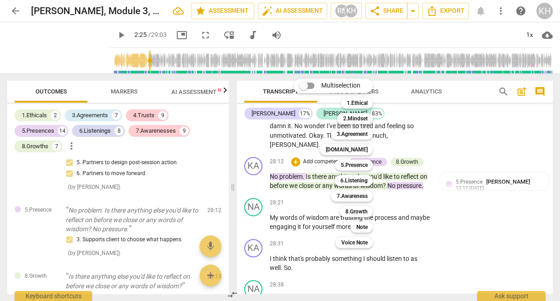
click at [414, 203] on div at bounding box center [280, 150] width 560 height 301
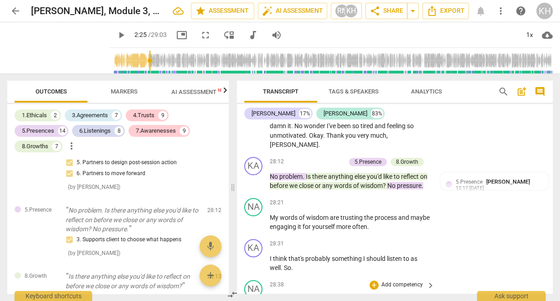
click at [383, 184] on span "wisdom" at bounding box center [371, 185] width 22 height 7
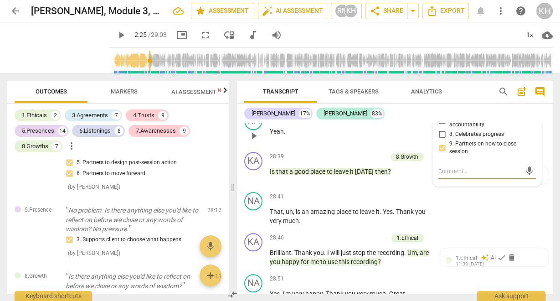
scroll to position [8941, 0]
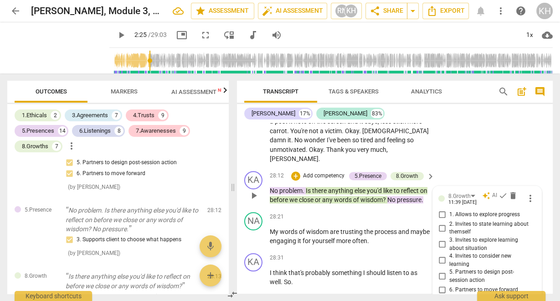
click at [406, 179] on div "8.Growth" at bounding box center [407, 176] width 22 height 8
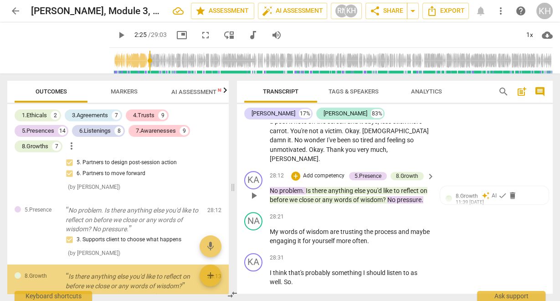
scroll to position [3084, 0]
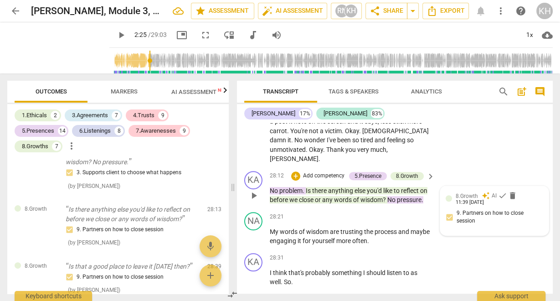
click at [467, 199] on span "8.Growth" at bounding box center [466, 196] width 22 height 6
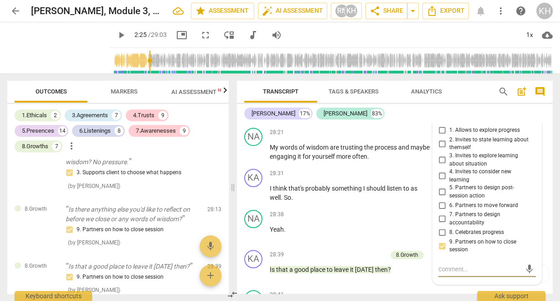
scroll to position [9014, 0]
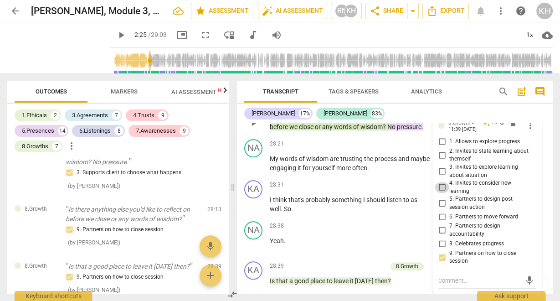
click at [441, 189] on input "4. Invites to consider new learning" at bounding box center [441, 187] width 15 height 11
checkbox input "true"
click at [441, 246] on input "8. Celebrates progress" at bounding box center [441, 243] width 15 height 11
checkbox input "true"
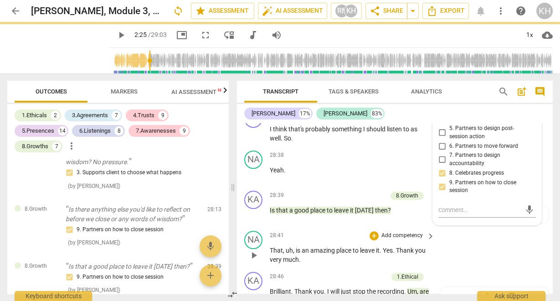
scroll to position [9123, 0]
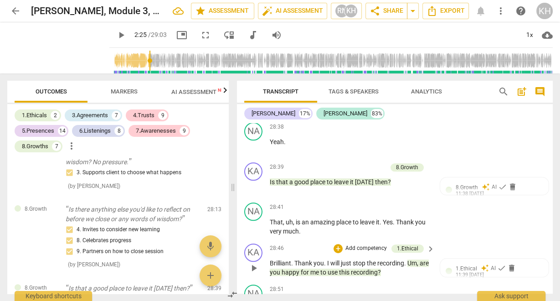
scroll to position [9159, 0]
